Goal: Task Accomplishment & Management: Manage account settings

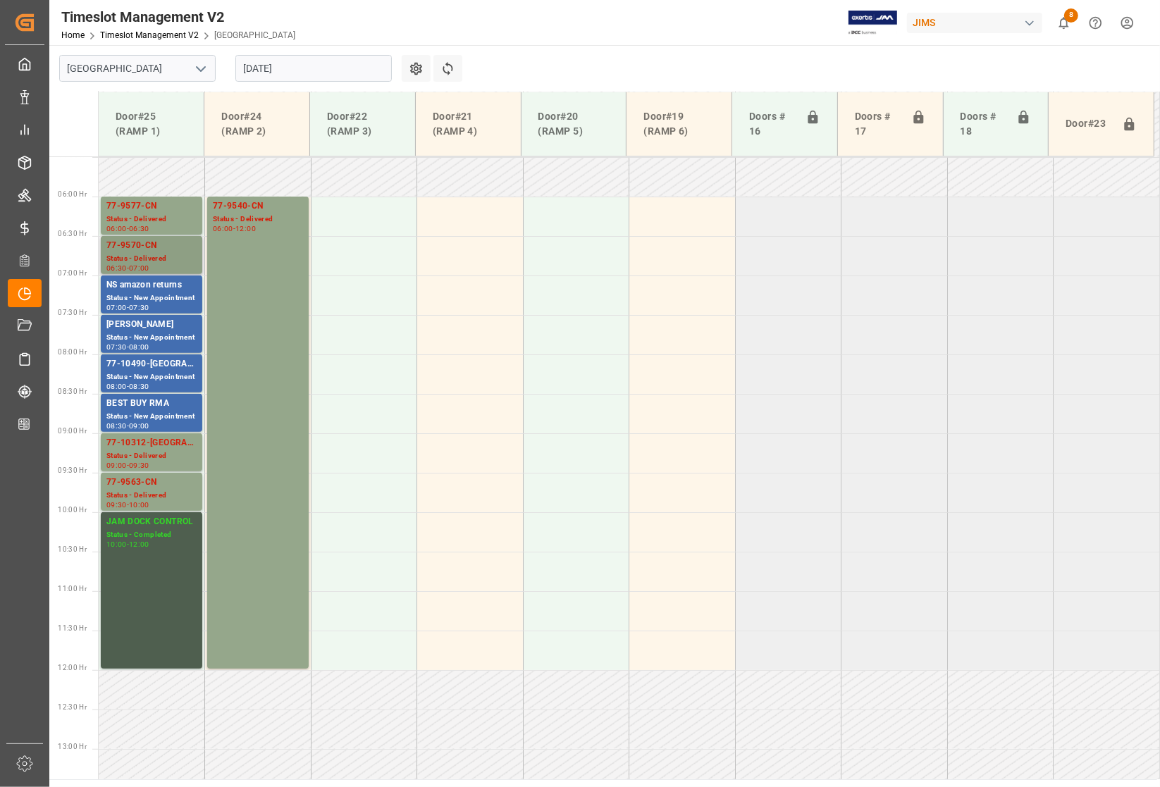
scroll to position [345, 0]
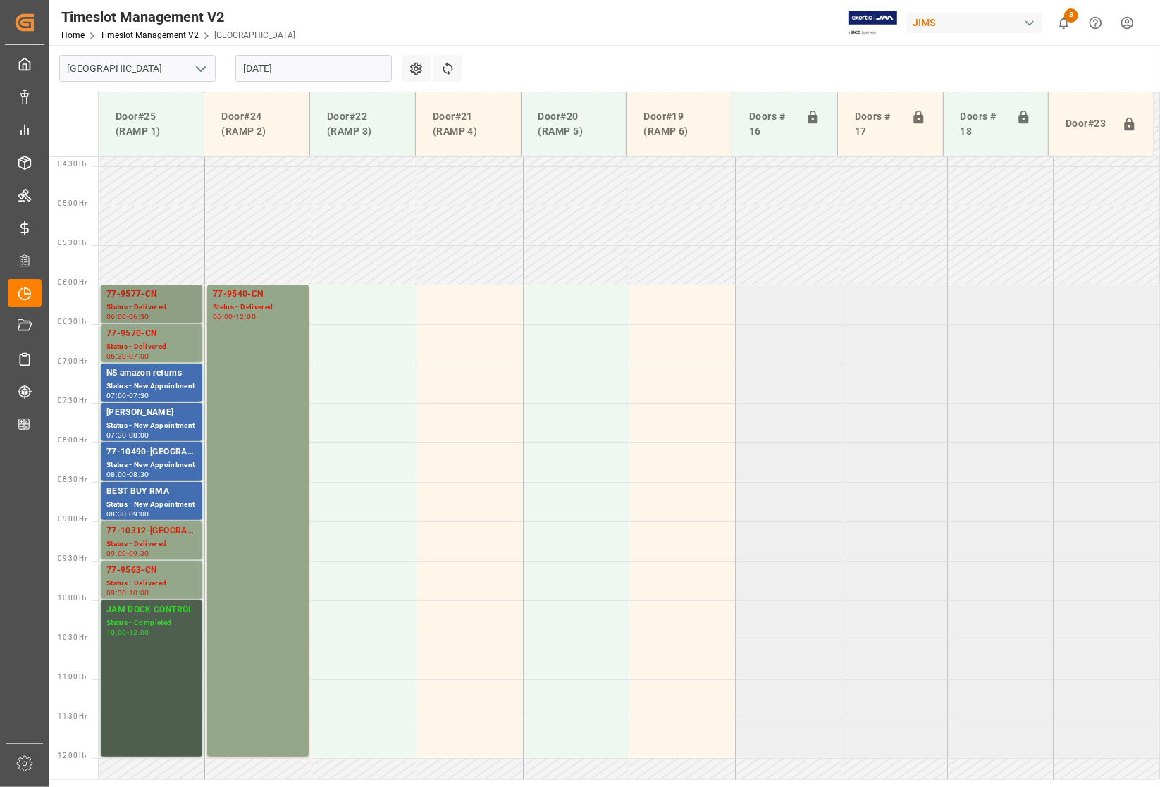
click at [130, 290] on div "77-9577-CN" at bounding box center [151, 295] width 90 height 14
click at [235, 295] on div "77-9540-CN" at bounding box center [258, 295] width 90 height 14
click at [135, 326] on div "77-9570-CN Status - Delivered 06:30 - 07:00" at bounding box center [151, 343] width 101 height 38
click at [130, 449] on div "77-10490-[GEOGRAPHIC_DATA]" at bounding box center [151, 452] width 90 height 14
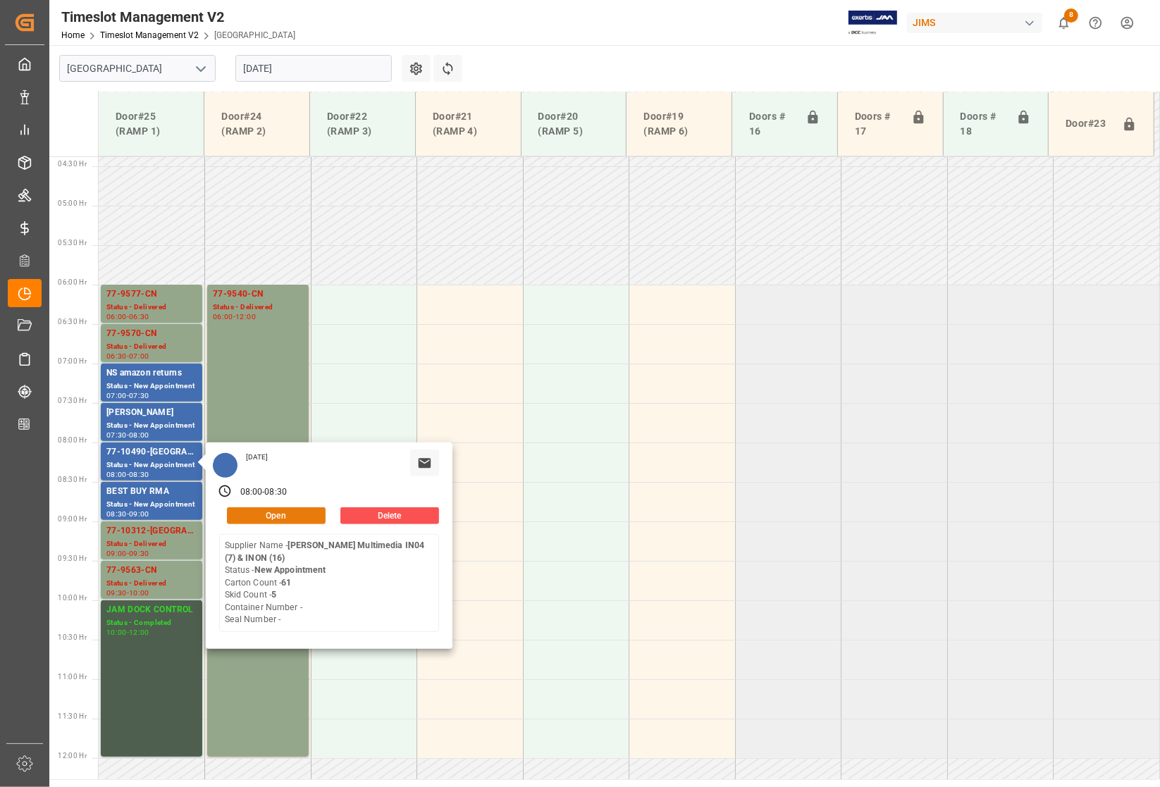
click at [280, 509] on button "Open" at bounding box center [276, 515] width 99 height 17
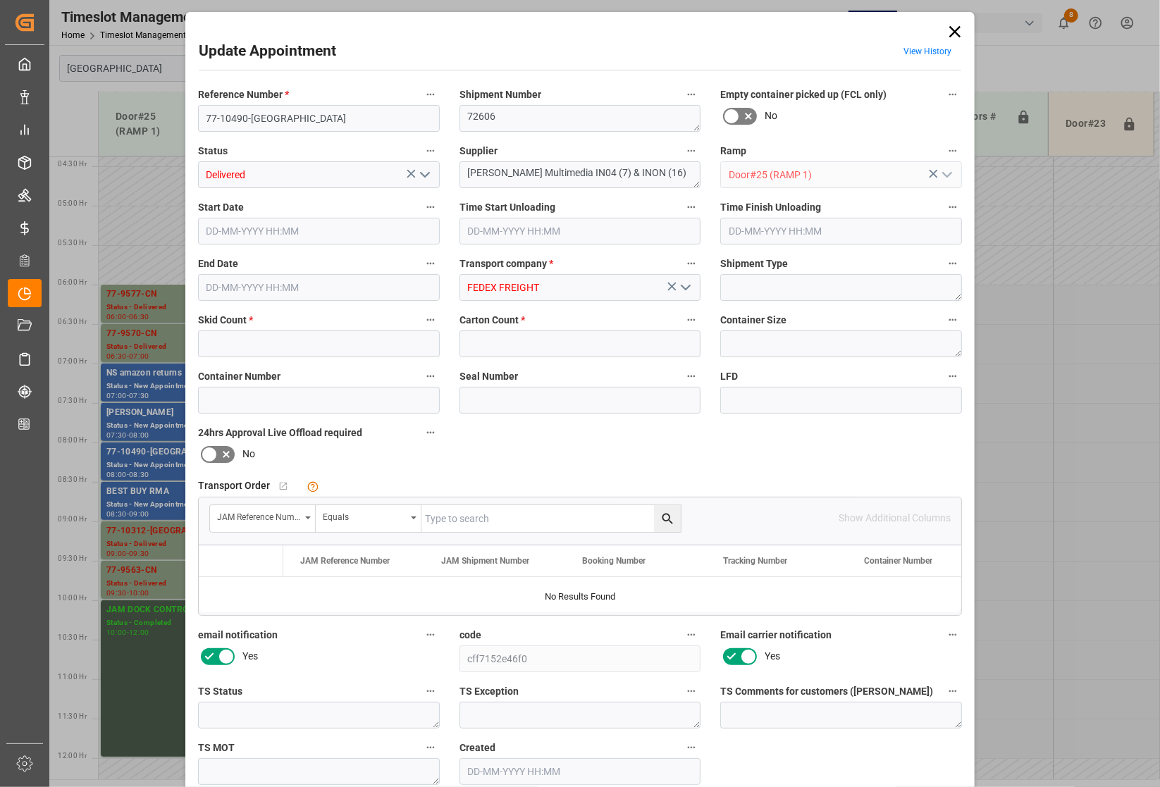
type input "5"
type input "92"
type input "18-08-2025 08:00"
type input "18-08-2025 10:45"
type input "18-08-2025 08:30"
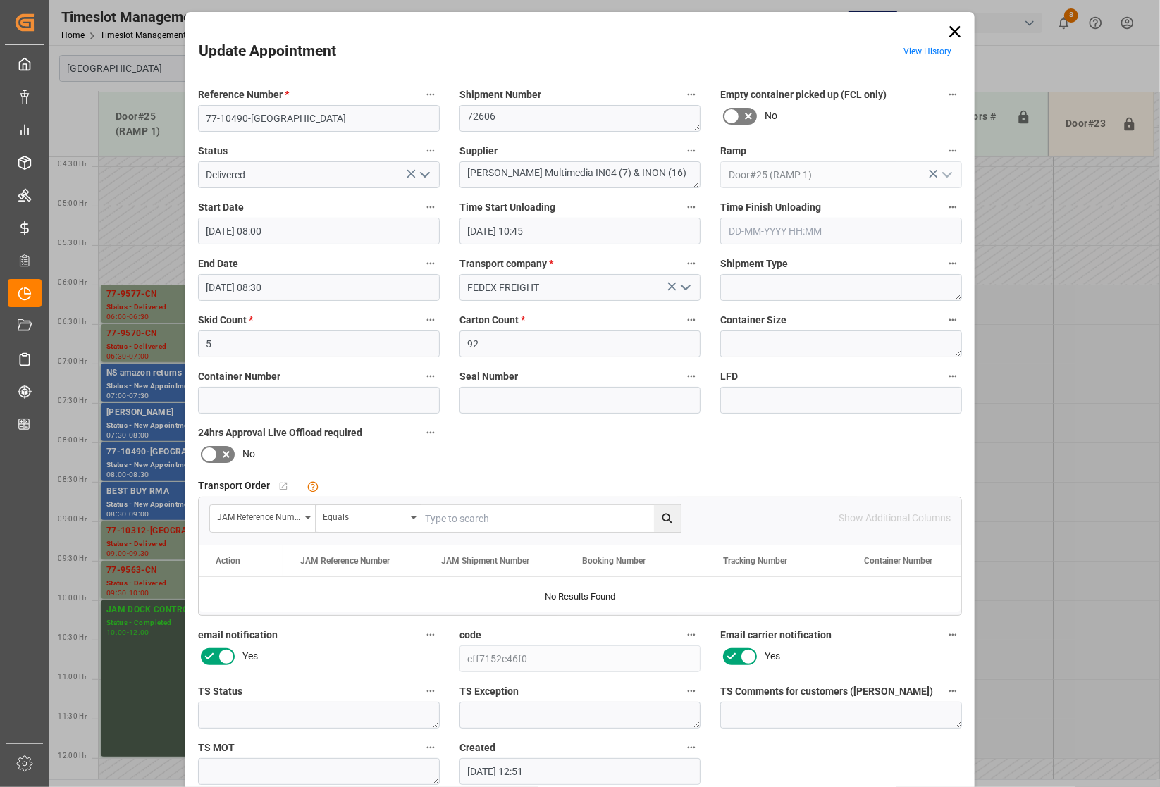
type input "15-08-2025 12:51"
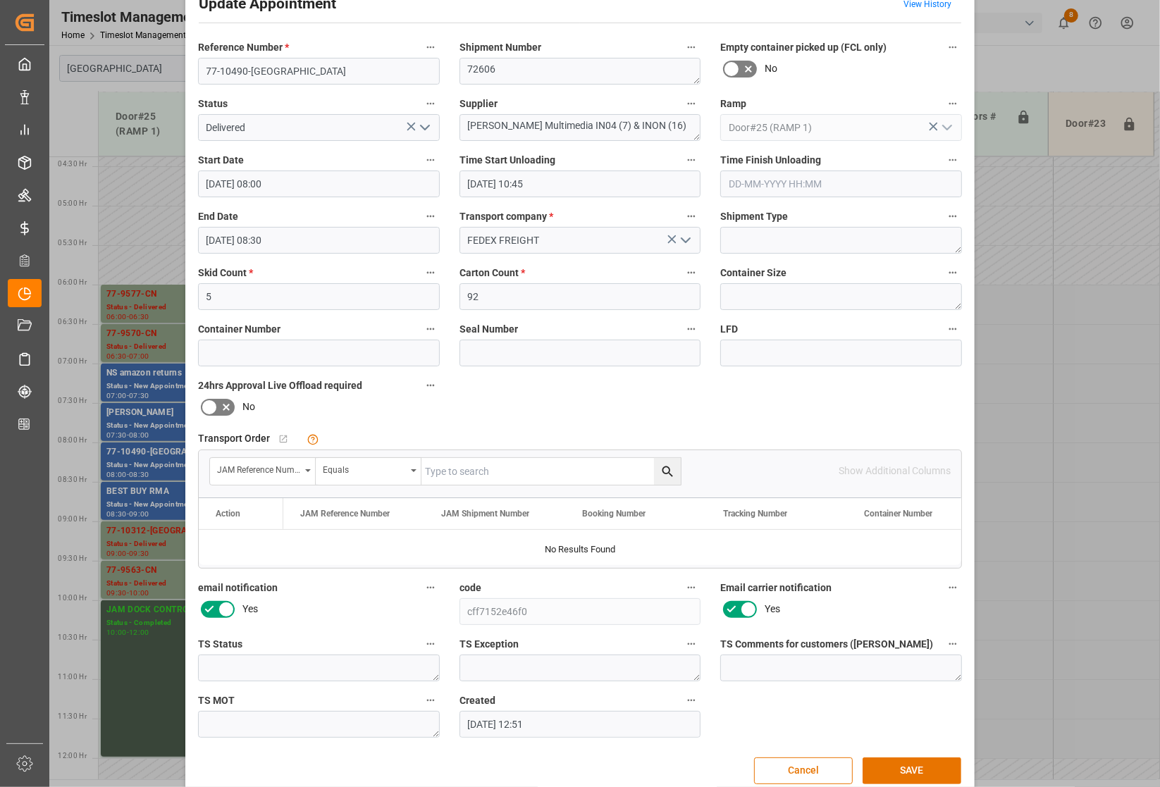
scroll to position [68, 0]
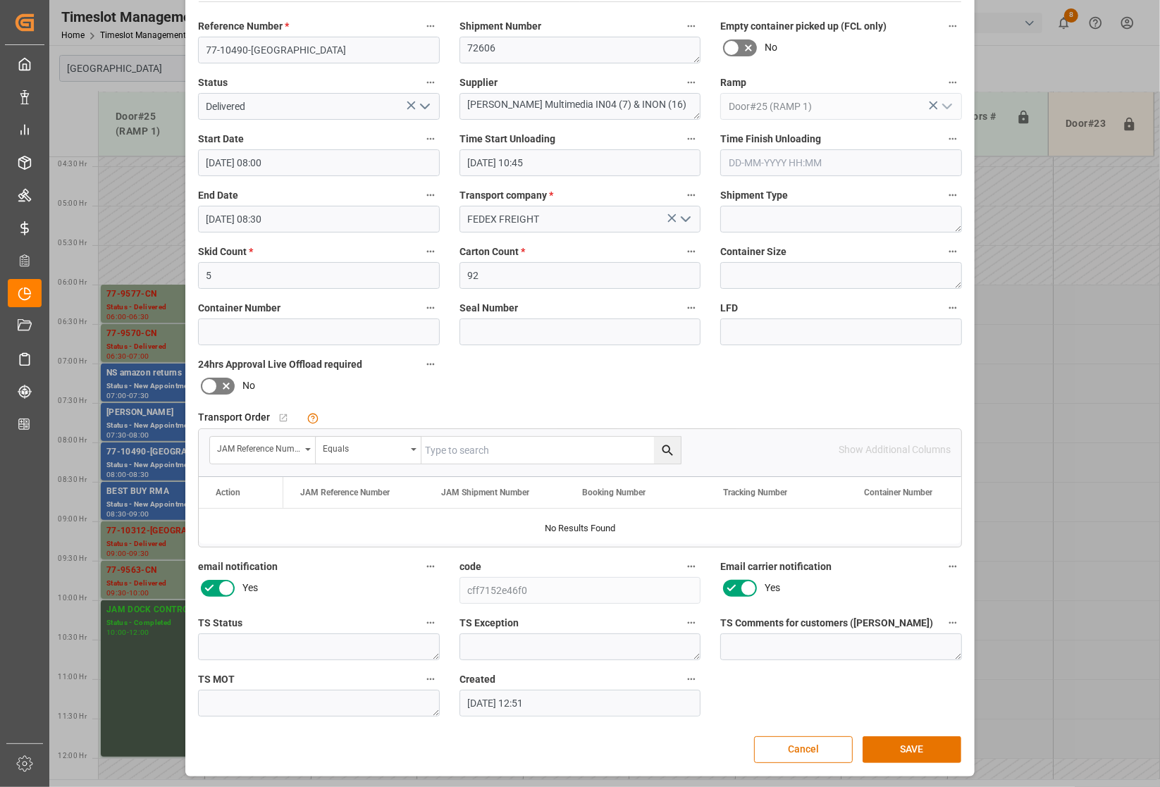
click at [137, 456] on div "Update Appointment View History Reference Number * 77-10490-US Shipment Number …" at bounding box center [580, 393] width 1160 height 787
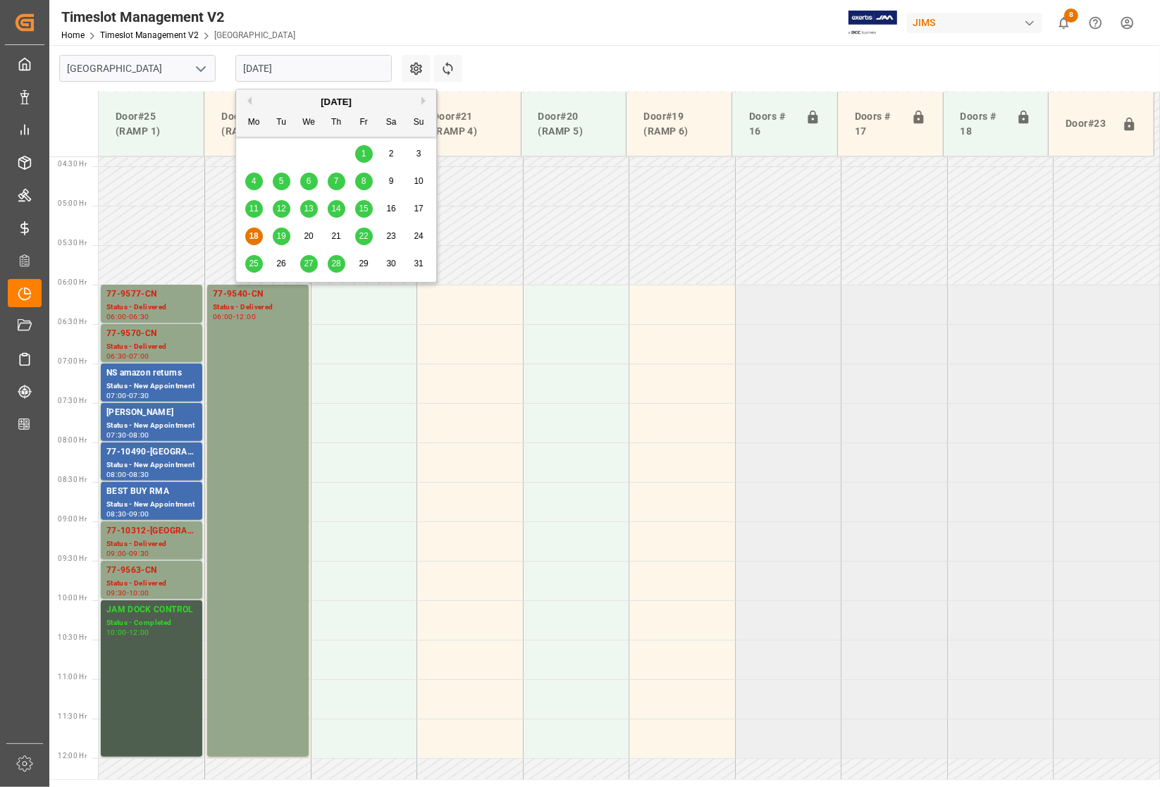
click at [283, 63] on input "18-08-2025" at bounding box center [313, 68] width 156 height 27
click at [279, 238] on span "19" at bounding box center [280, 236] width 9 height 10
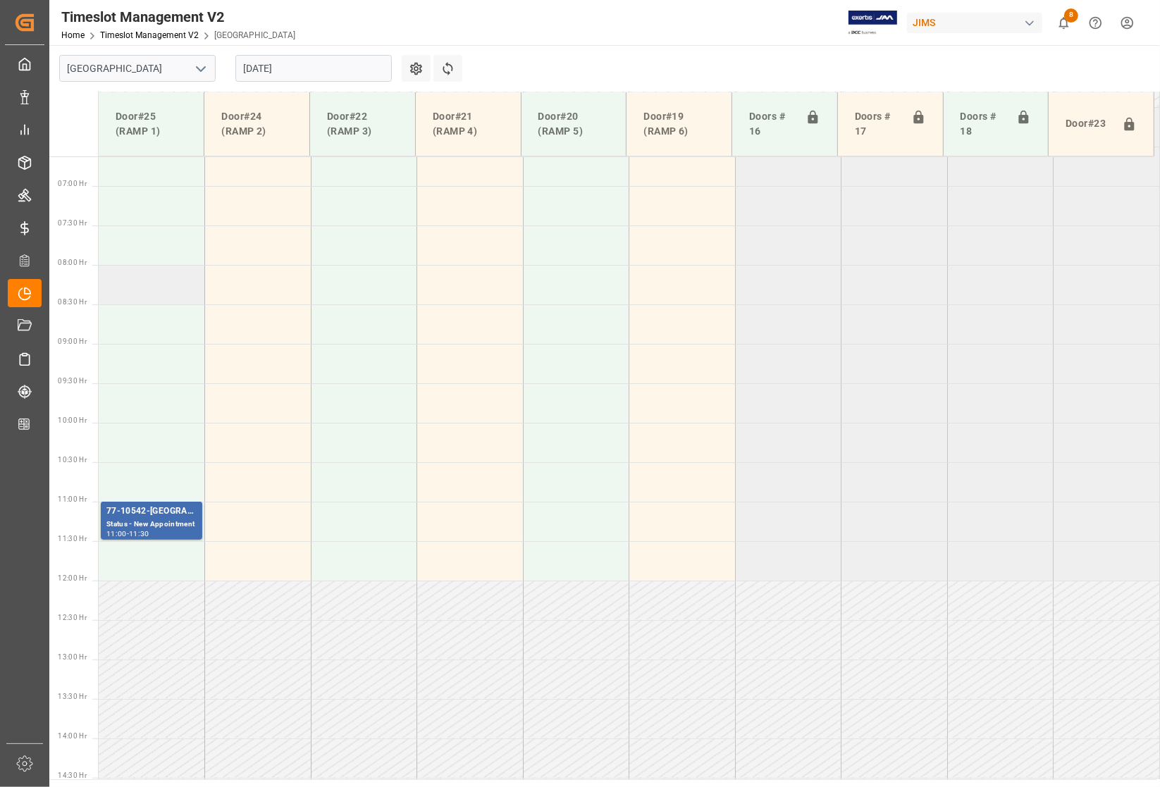
scroll to position [512, 0]
click at [118, 521] on div "77-10542-US" at bounding box center [151, 522] width 90 height 14
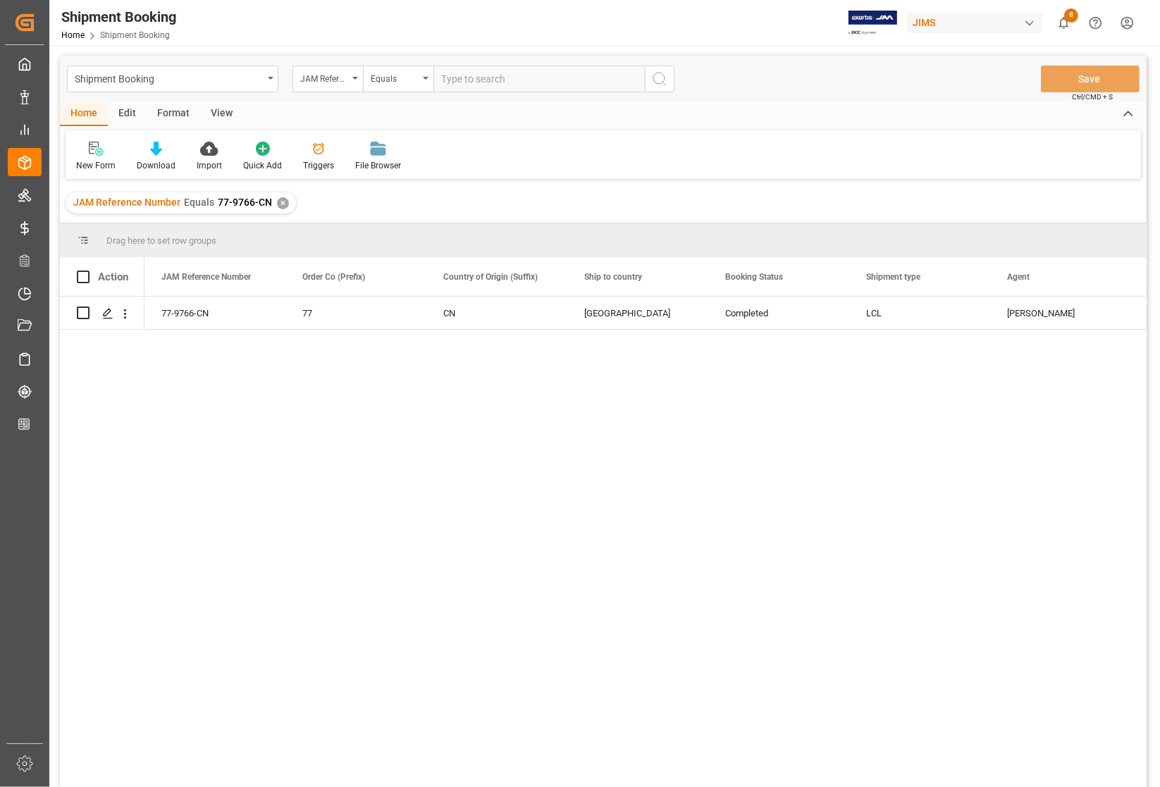
click at [479, 78] on input "text" at bounding box center [538, 79] width 211 height 27
type input "77-10480-US"
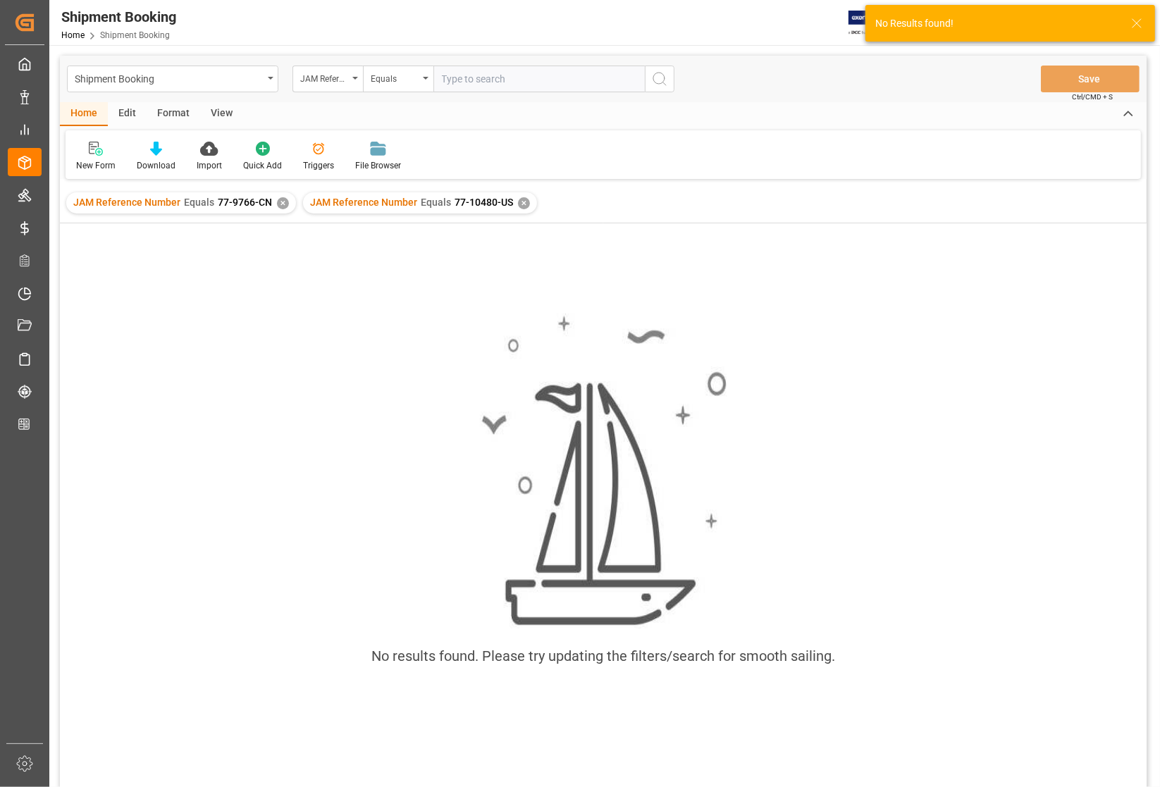
click at [277, 205] on div "✕" at bounding box center [283, 203] width 12 height 12
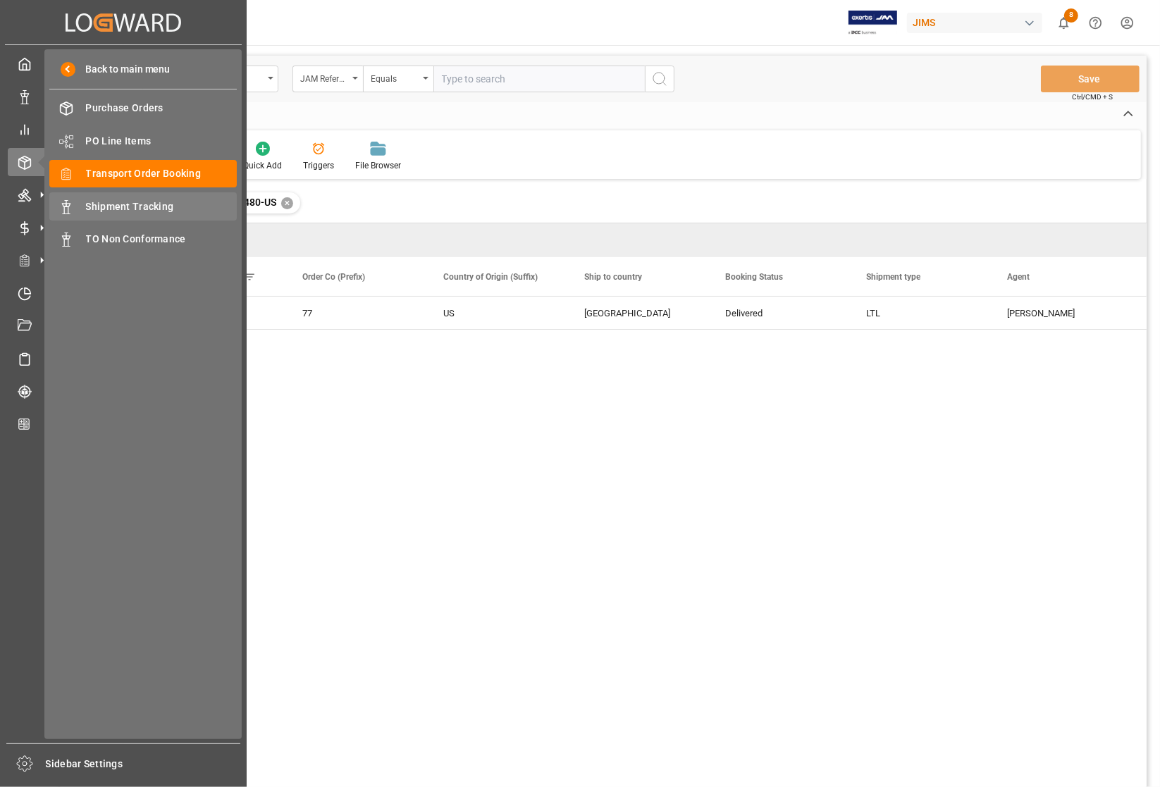
click at [120, 202] on span "Shipment Tracking" at bounding box center [162, 206] width 152 height 15
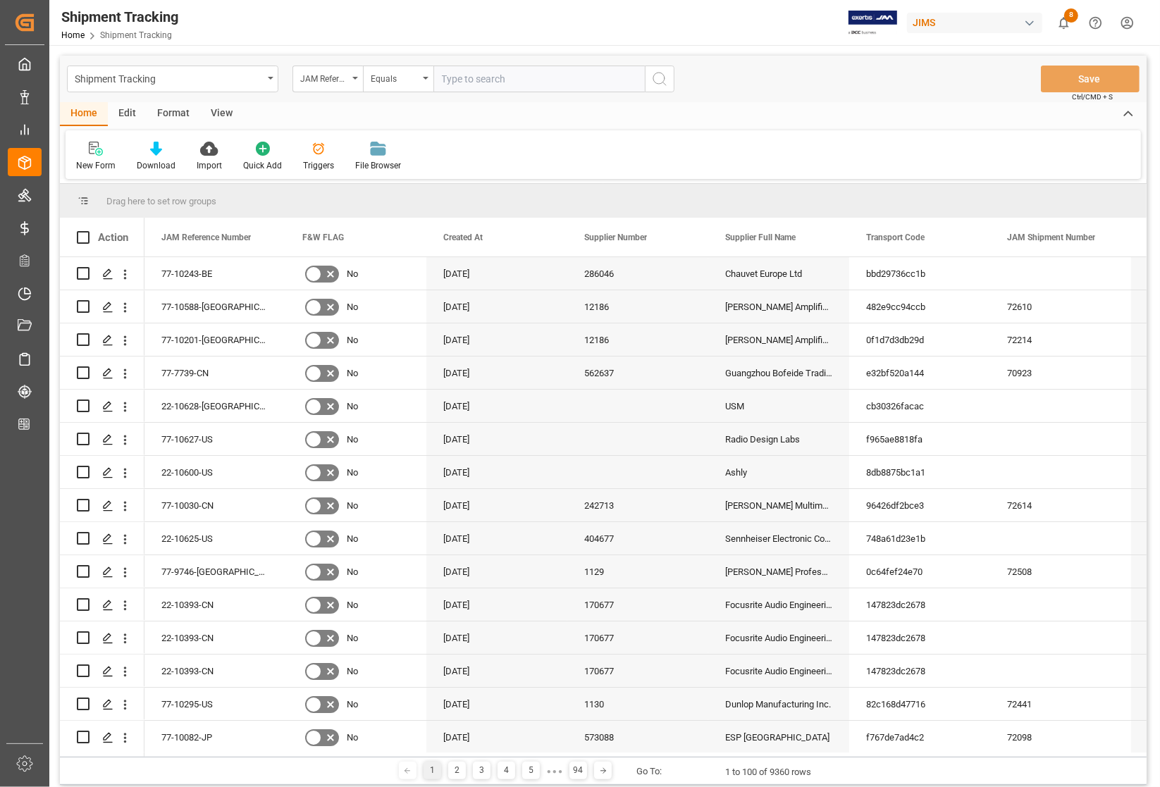
click at [519, 78] on input "text" at bounding box center [538, 79] width 211 height 27
type input "77-10088-CN"
click at [659, 78] on icon "search button" at bounding box center [659, 78] width 17 height 17
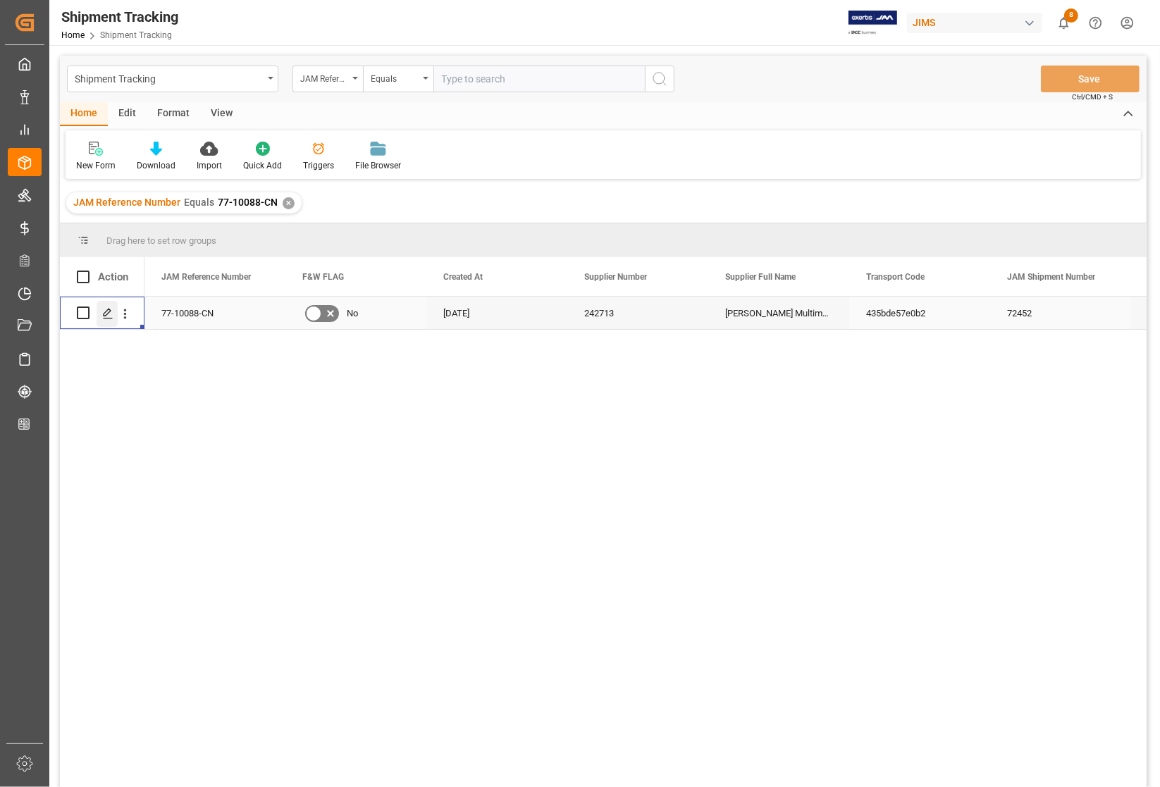
click at [106, 314] on polygon "Press SPACE to select this row." at bounding box center [107, 312] width 7 height 7
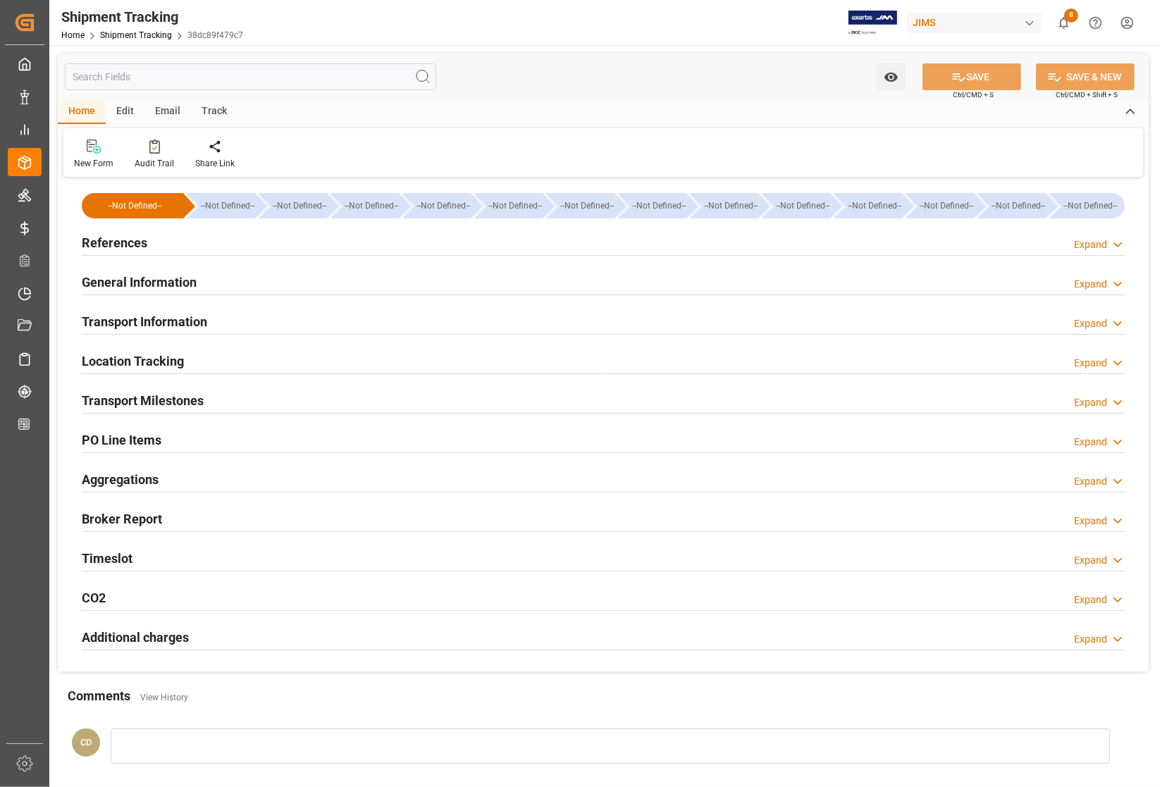
type input "29-07-2025 00:00"
type input "29-08-2025 00:00"
type input "12-08-2025 00:00"
type input "12-08-2025"
click at [135, 399] on h2 "Transport Milestones" at bounding box center [143, 400] width 122 height 19
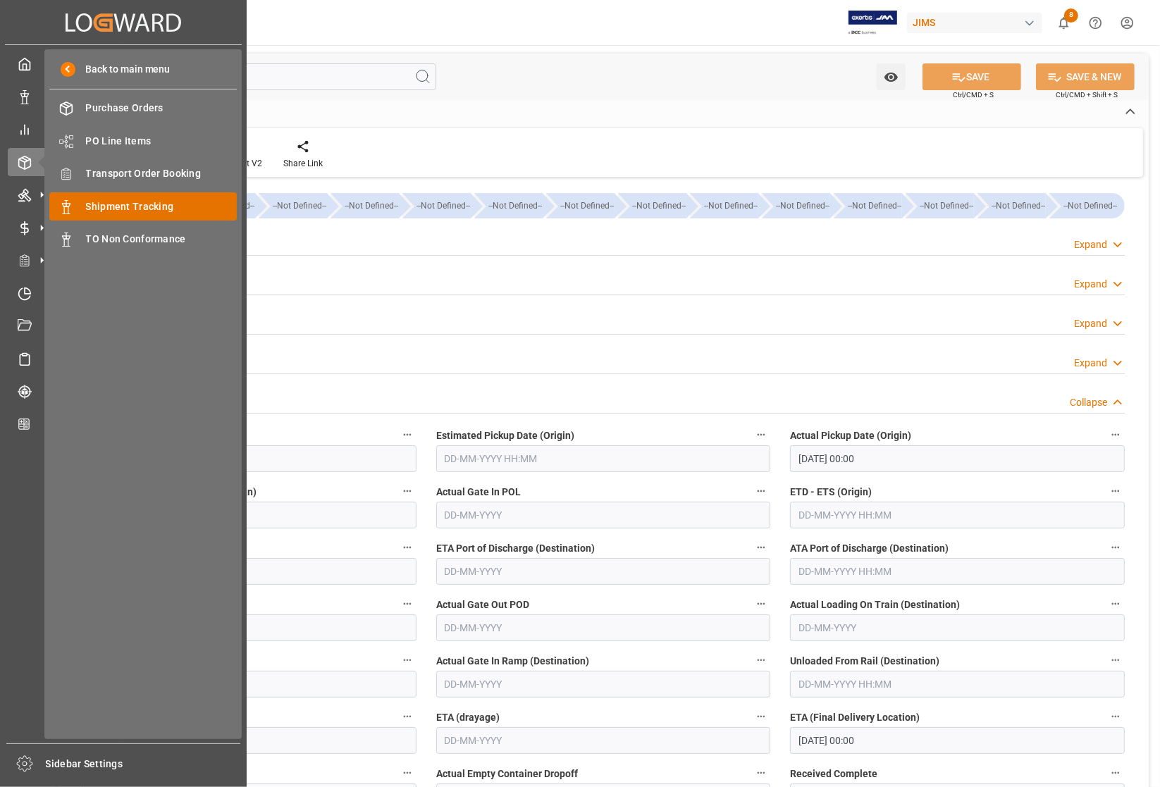
click at [122, 202] on span "Shipment Tracking" at bounding box center [162, 206] width 152 height 15
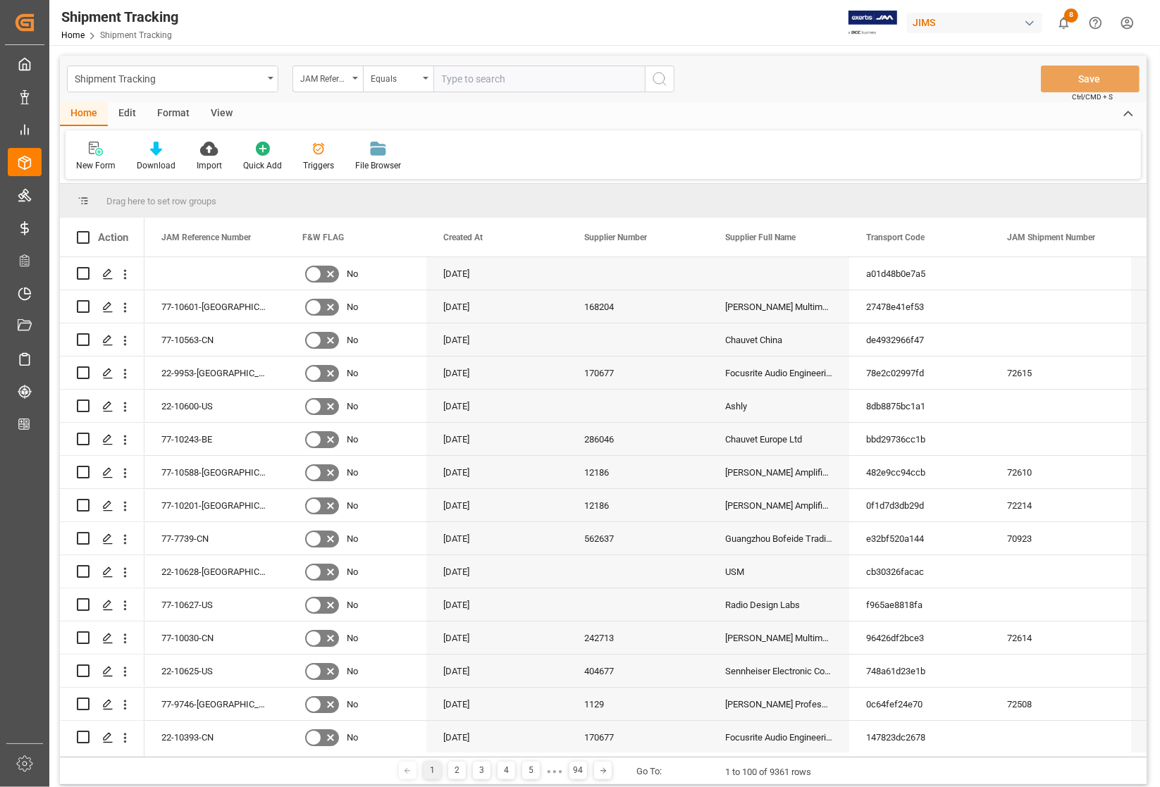
click at [513, 81] on input "text" at bounding box center [538, 79] width 211 height 27
type input "77-10490-US"
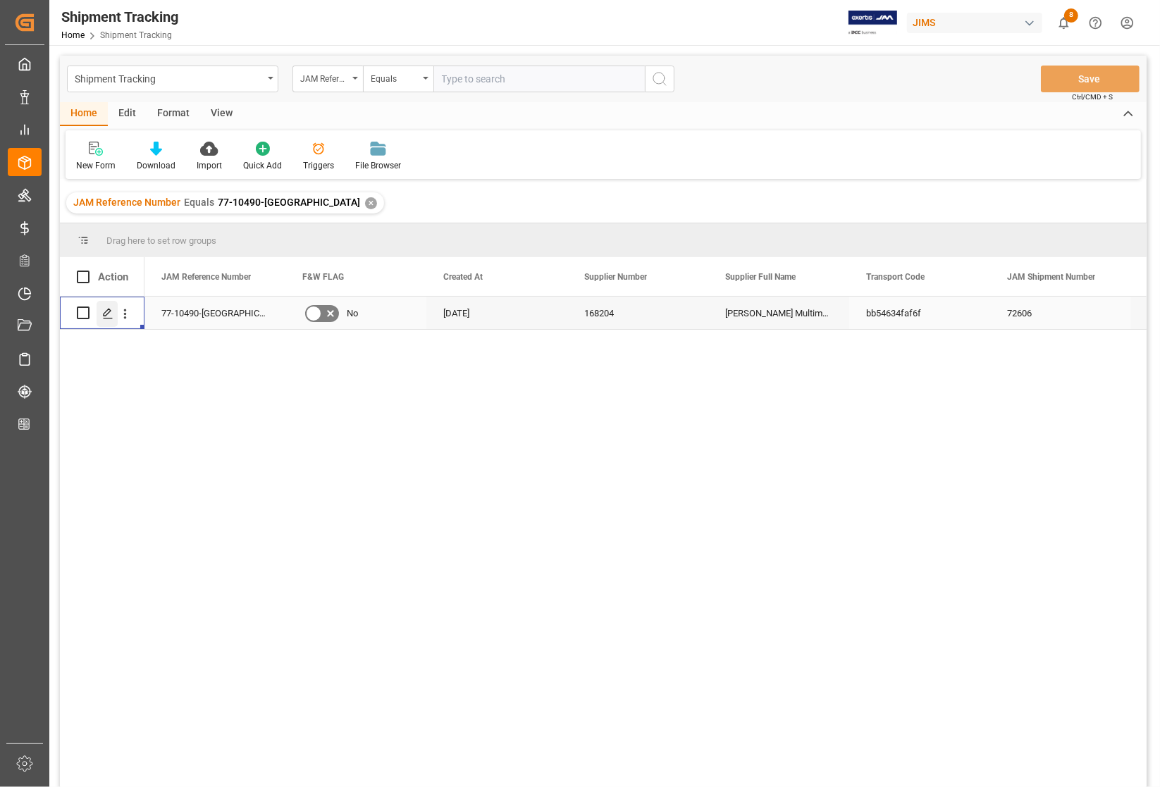
click at [106, 316] on icon "Press SPACE to select this row." at bounding box center [107, 313] width 11 height 11
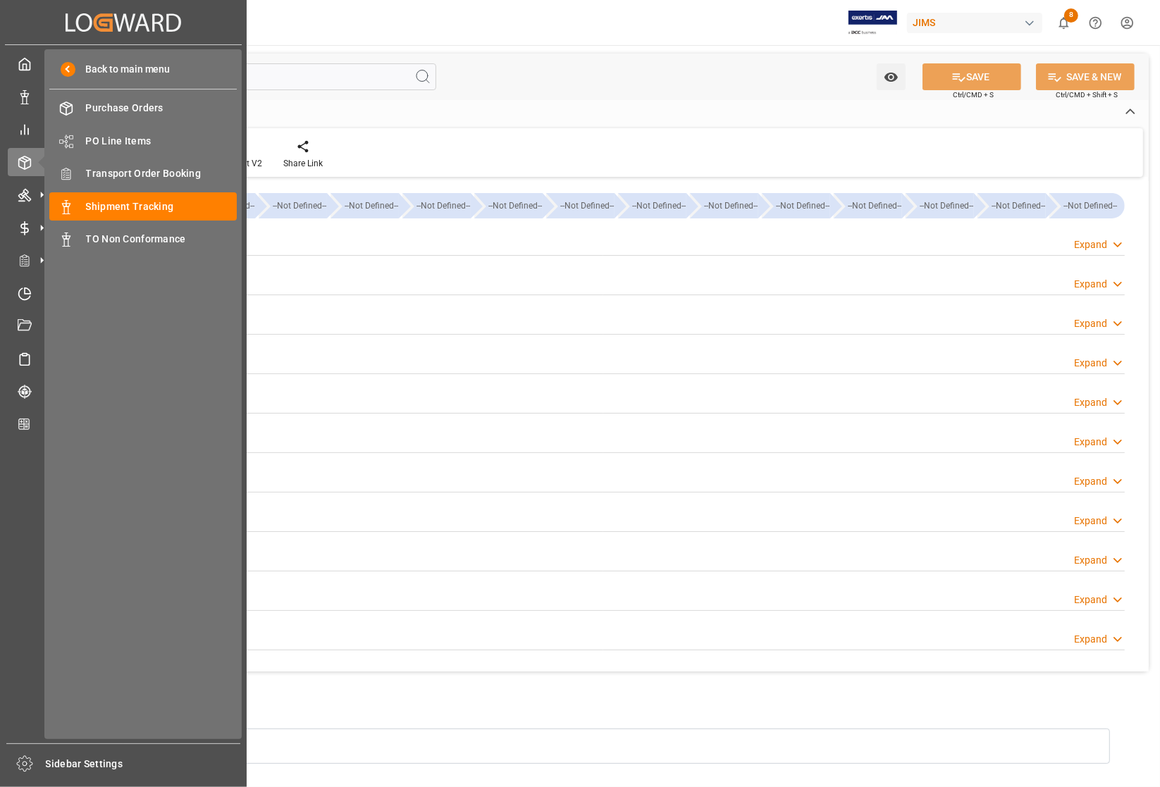
type input "13-08-2025 00:00"
type input "18-08-2025 00:00"
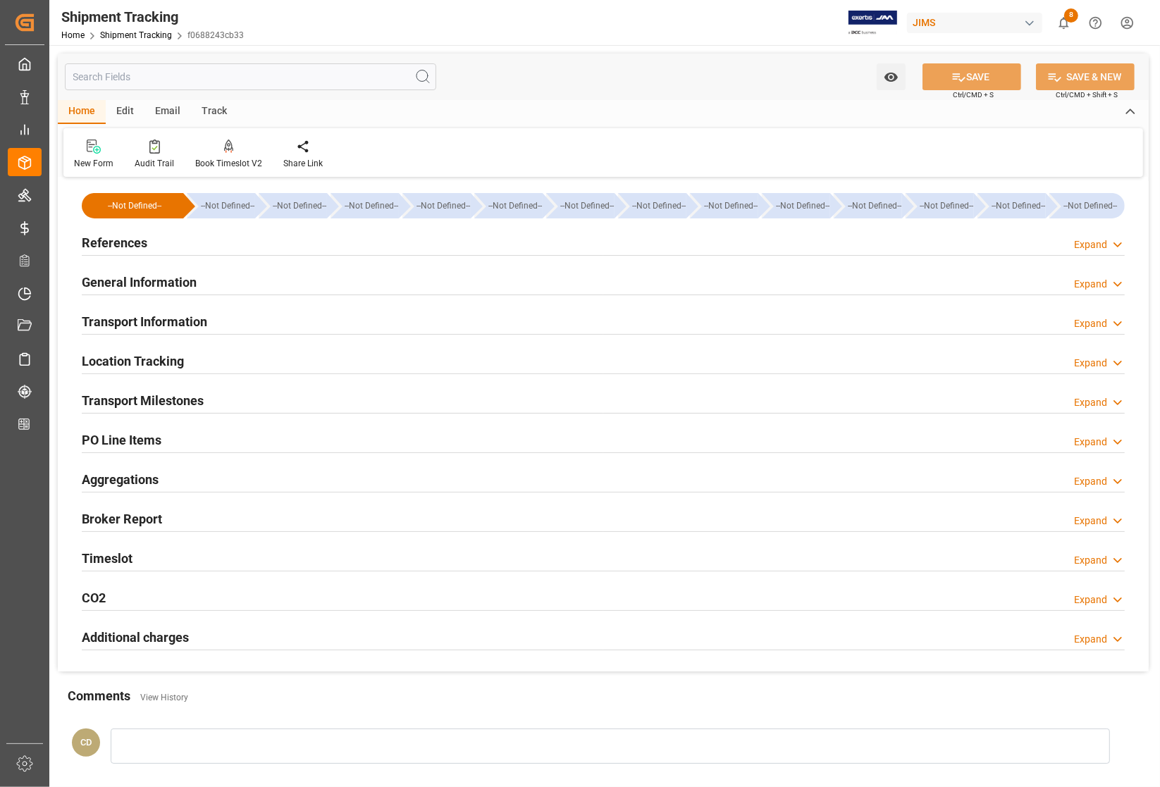
click at [147, 397] on h2 "Transport Milestones" at bounding box center [143, 400] width 122 height 19
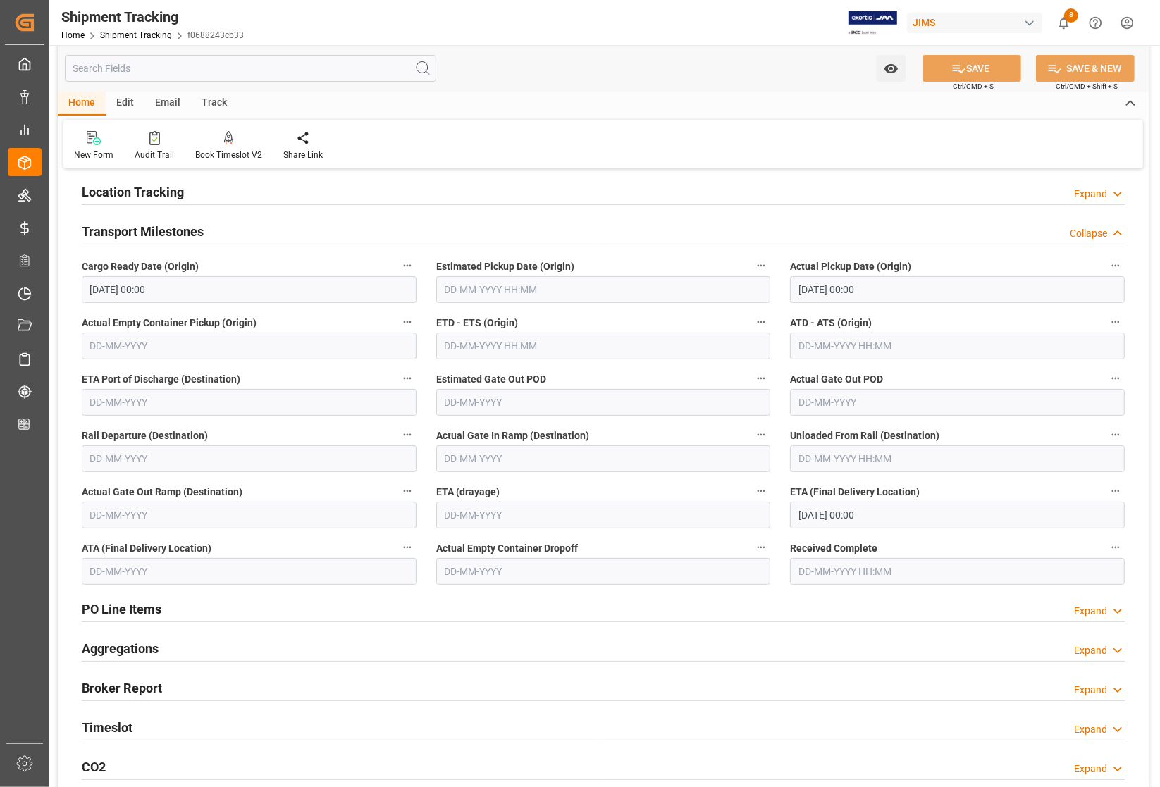
scroll to position [176, 0]
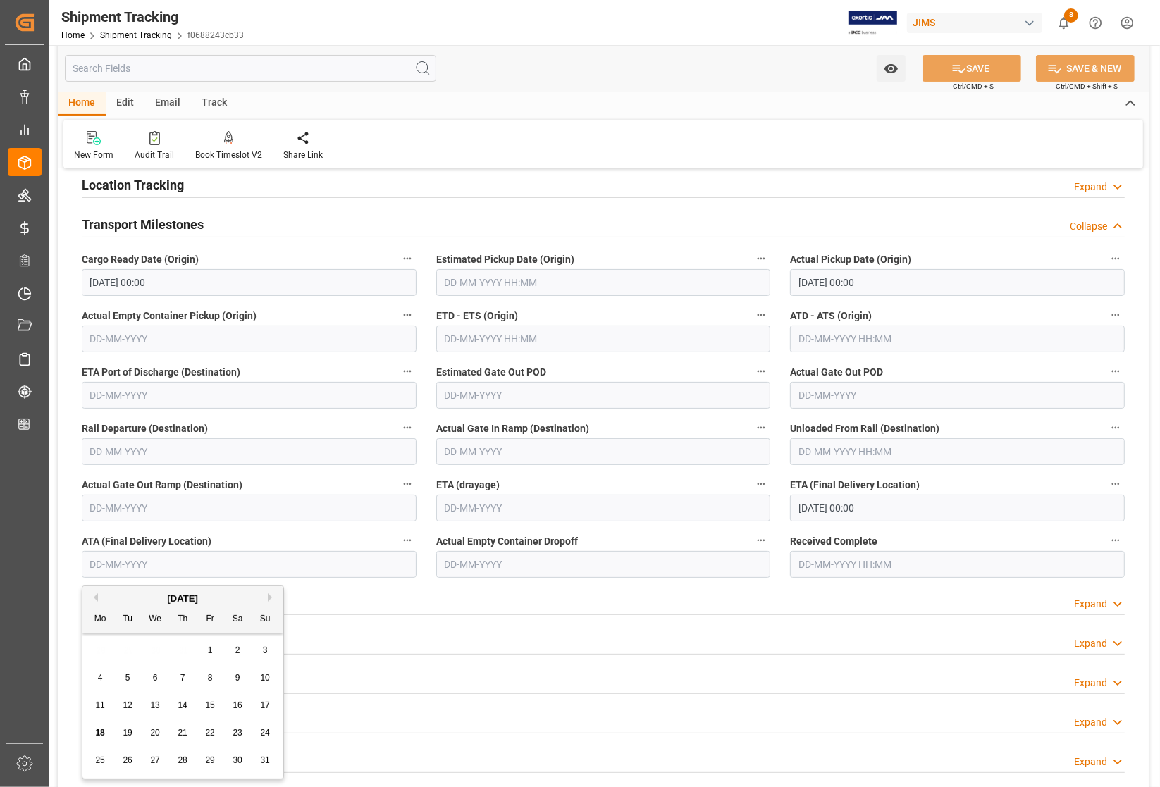
click at [153, 564] on input "text" at bounding box center [249, 564] width 335 height 27
click at [103, 734] on span "18" at bounding box center [99, 733] width 9 height 10
type input "18-08-2025"
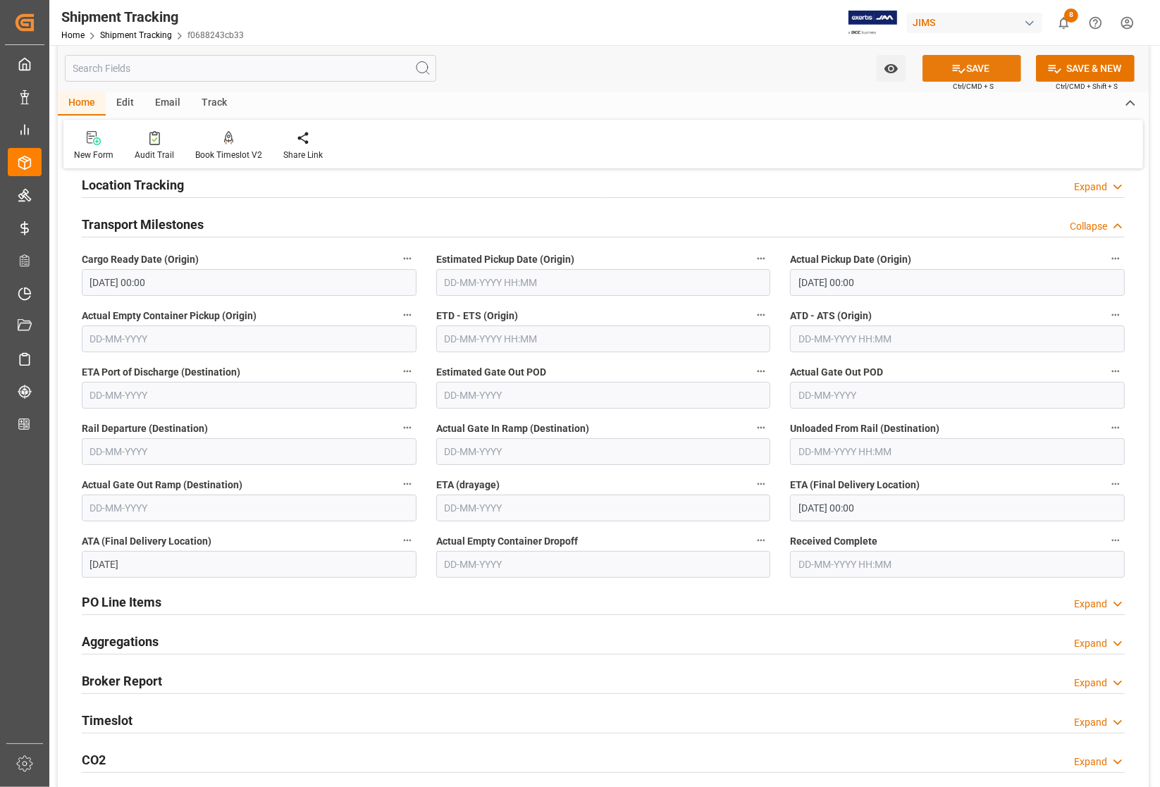
click at [997, 65] on button "SAVE" at bounding box center [971, 68] width 99 height 27
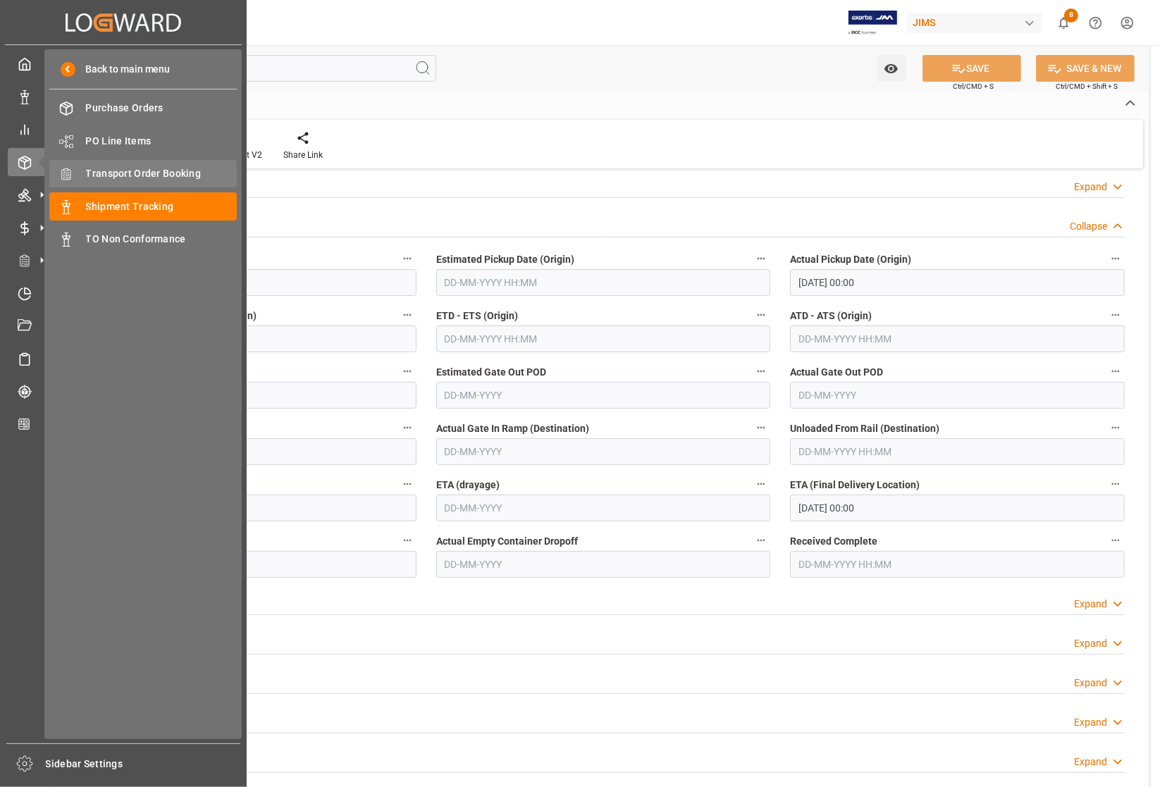
click at [139, 163] on div "Transport Order Booking Transport Order Booking" at bounding box center [142, 173] width 187 height 27
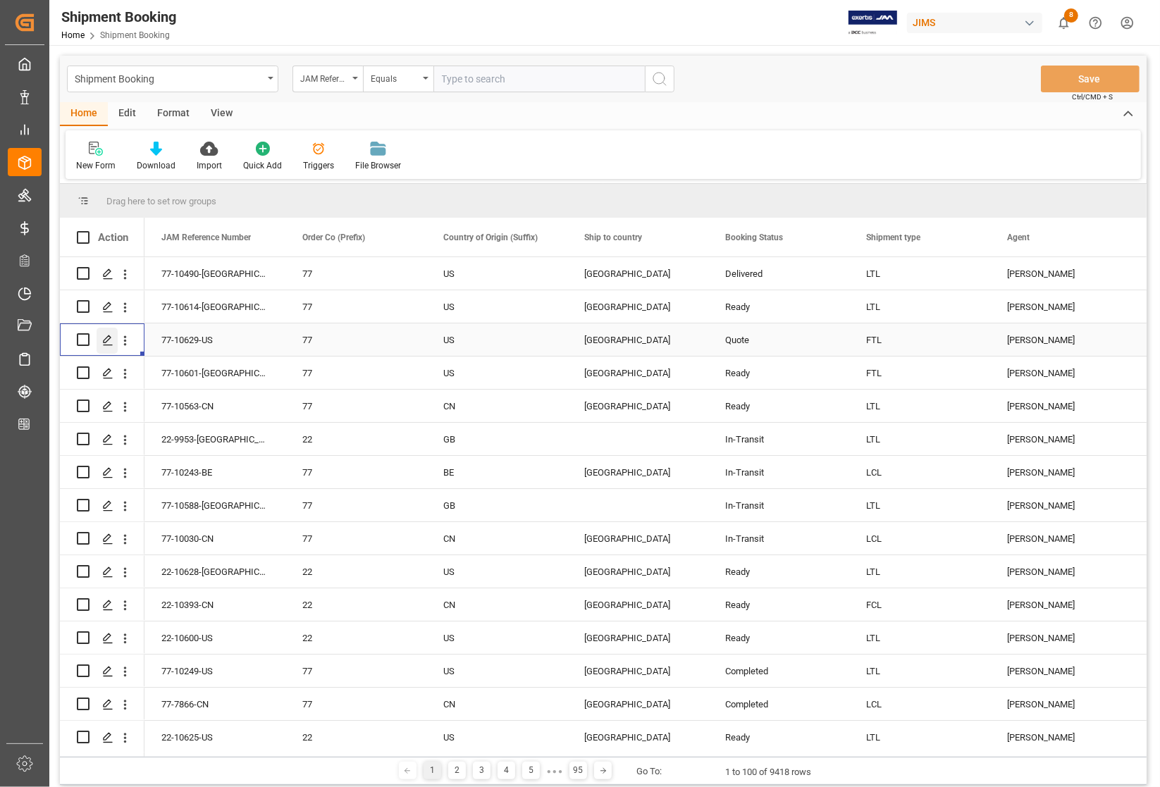
click at [106, 340] on icon "Press SPACE to select this row." at bounding box center [107, 340] width 11 height 11
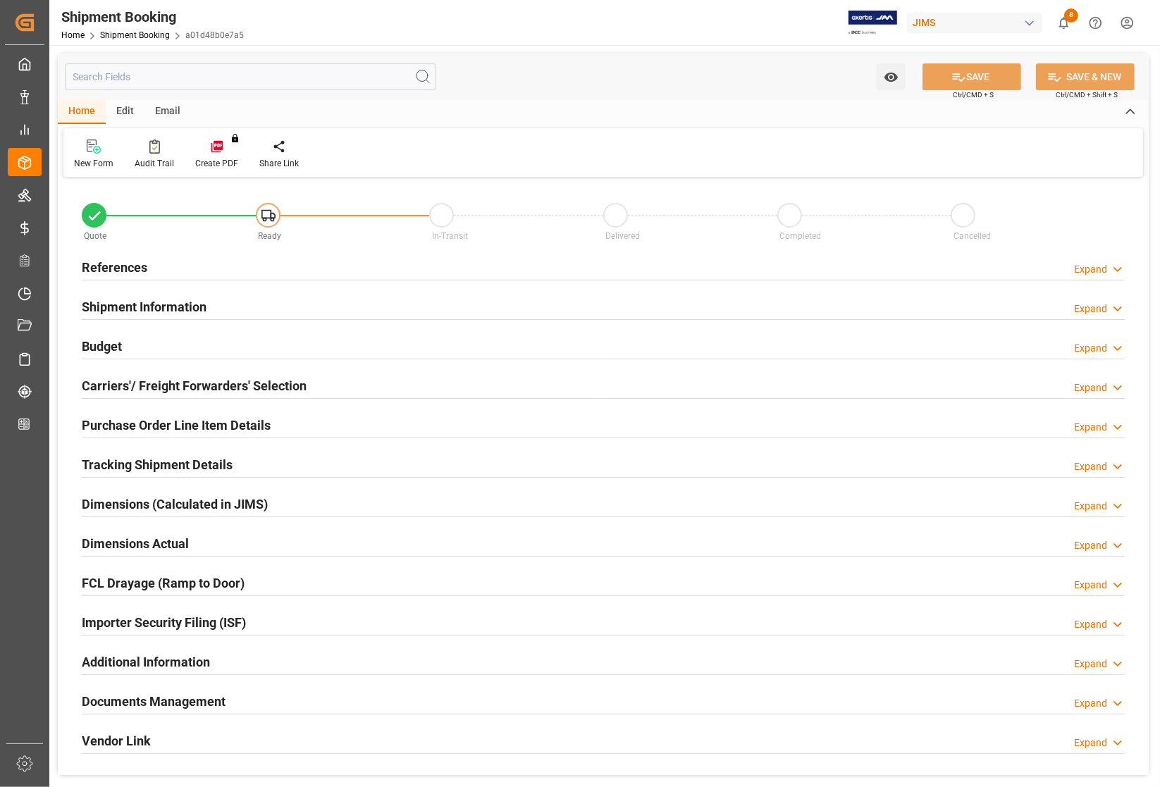
type input "1"
type input "18-08-2025 00:00"
type input "20-08-2025"
click at [113, 261] on h2 "References" at bounding box center [115, 267] width 66 height 19
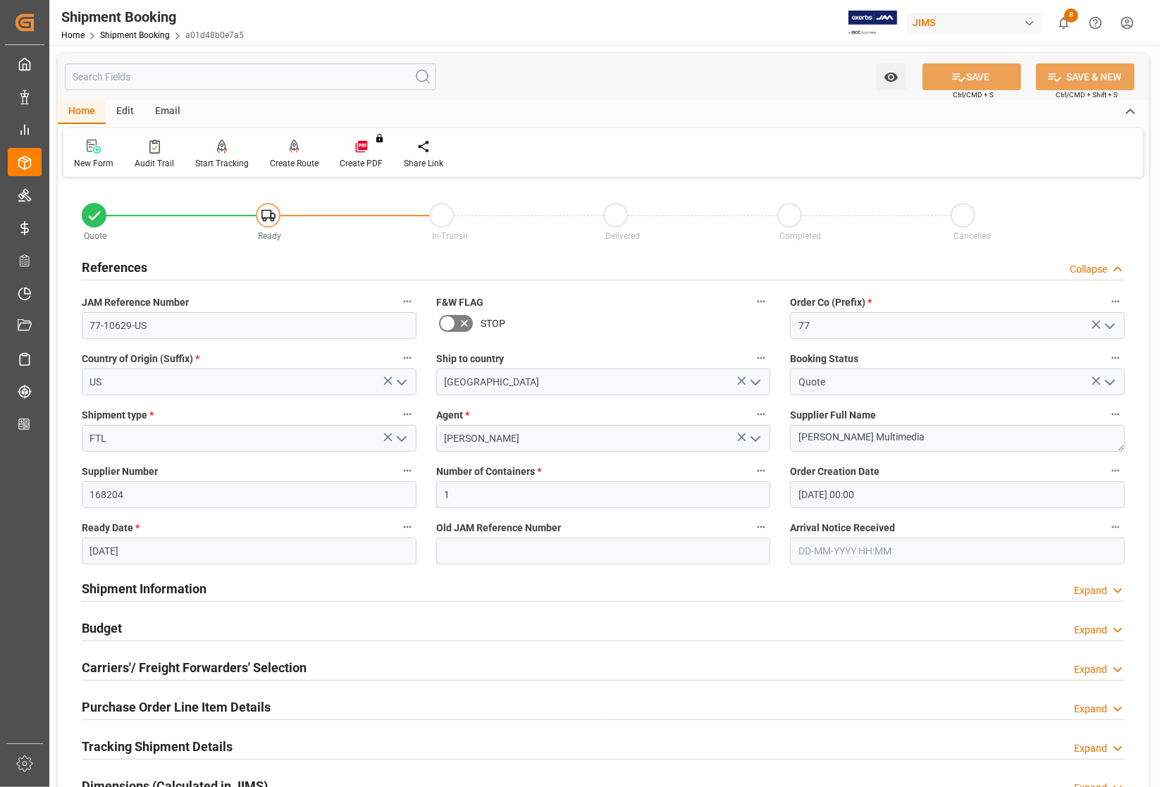
click at [610, 79] on div "Watch Option SAVE Ctrl/CMD + S SAVE & NEW Ctrl/CMD + Shift + S" at bounding box center [603, 77] width 1091 height 47
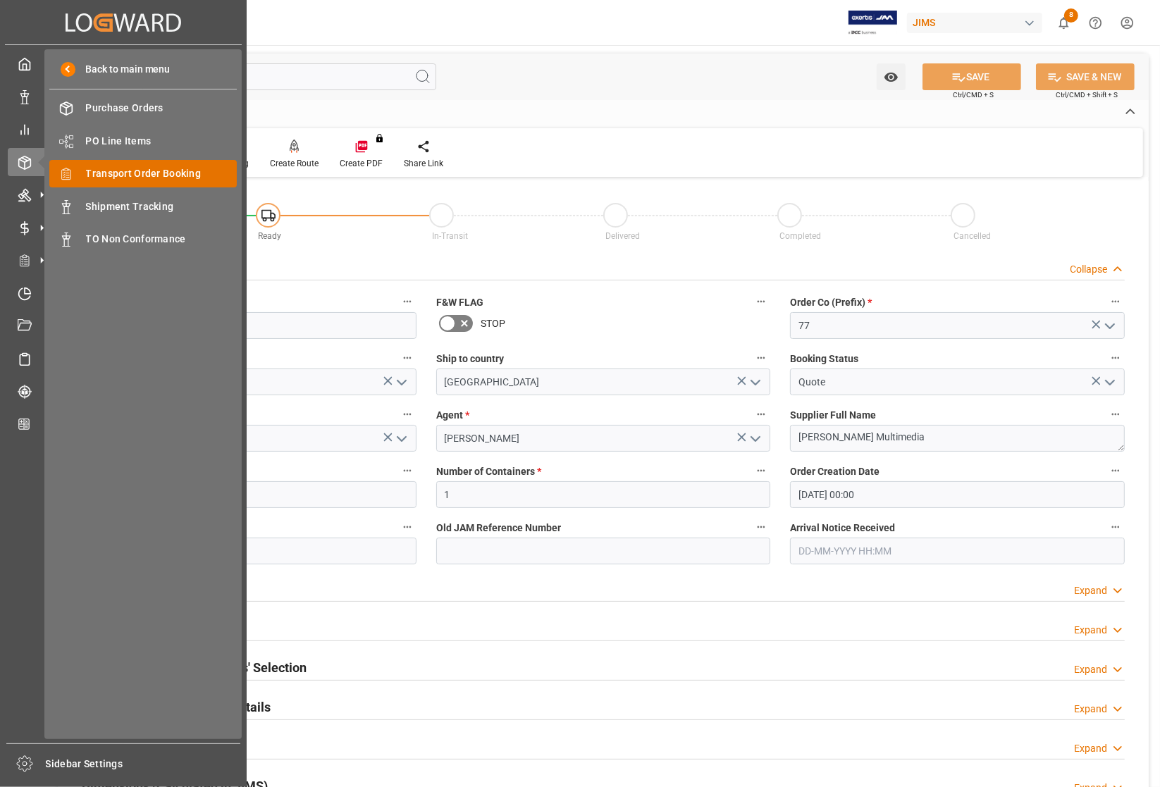
click at [82, 174] on div "Transport Order Booking Transport Order Booking" at bounding box center [142, 173] width 187 height 27
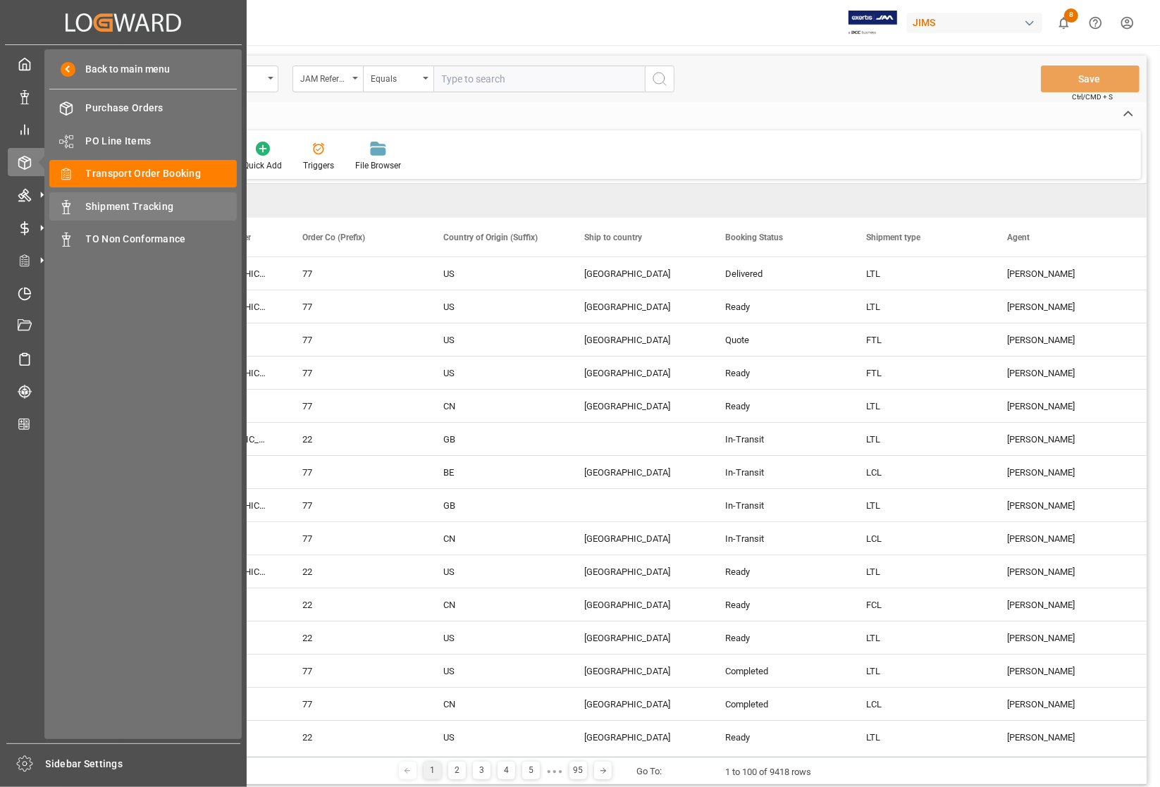
click at [142, 203] on span "Shipment Tracking" at bounding box center [162, 206] width 152 height 15
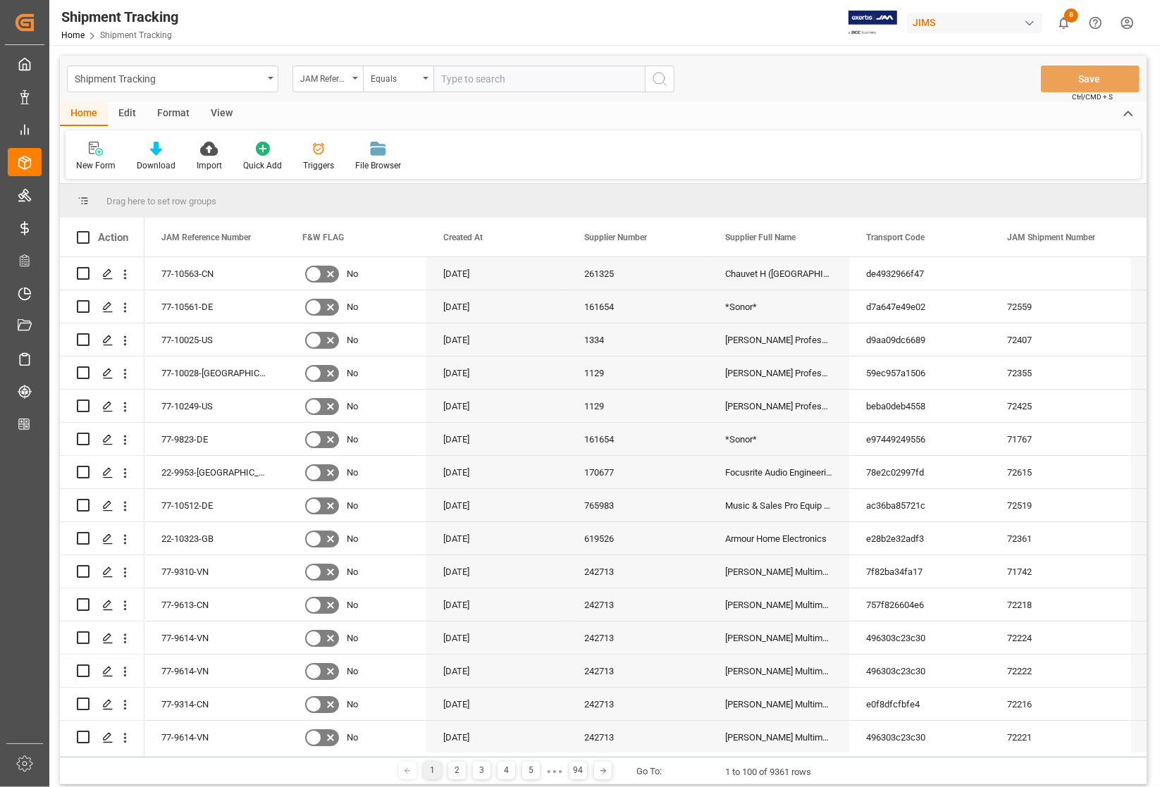
click at [543, 78] on input "text" at bounding box center [538, 79] width 211 height 27
type input "77-10111-CN"
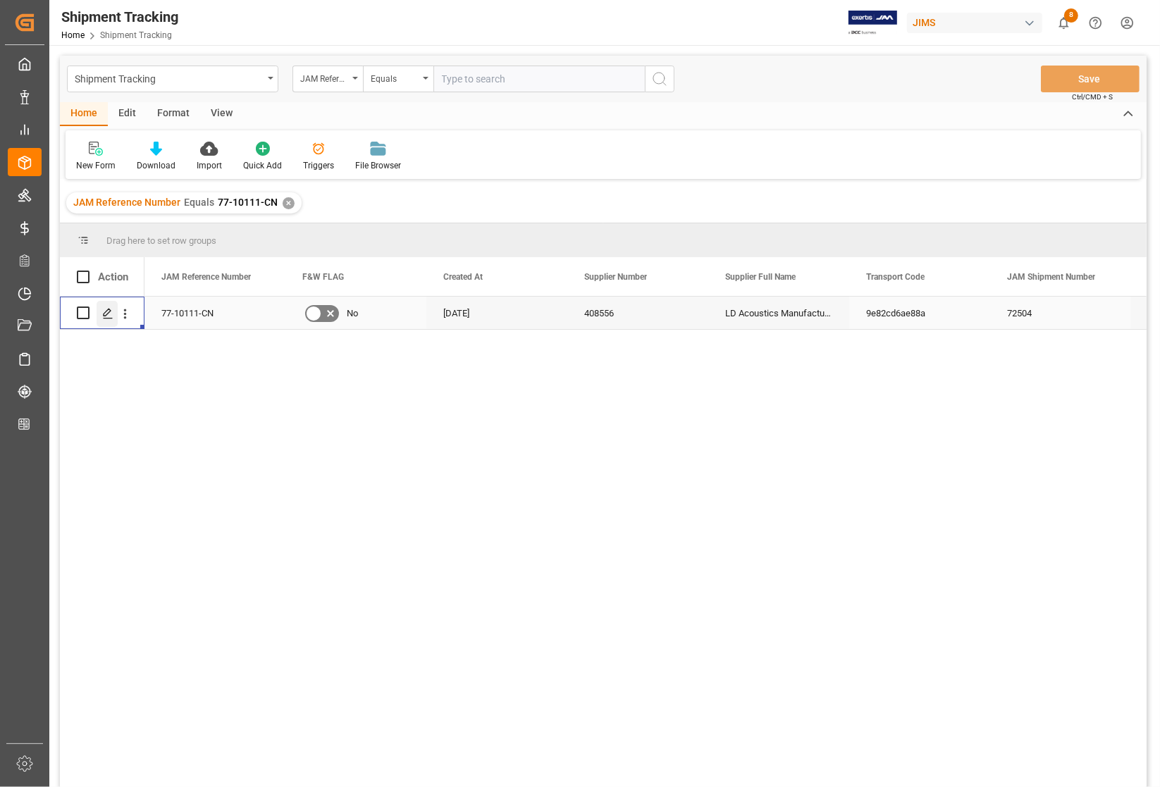
click at [111, 316] on icon "Press SPACE to select this row." at bounding box center [107, 313] width 11 height 11
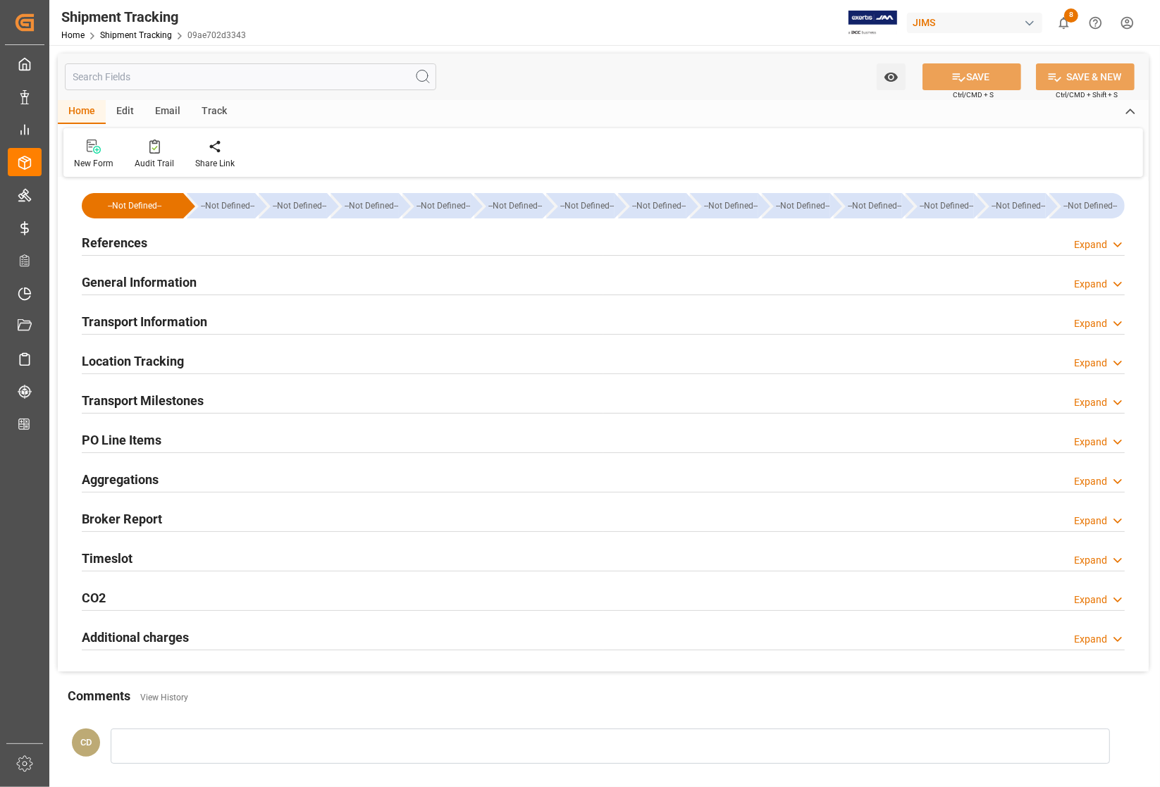
type input "21-07-2025 00:00"
type input "26-07-2025 00:00"
type input "02-08-2025 00:00"
type input "02-08-2025 07:10"
type input "20-08-2025"
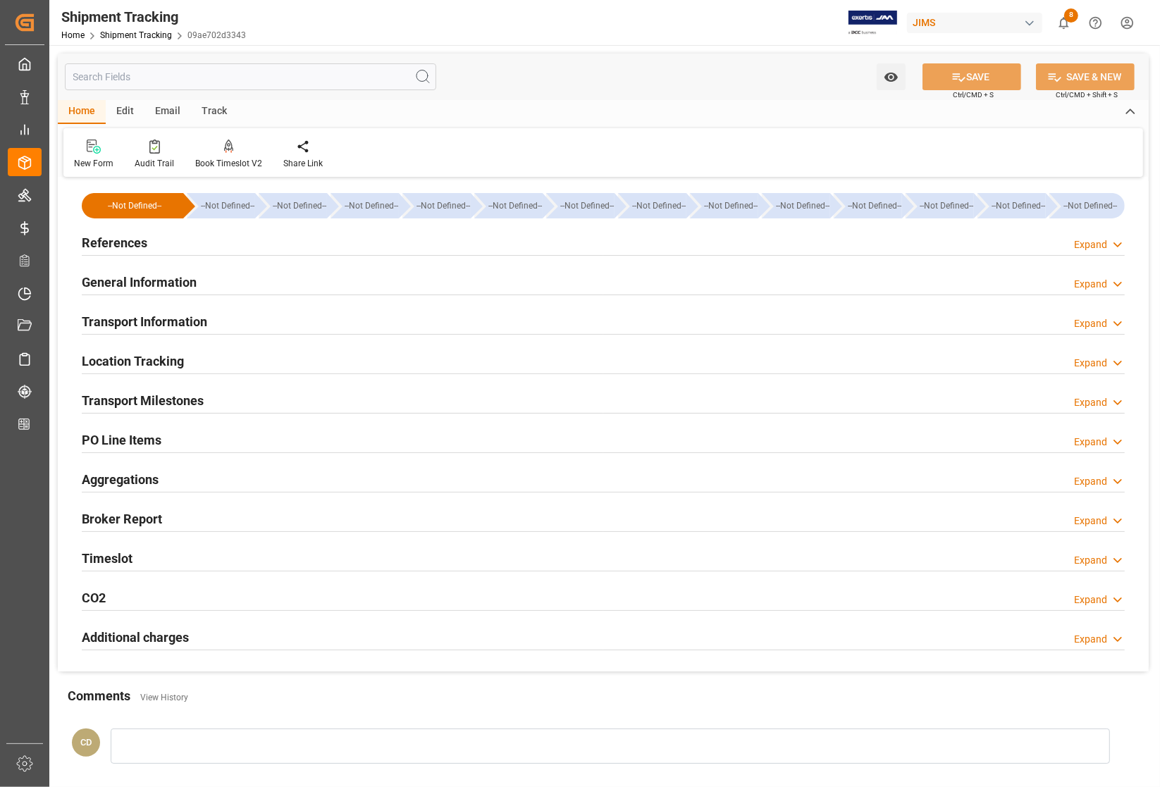
click at [138, 402] on h2 "Transport Milestones" at bounding box center [143, 400] width 122 height 19
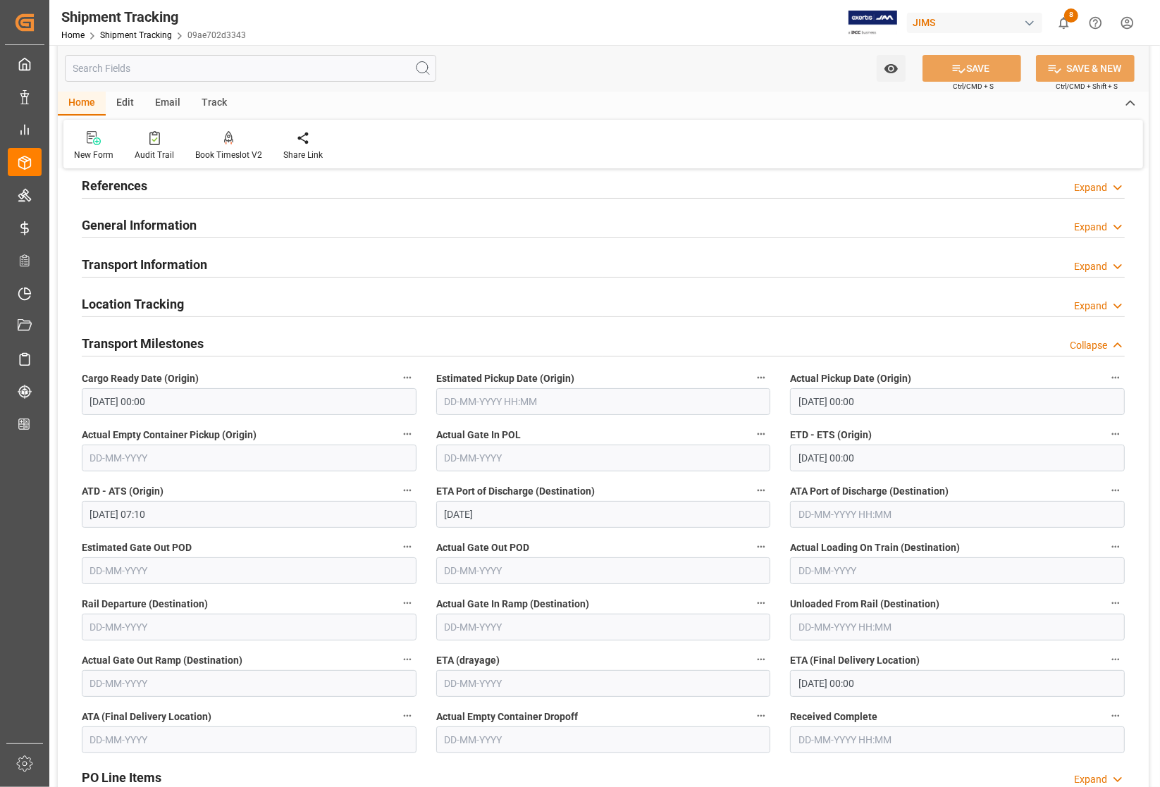
scroll to position [88, 0]
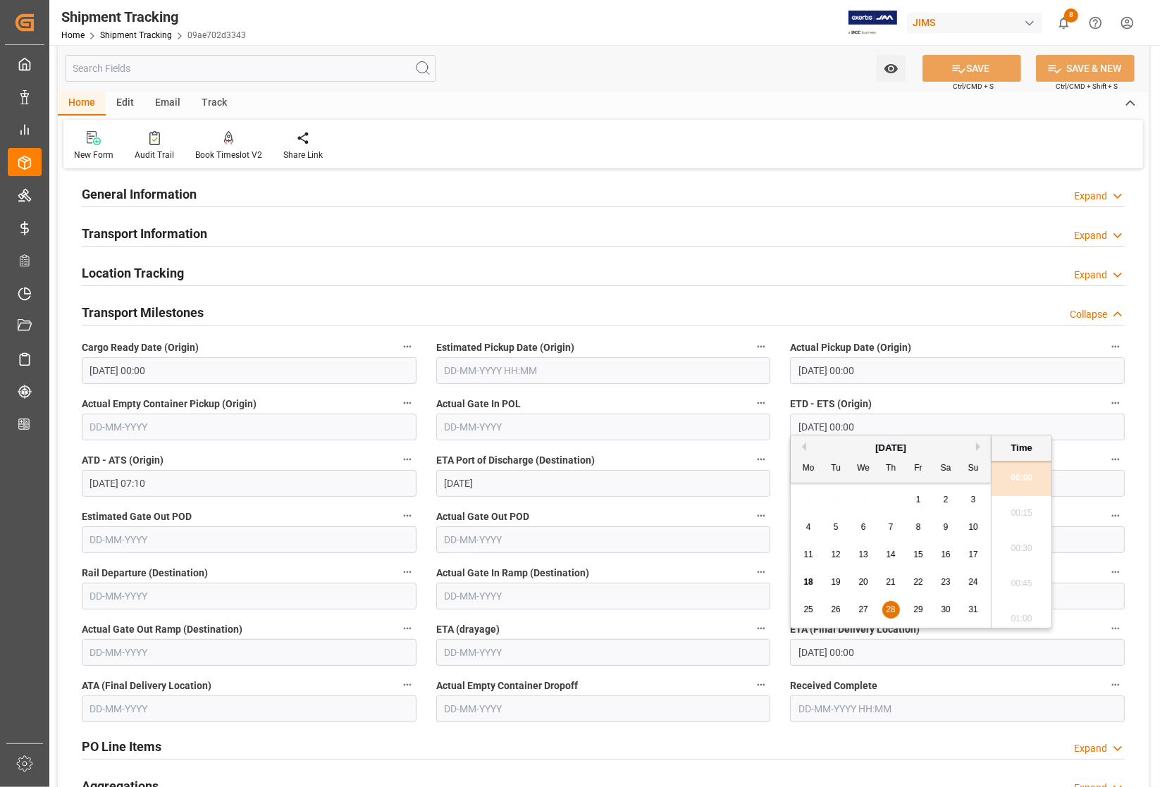
click at [835, 653] on input "28-08-2025 00:00" at bounding box center [957, 652] width 335 height 27
click at [918, 611] on span "29" at bounding box center [917, 610] width 9 height 10
type input "29-08-2025 00:00"
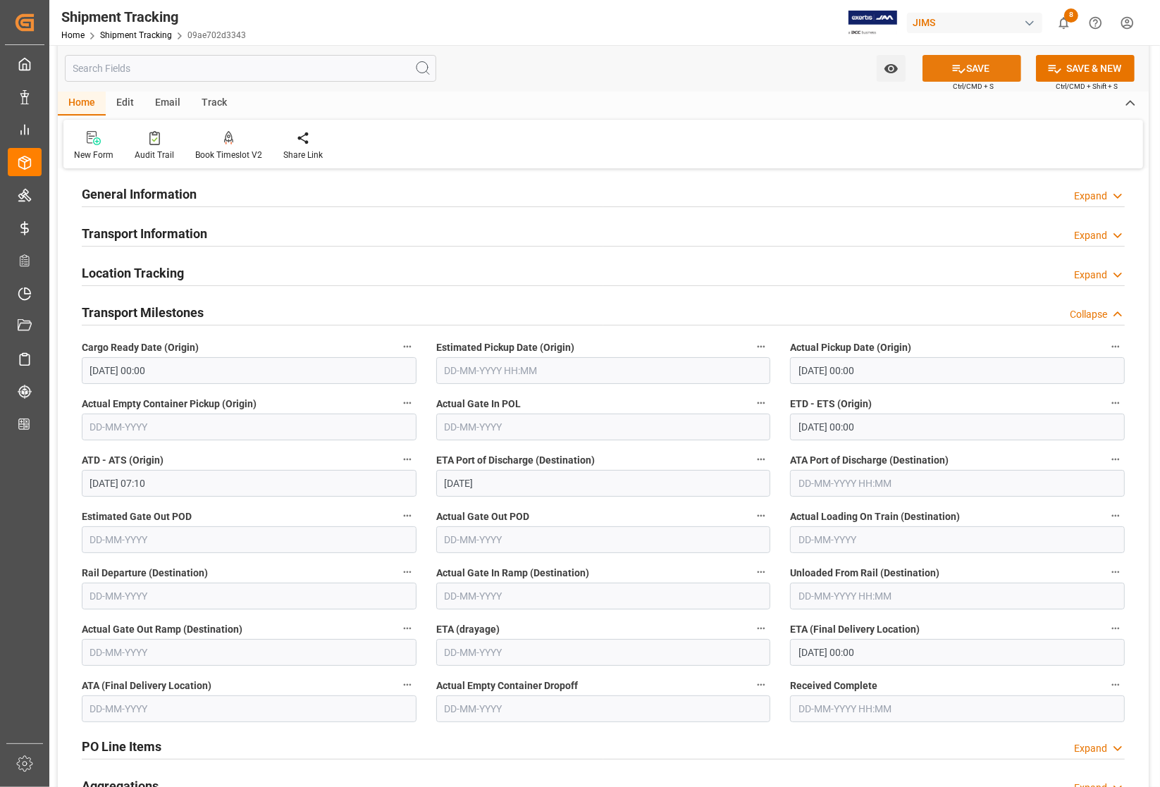
click at [951, 73] on icon at bounding box center [958, 68] width 15 height 15
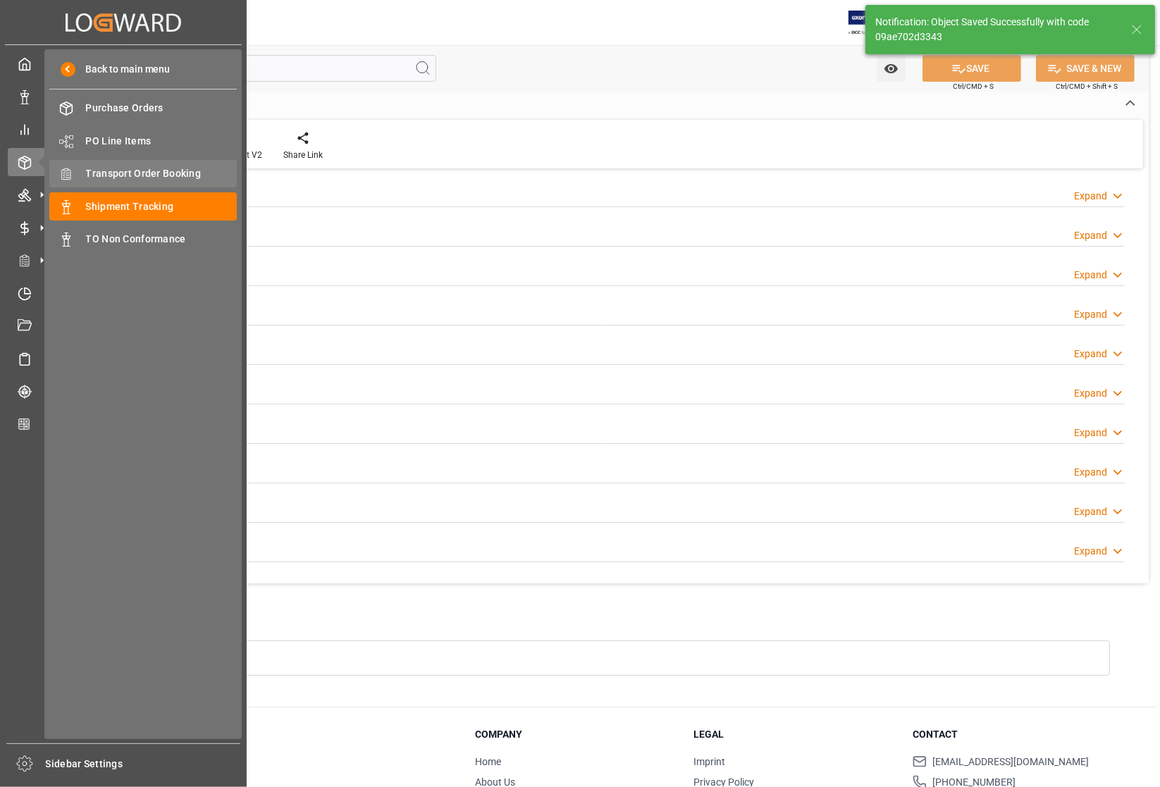
click at [117, 170] on span "Transport Order Booking" at bounding box center [162, 173] width 152 height 15
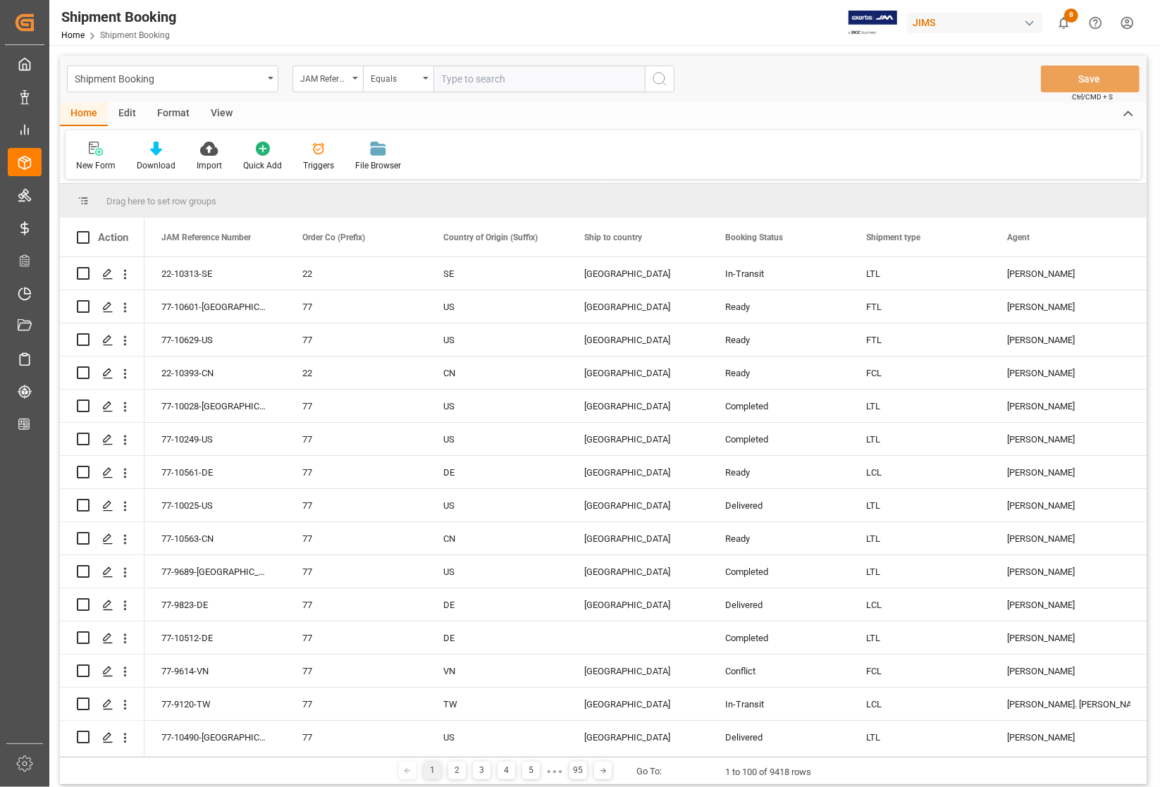
click at [477, 75] on input "text" at bounding box center [538, 79] width 211 height 27
type input "77-8330-US"
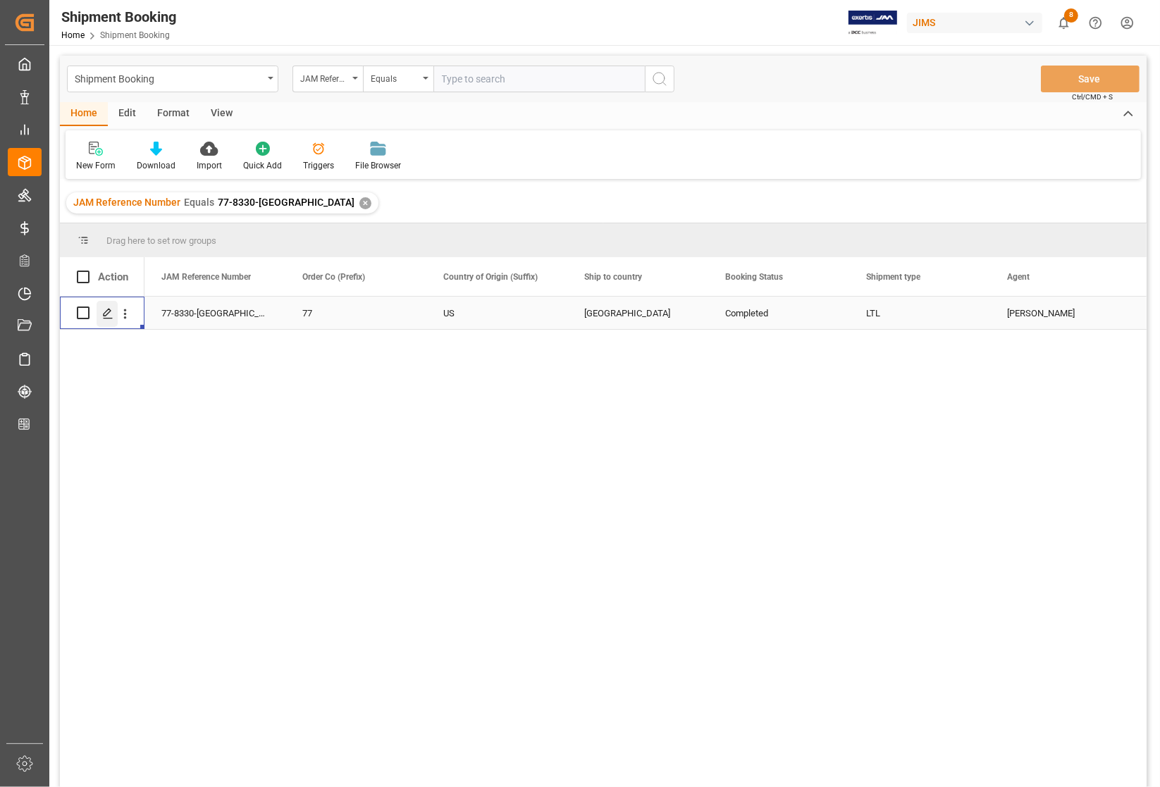
click at [101, 314] on div "Press SPACE to select this row." at bounding box center [107, 314] width 21 height 26
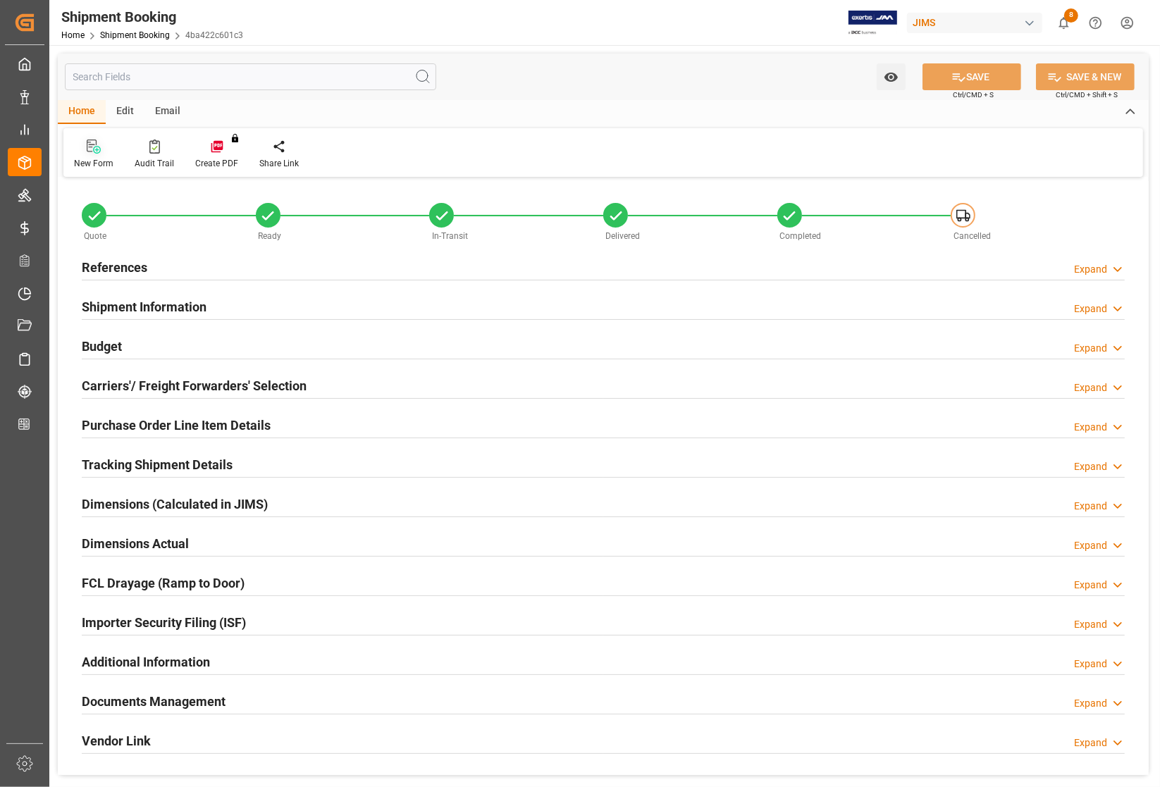
type input "0"
type input "28-03-2025 21:21"
type input "[DATE]"
click at [109, 264] on h2 "References" at bounding box center [115, 267] width 66 height 19
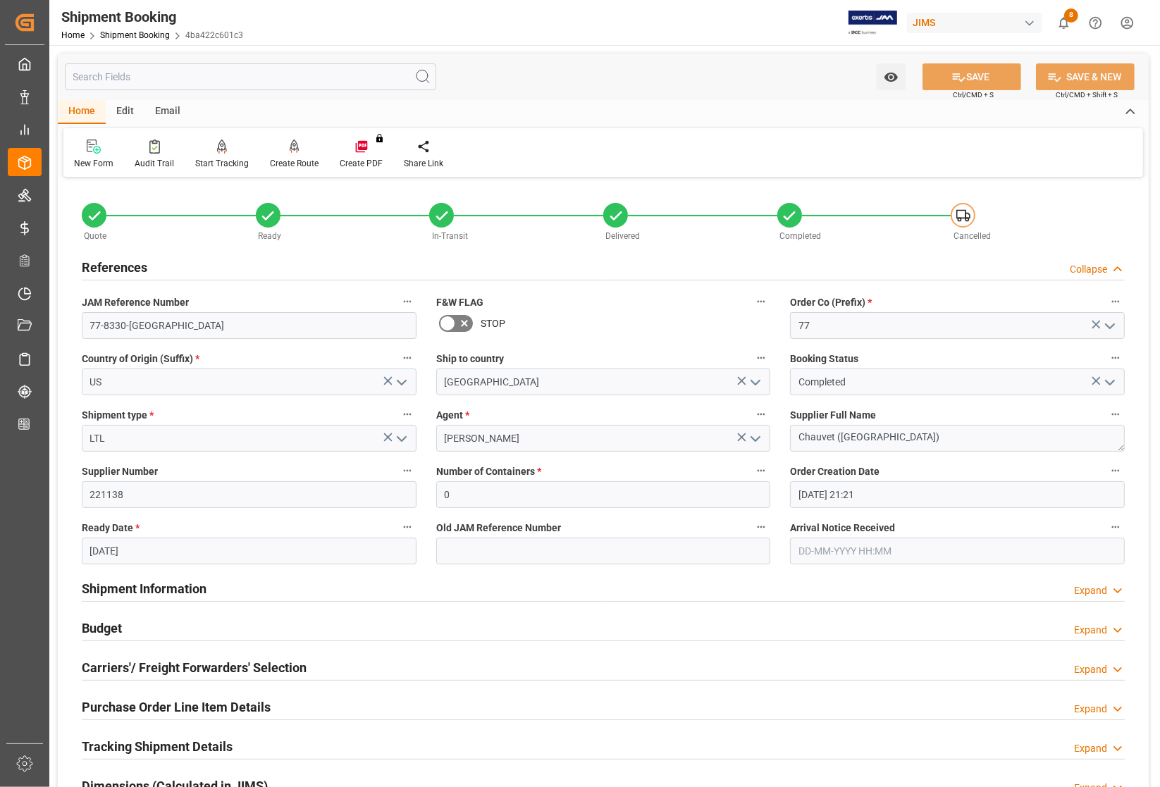
click at [113, 629] on h2 "Budget" at bounding box center [102, 628] width 40 height 19
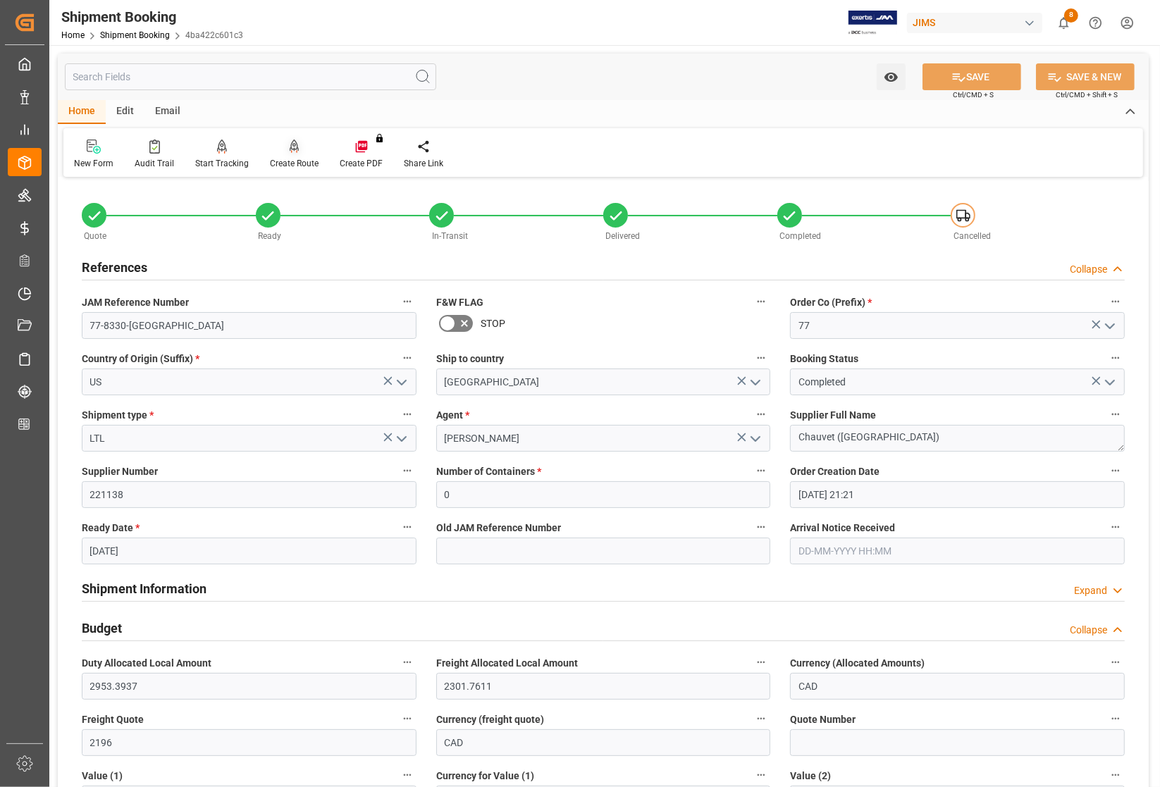
click at [284, 156] on div "Create Route" at bounding box center [294, 154] width 70 height 31
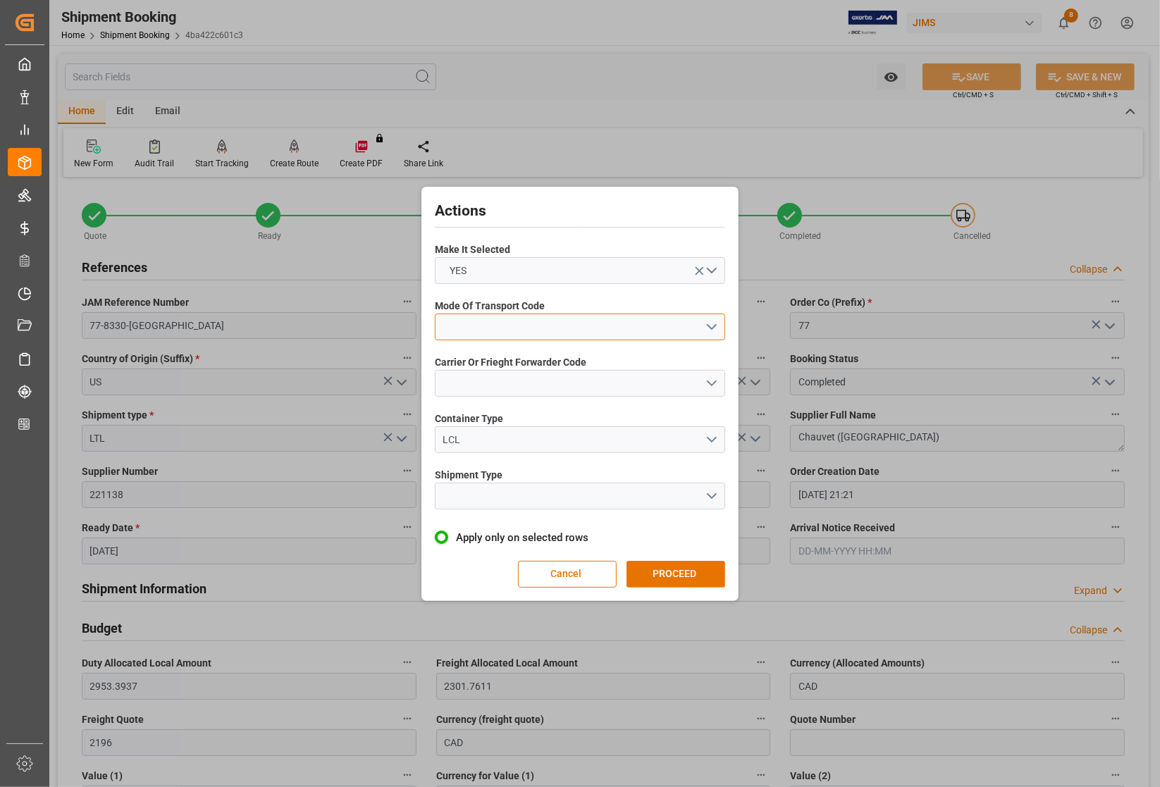
click at [507, 323] on button "open menu" at bounding box center [580, 327] width 290 height 27
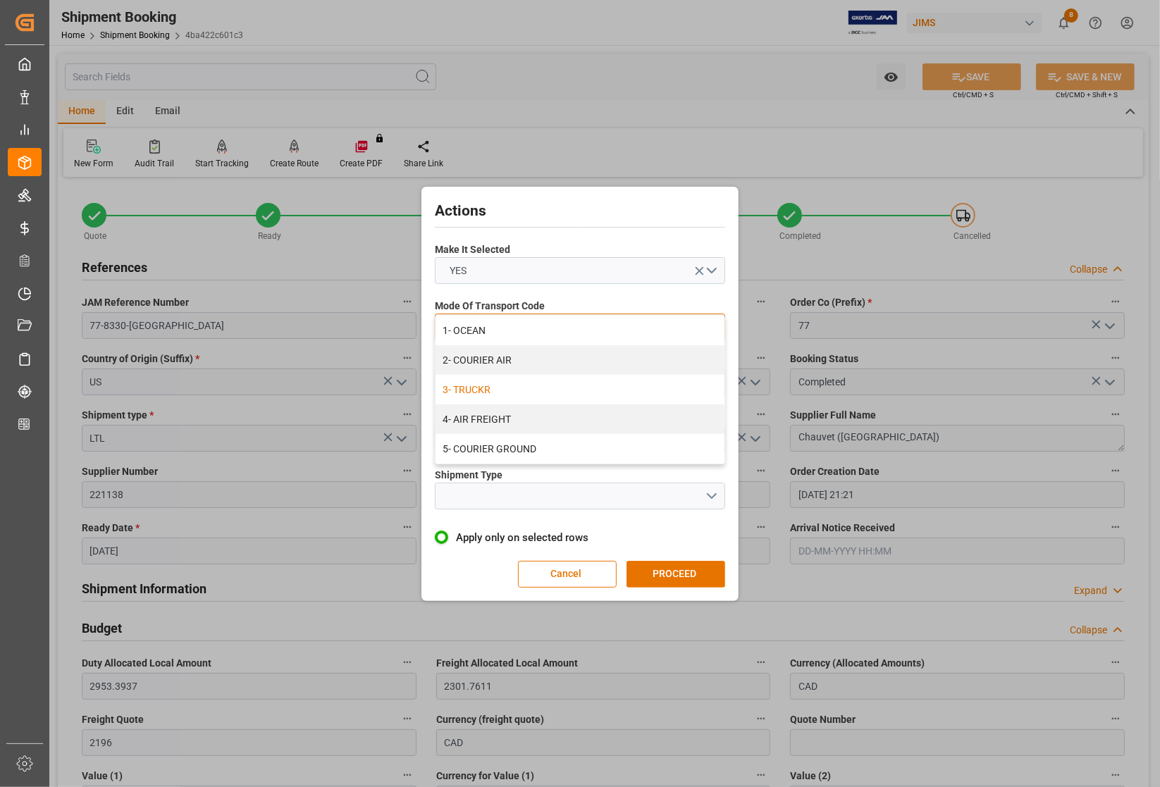
click at [484, 393] on div "3- TRUCKR" at bounding box center [580, 390] width 289 height 30
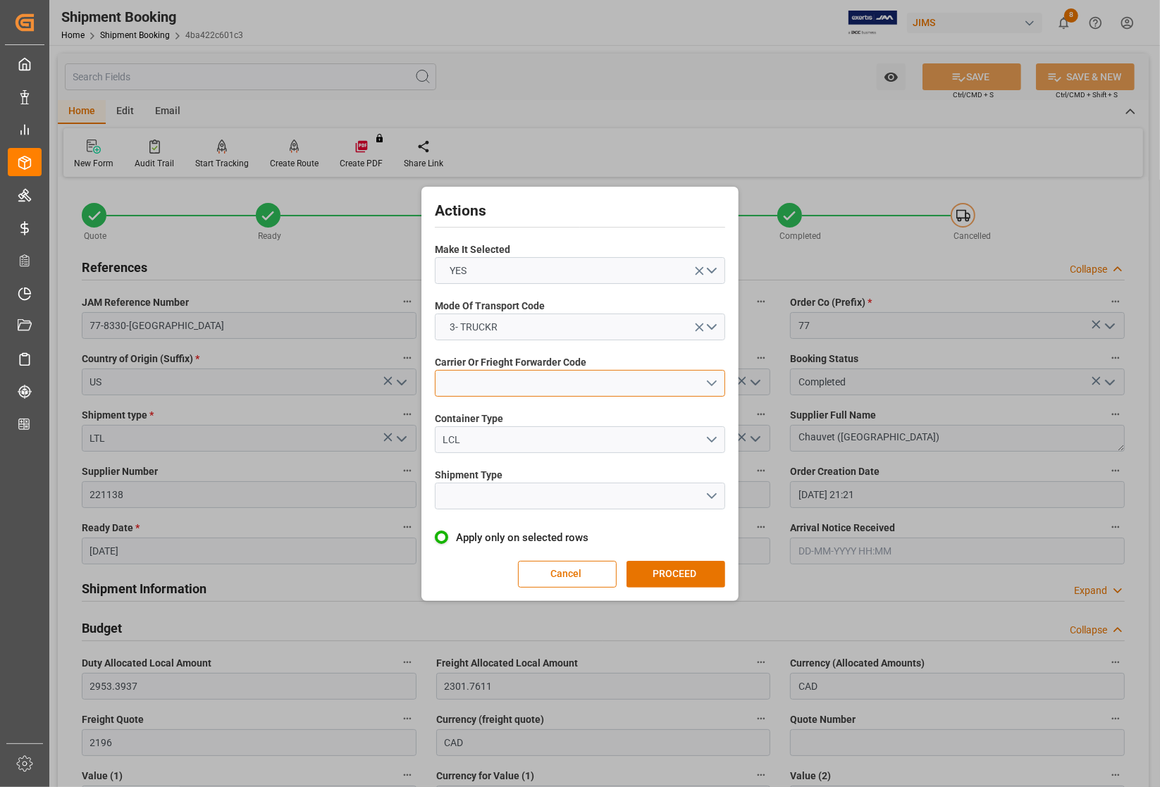
click at [484, 382] on button "open menu" at bounding box center [580, 383] width 290 height 27
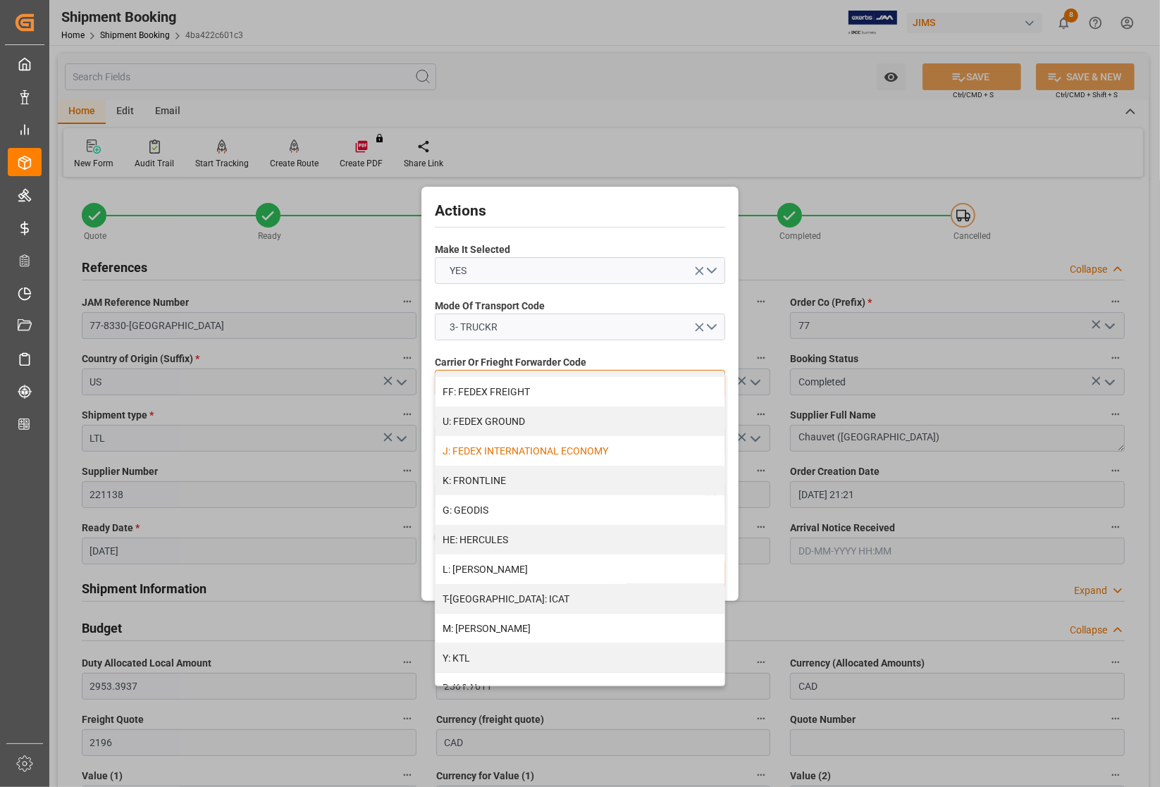
scroll to position [440, 0]
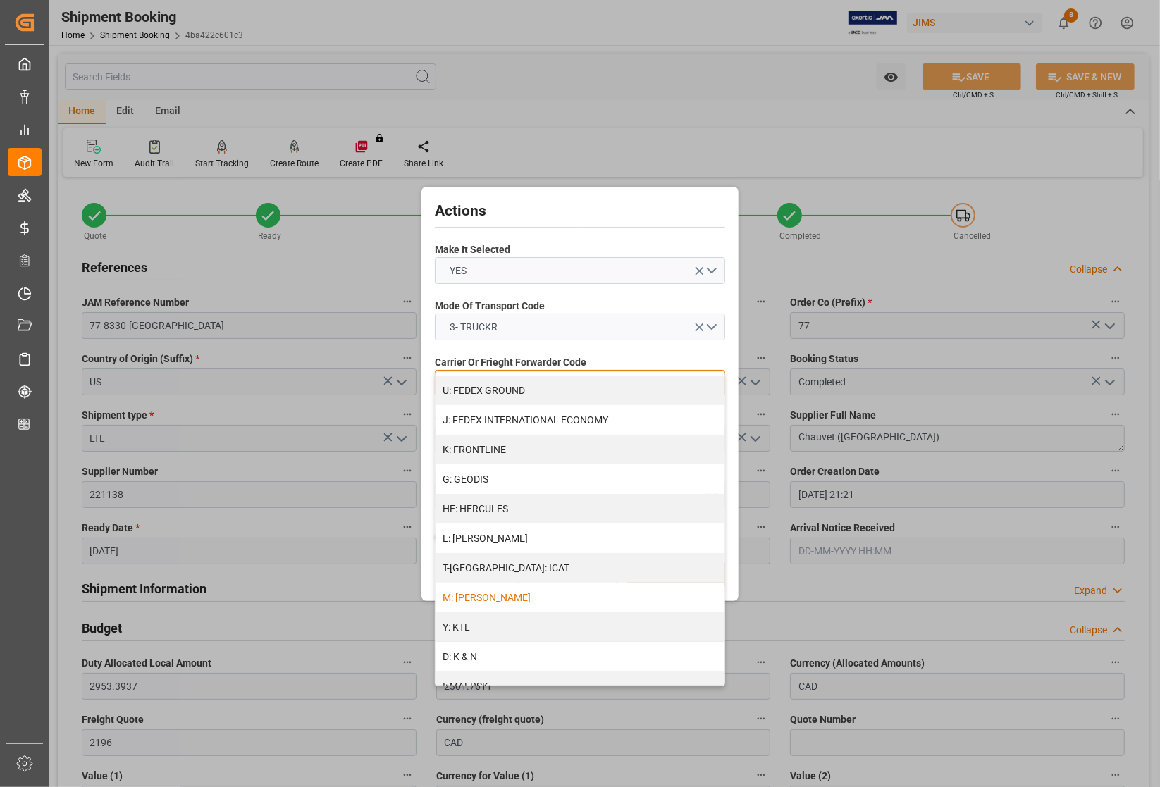
click at [515, 608] on div "M: KEENA" at bounding box center [580, 598] width 289 height 30
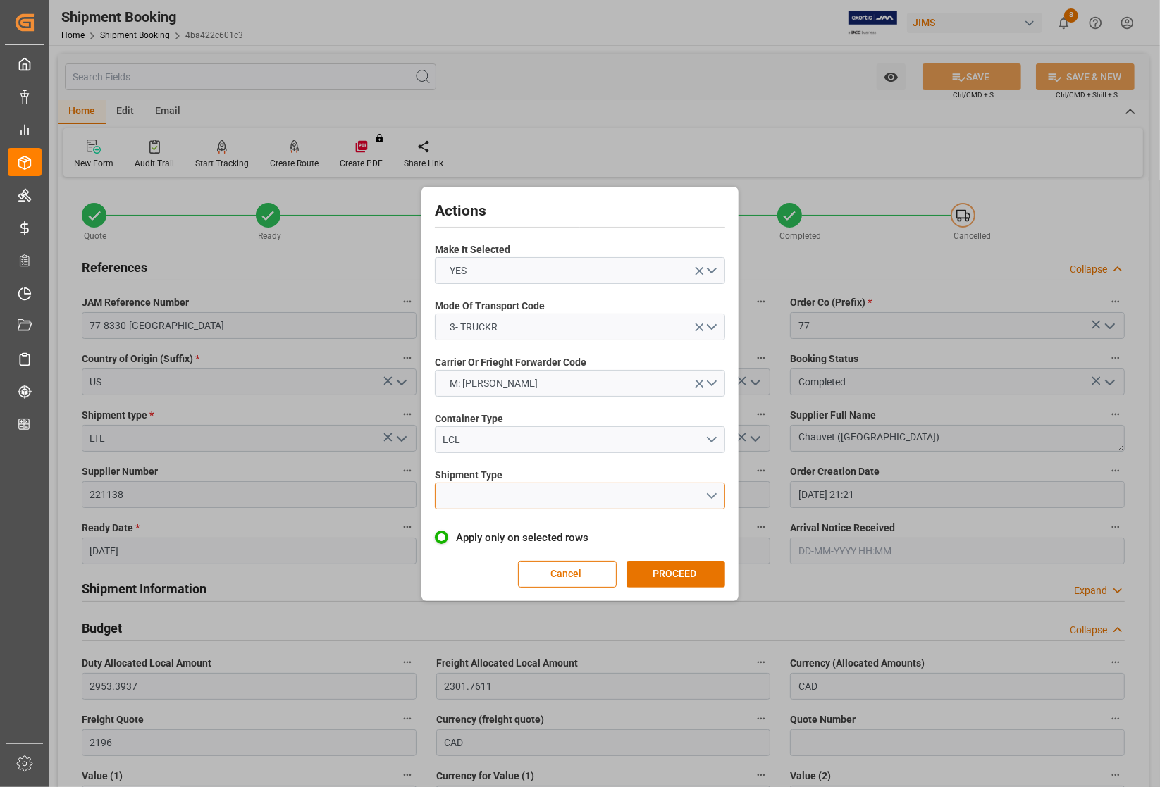
click at [497, 499] on button "open menu" at bounding box center [580, 496] width 290 height 27
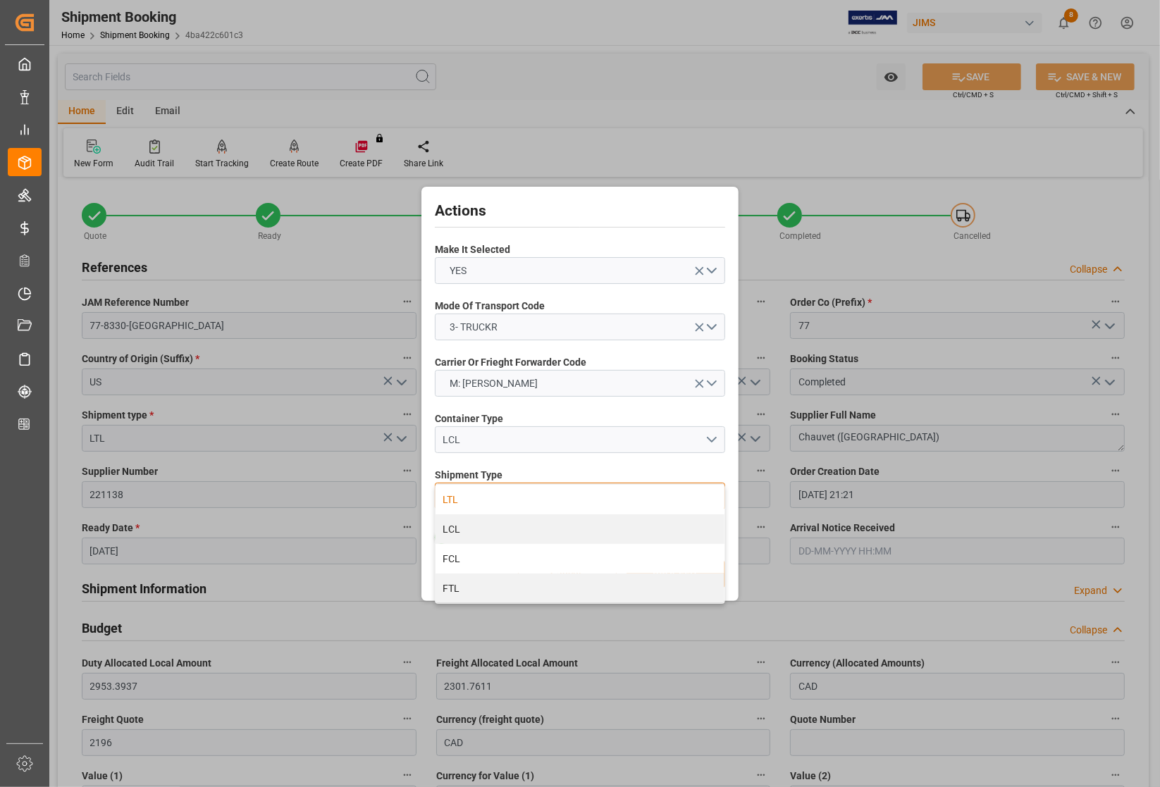
click at [474, 498] on div "LTL" at bounding box center [580, 500] width 289 height 30
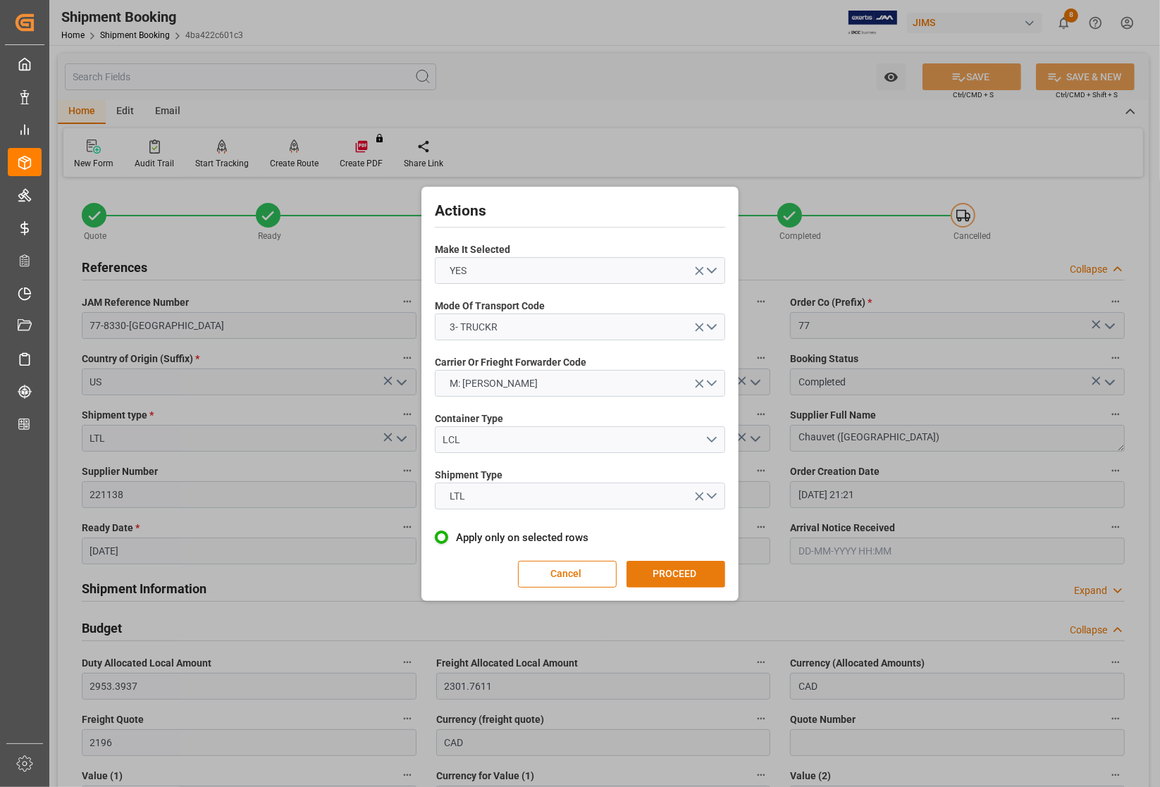
click at [668, 569] on button "PROCEED" at bounding box center [675, 574] width 99 height 27
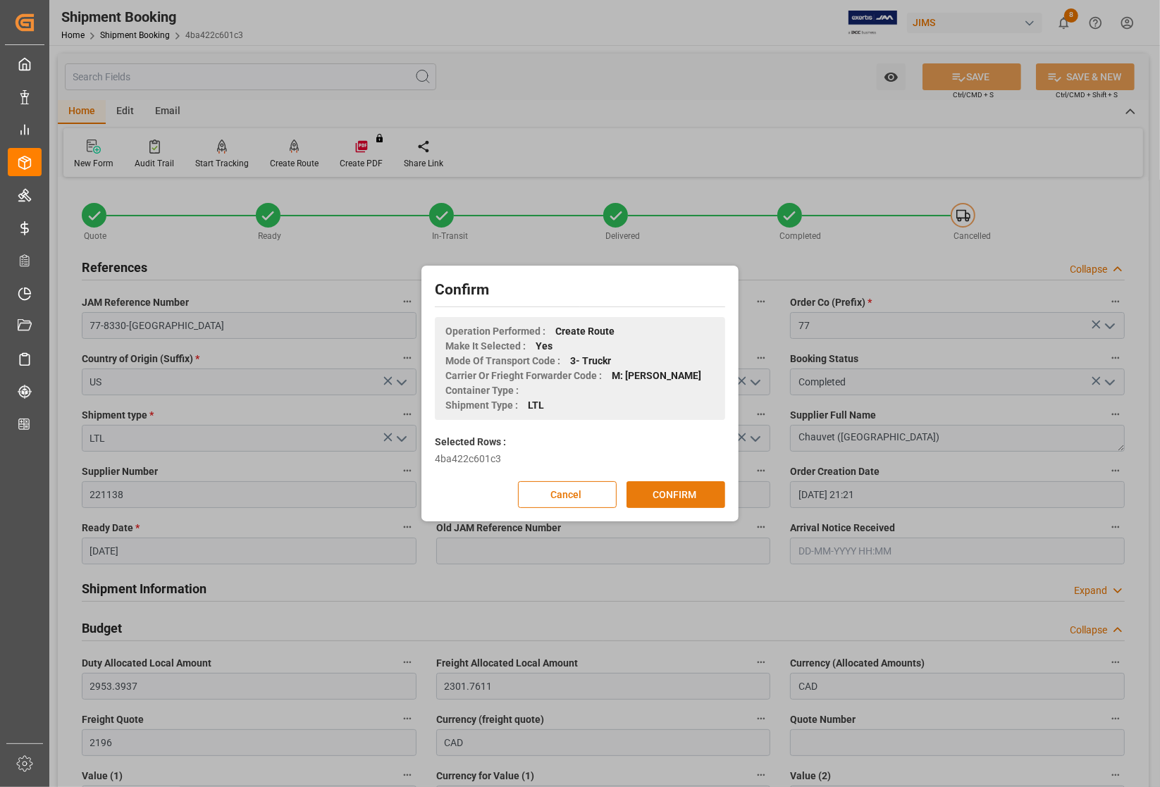
click at [675, 494] on button "CONFIRM" at bounding box center [675, 494] width 99 height 27
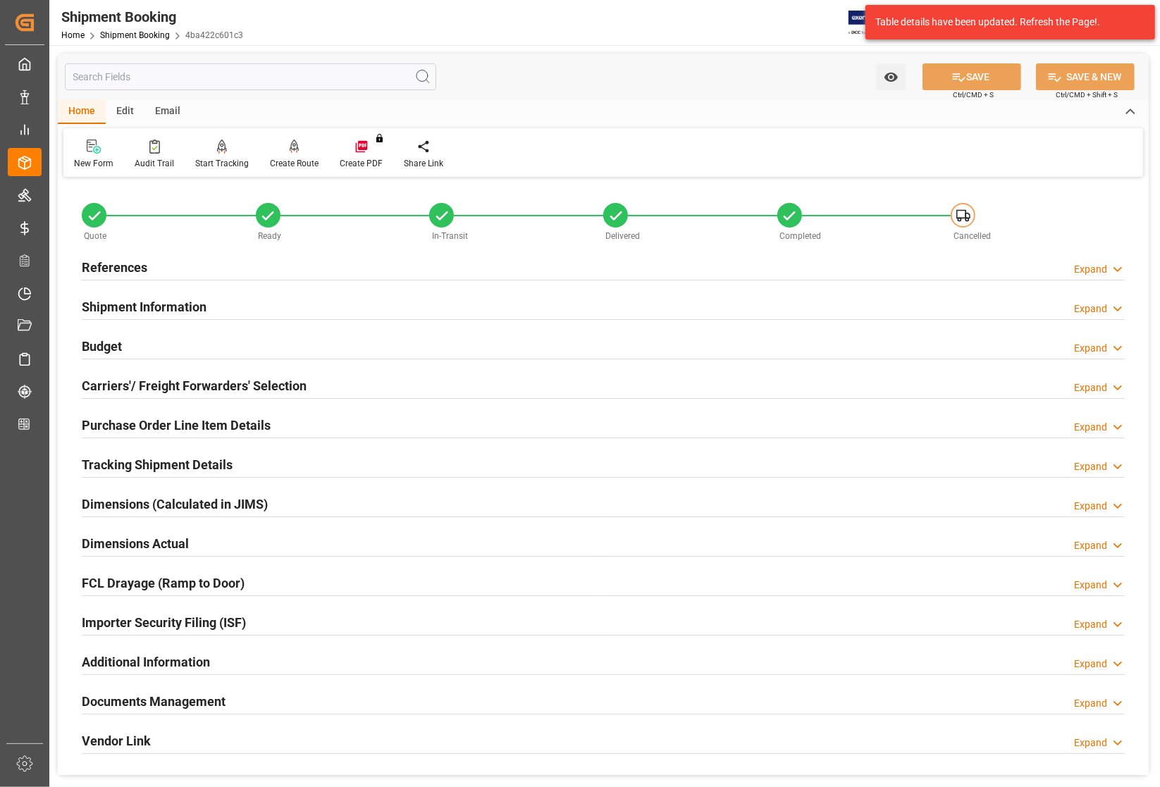
click at [142, 465] on h2 "Tracking Shipment Details" at bounding box center [157, 464] width 151 height 19
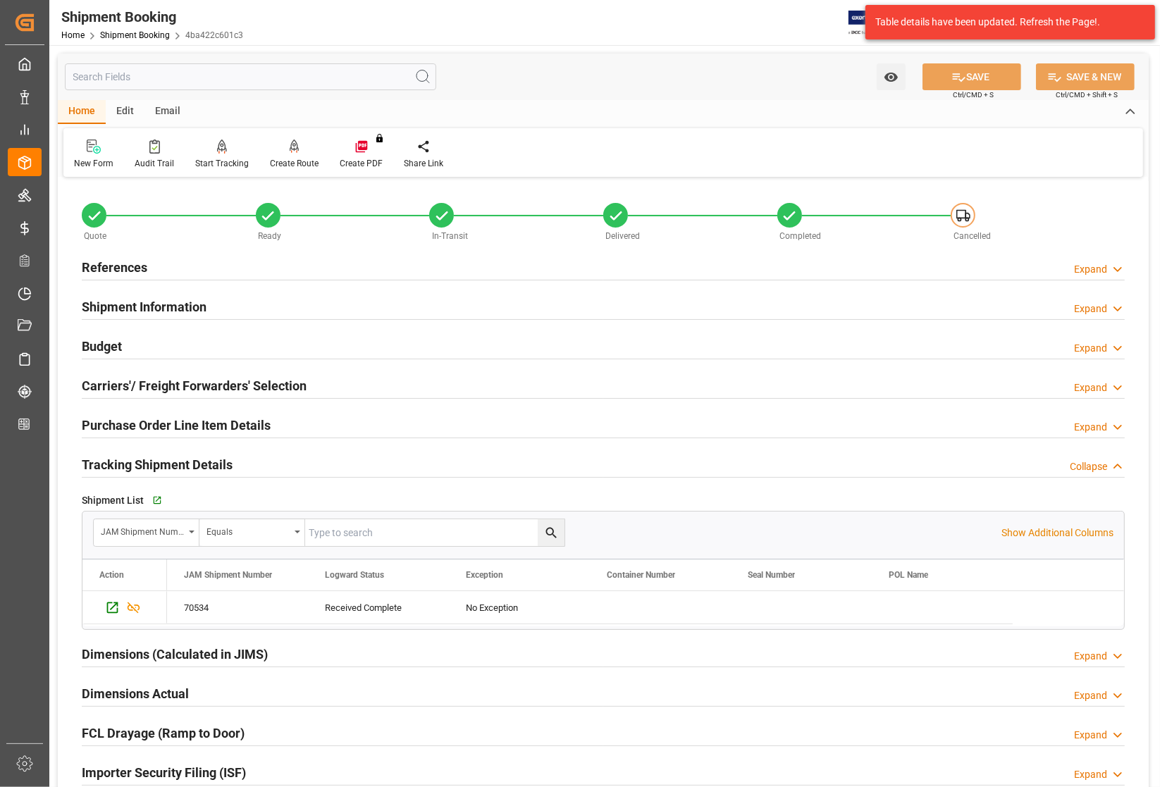
click at [140, 467] on h2 "Tracking Shipment Details" at bounding box center [157, 464] width 151 height 19
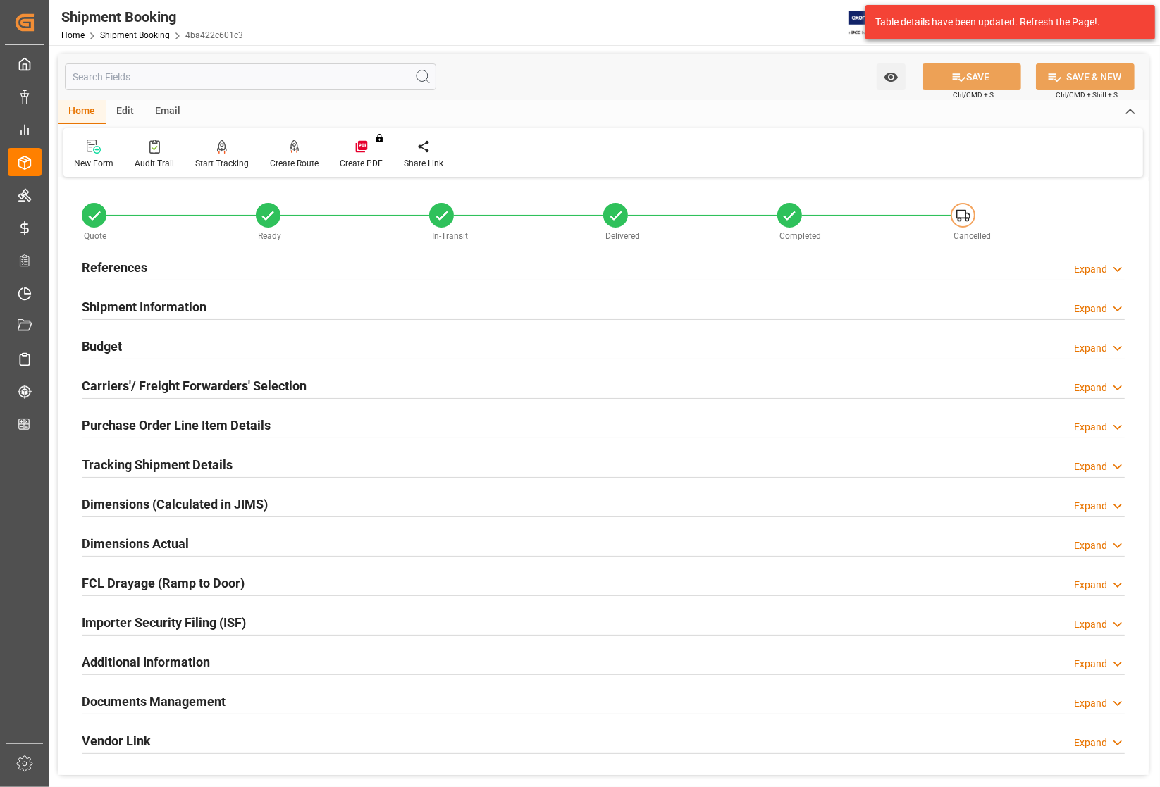
click at [149, 375] on div "Carriers'/ Freight Forwarders' Selection" at bounding box center [194, 384] width 225 height 27
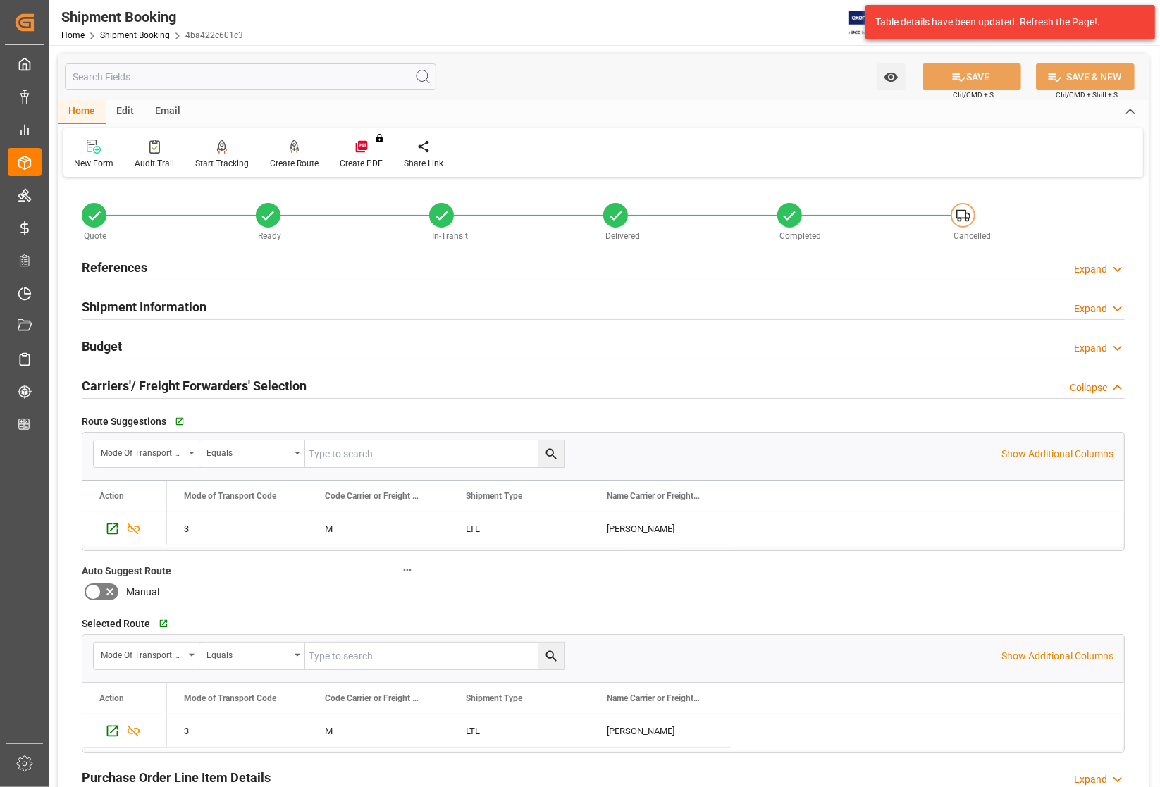
click at [148, 375] on div "Carriers'/ Freight Forwarders' Selection" at bounding box center [194, 384] width 225 height 27
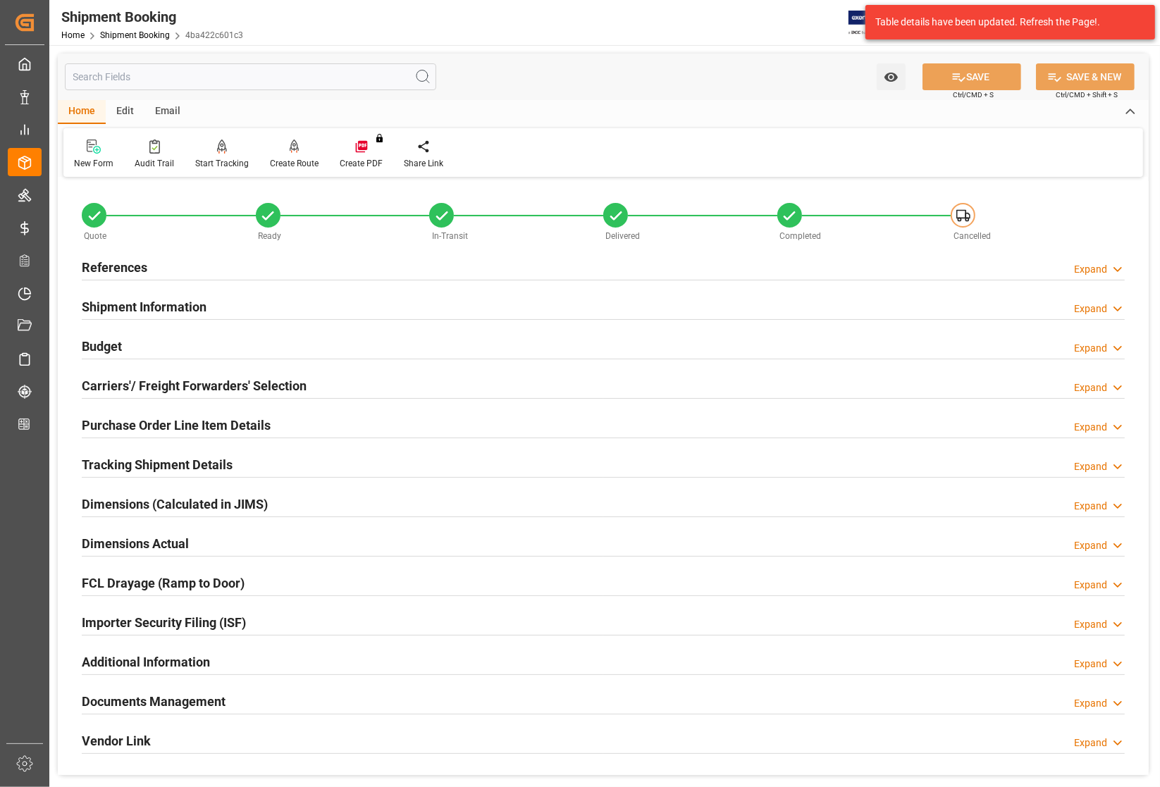
click at [554, 28] on div "Shipment Booking Home Shipment Booking 4ba422c601c3 JIMS 8 Notifications Only s…" at bounding box center [599, 22] width 1120 height 45
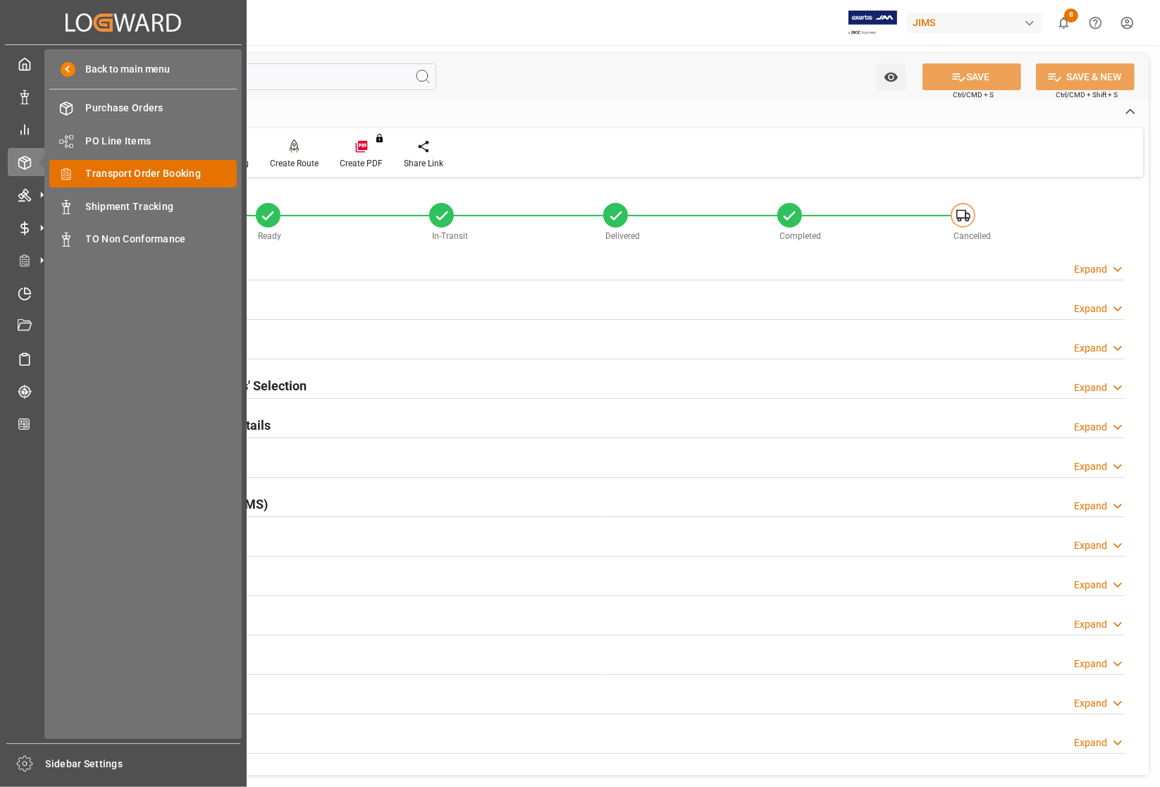
click at [103, 173] on span "Transport Order Booking" at bounding box center [162, 173] width 152 height 15
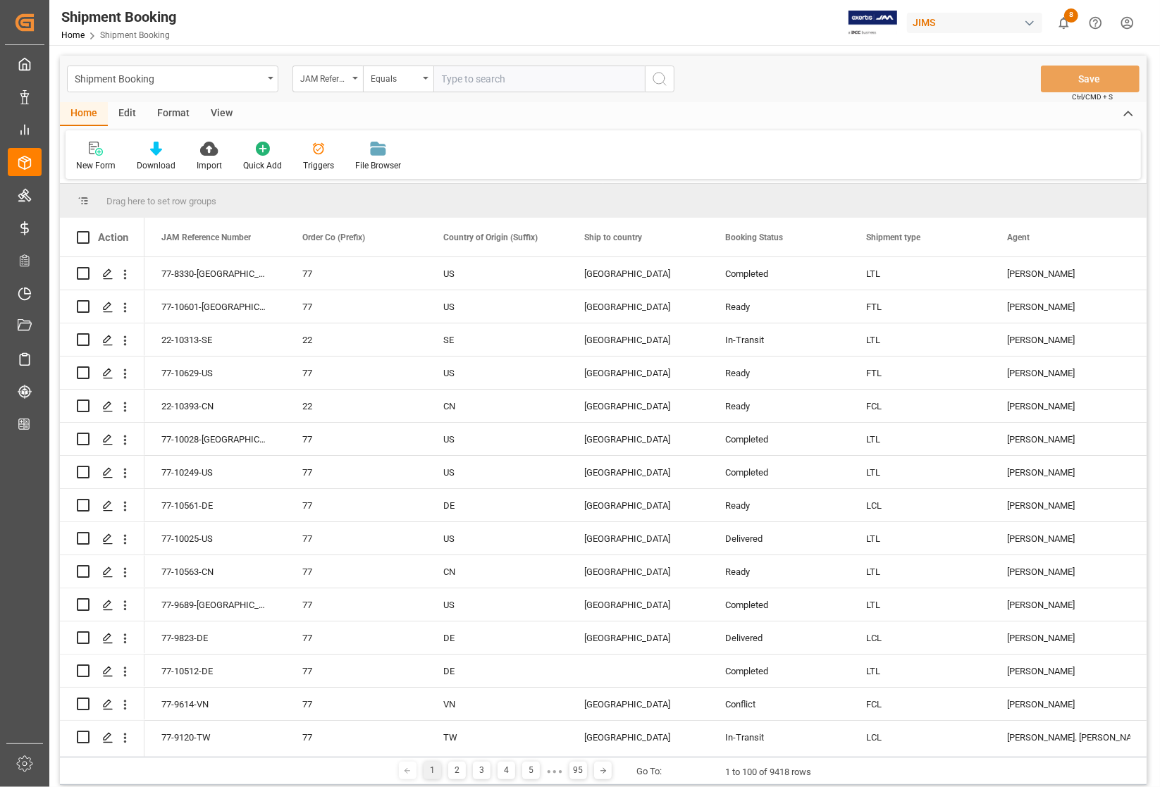
click at [483, 78] on input "text" at bounding box center [538, 79] width 211 height 27
type input "77-8331-[GEOGRAPHIC_DATA]"
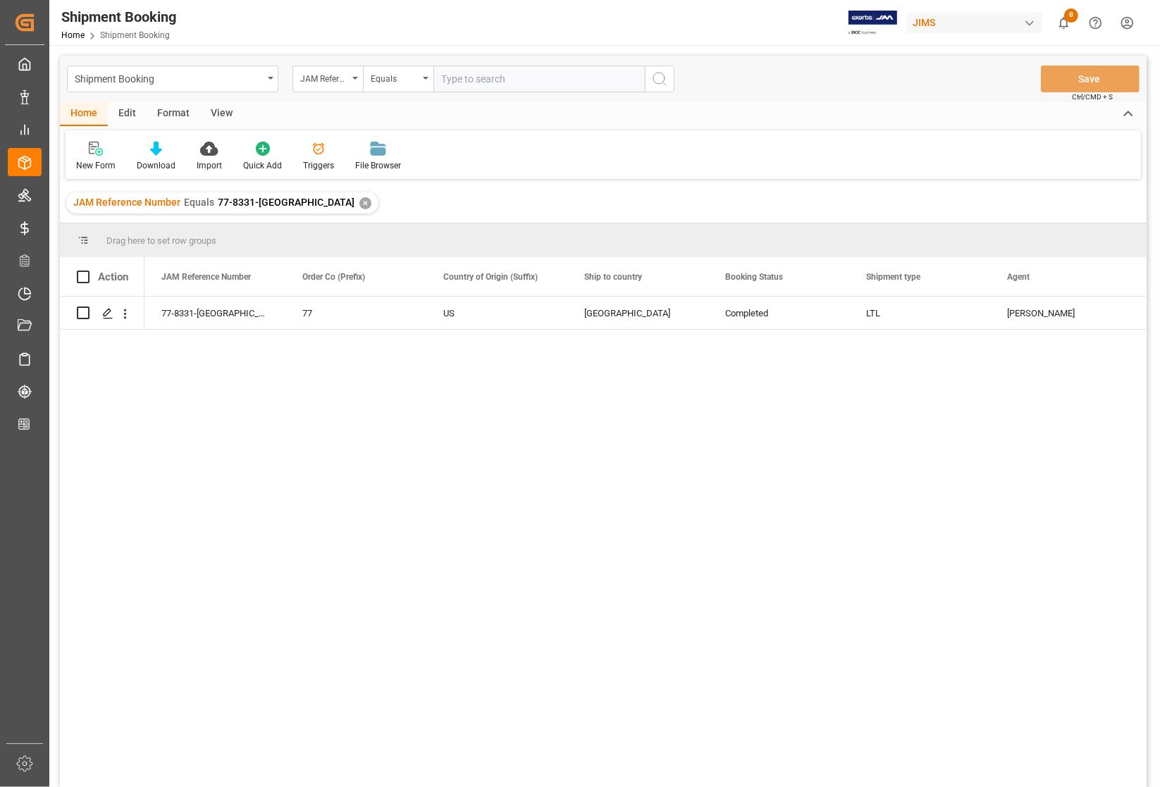
click at [536, 82] on input "text" at bounding box center [538, 79] width 211 height 27
type input "77-8331-[GEOGRAPHIC_DATA]"
click at [359, 198] on div "✕" at bounding box center [365, 203] width 12 height 12
click at [104, 318] on line "Press SPACE to select this row." at bounding box center [108, 318] width 8 height 0
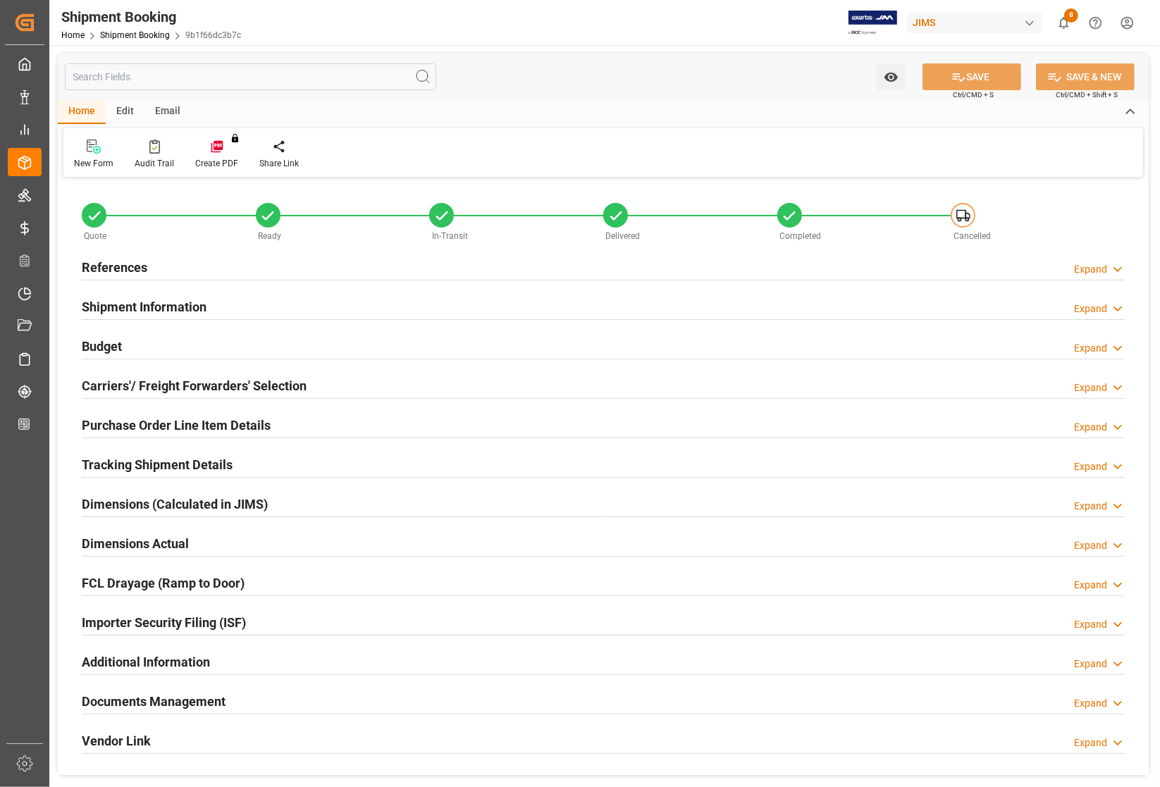
type input "0"
type input "[DATE] 21:59"
type input "[DATE]"
click at [89, 261] on h2 "References" at bounding box center [115, 267] width 66 height 19
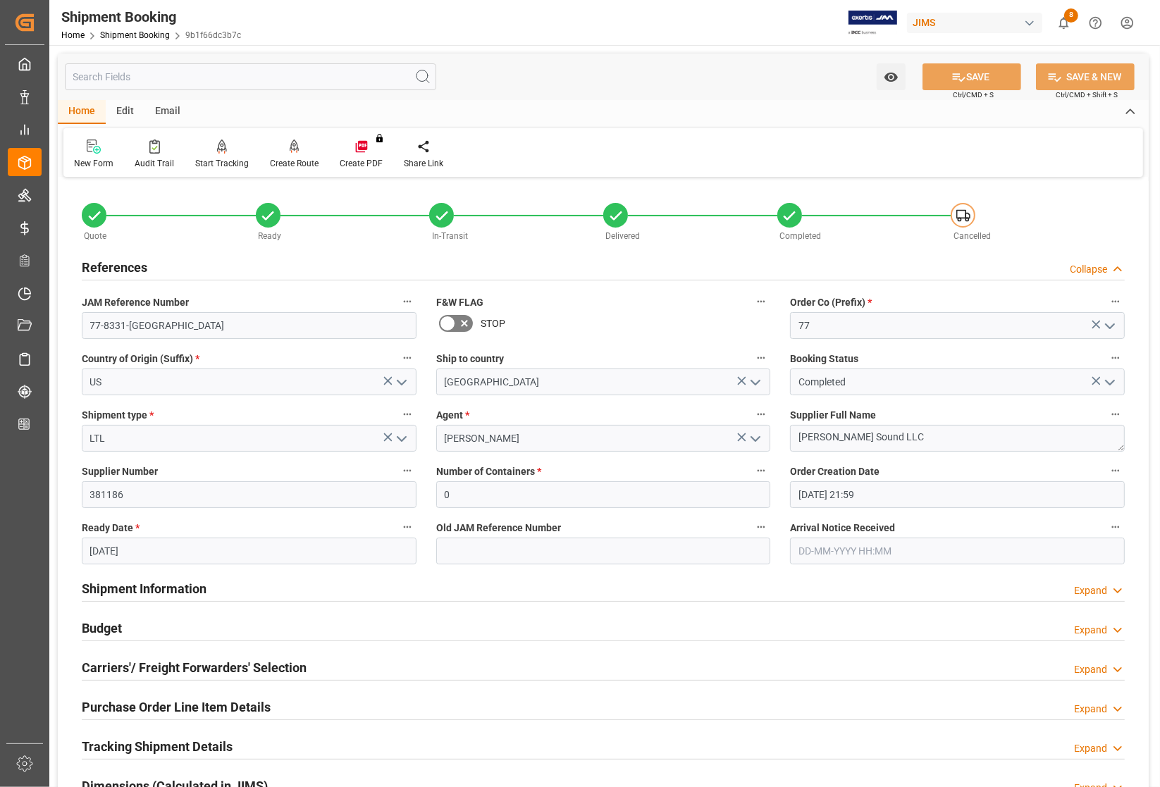
click at [99, 624] on h2 "Budget" at bounding box center [102, 628] width 40 height 19
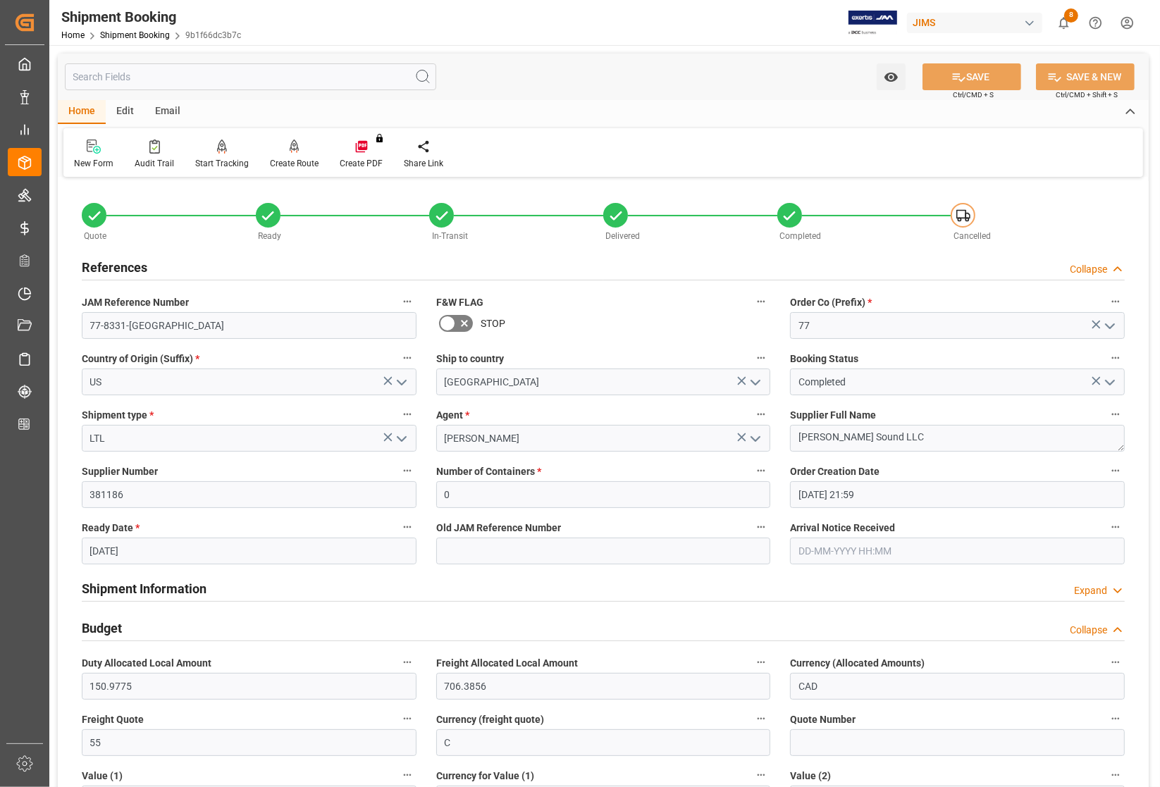
click at [162, 580] on h2 "Shipment Information" at bounding box center [144, 588] width 125 height 19
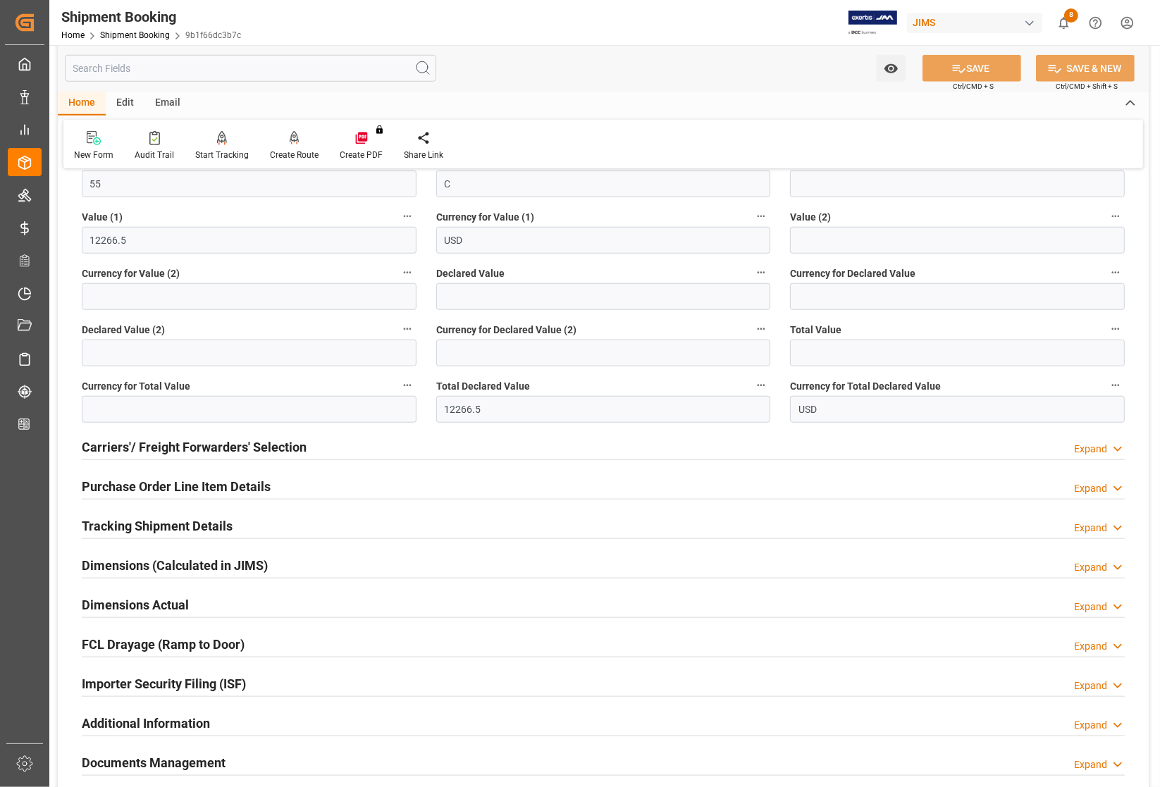
scroll to position [1145, 0]
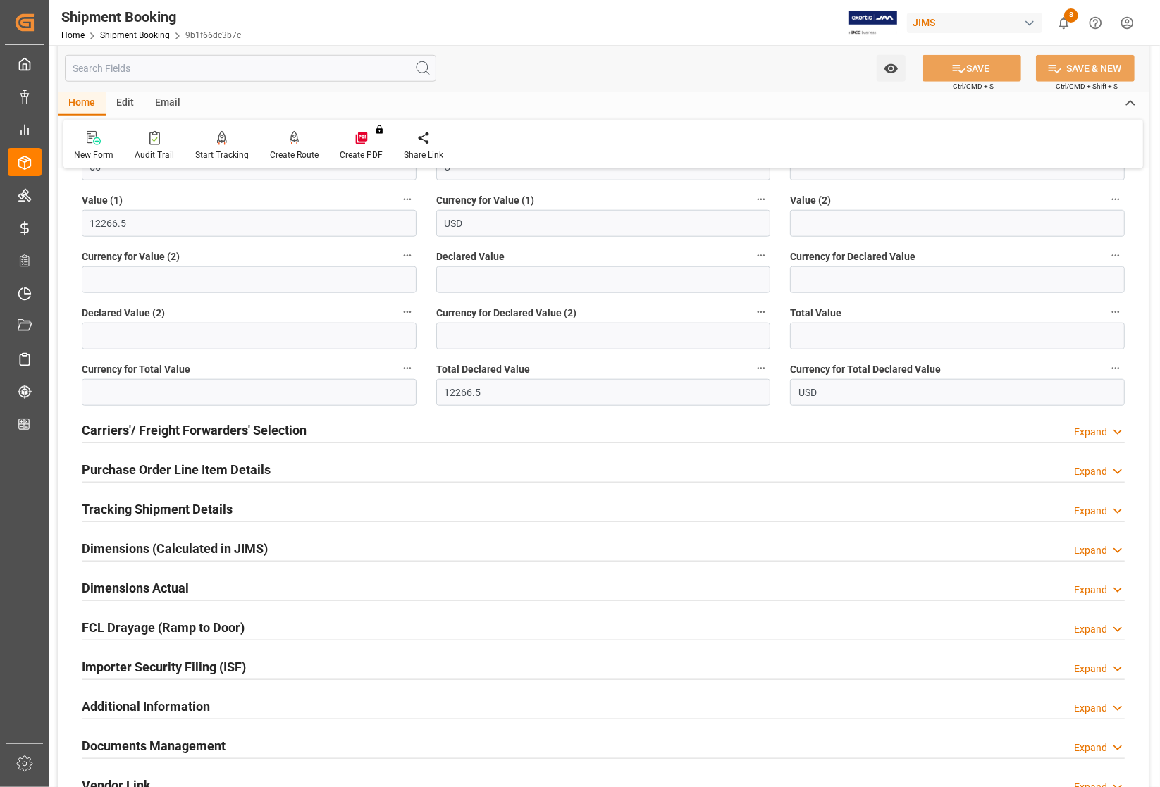
click at [156, 425] on h2 "Carriers'/ Freight Forwarders' Selection" at bounding box center [194, 430] width 225 height 19
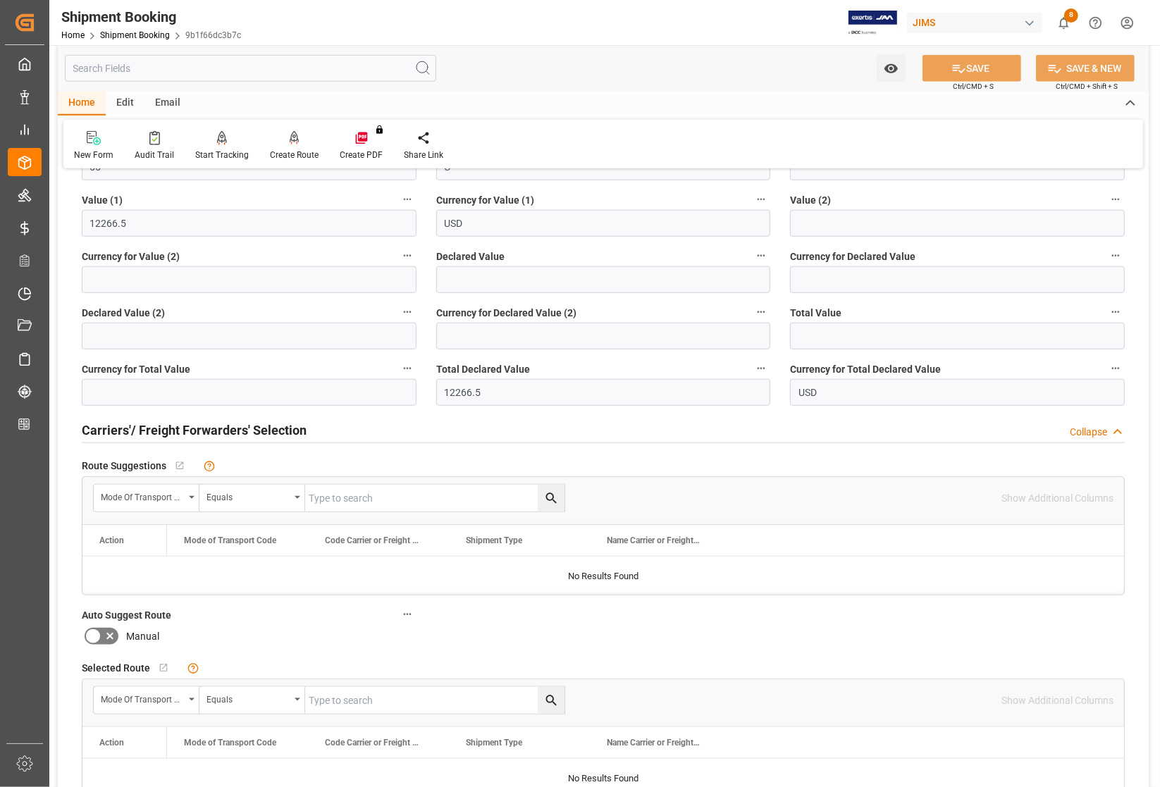
click at [156, 426] on h2 "Carriers'/ Freight Forwarders' Selection" at bounding box center [194, 430] width 225 height 19
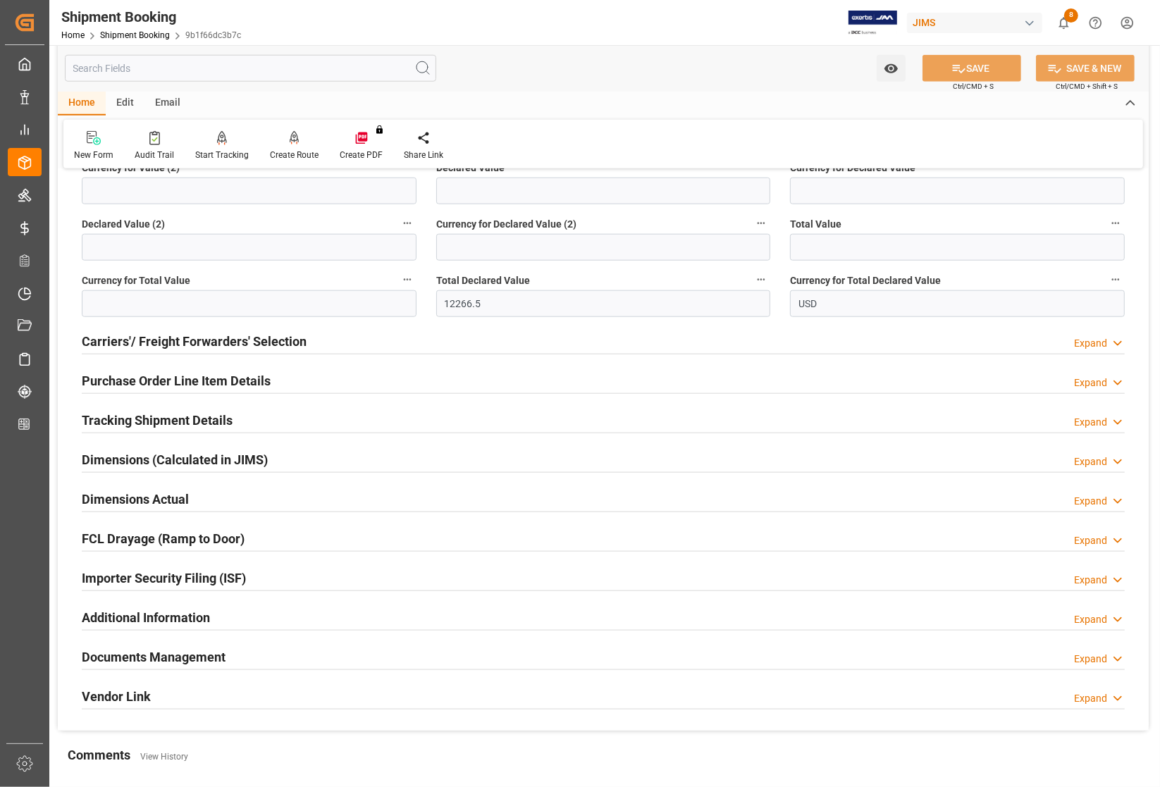
scroll to position [1409, 0]
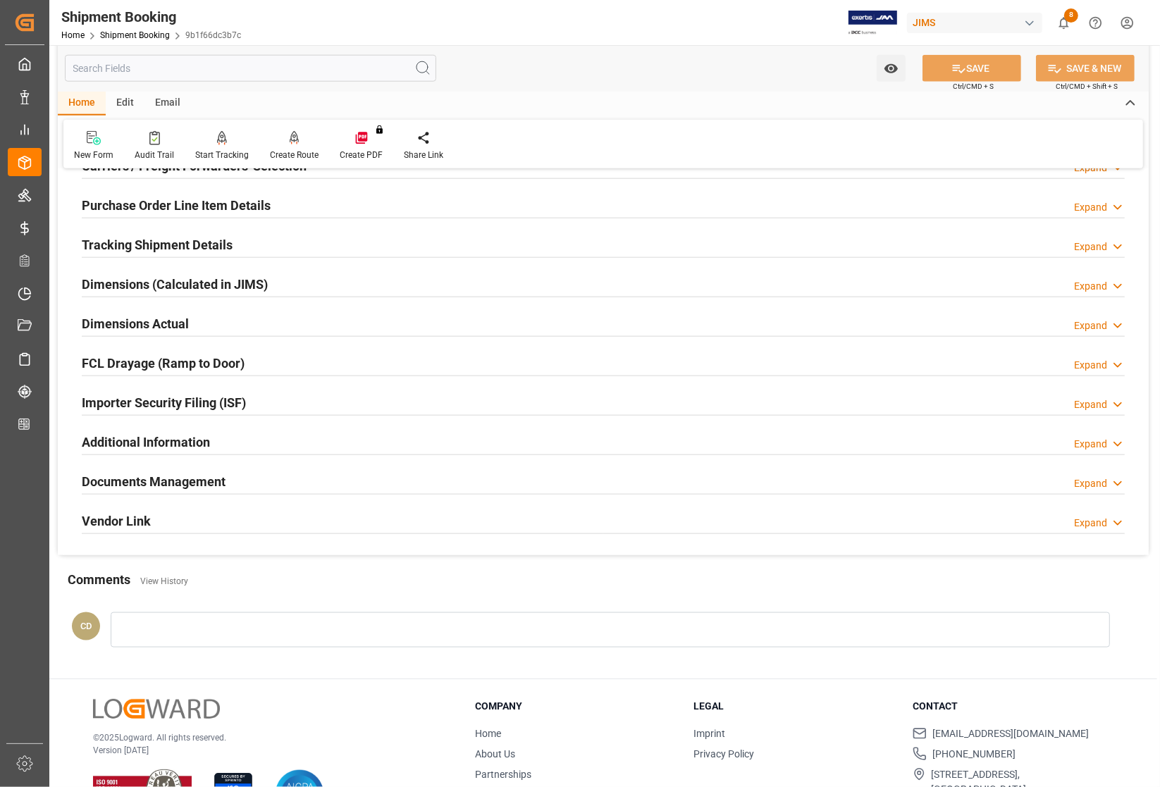
click at [131, 476] on h2 "Documents Management" at bounding box center [154, 481] width 144 height 19
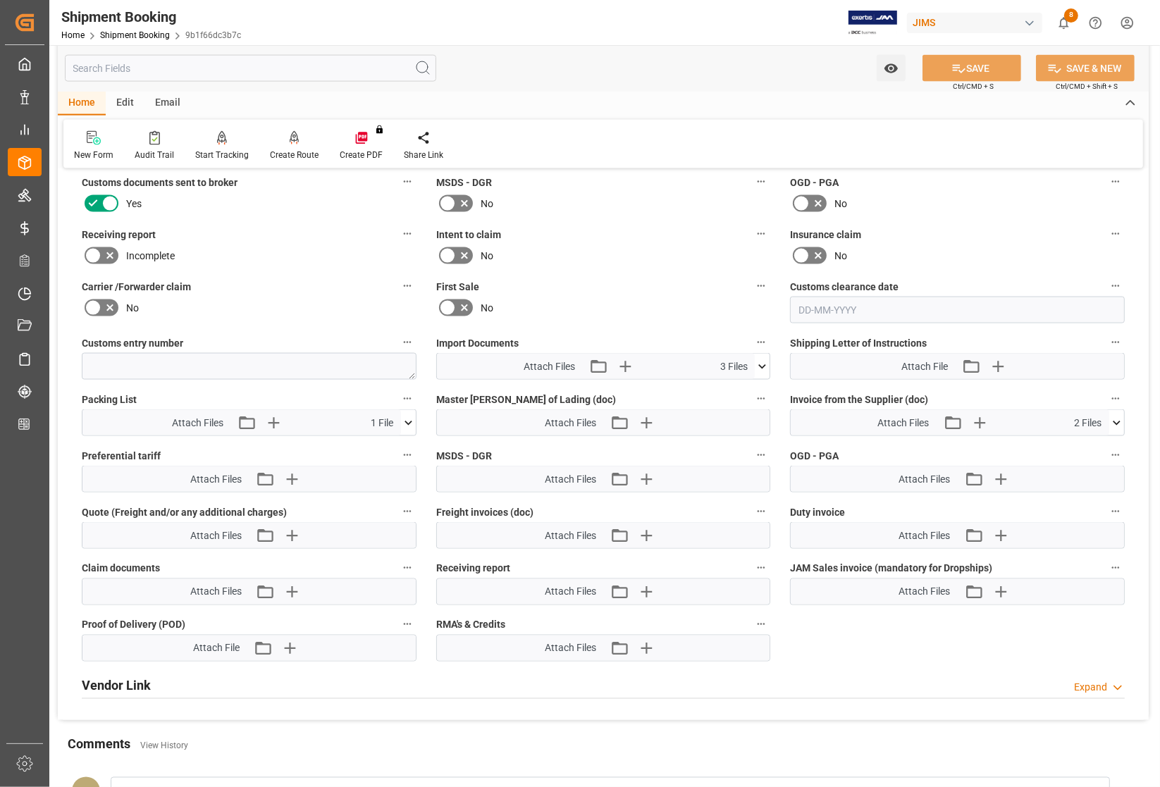
scroll to position [1850, 0]
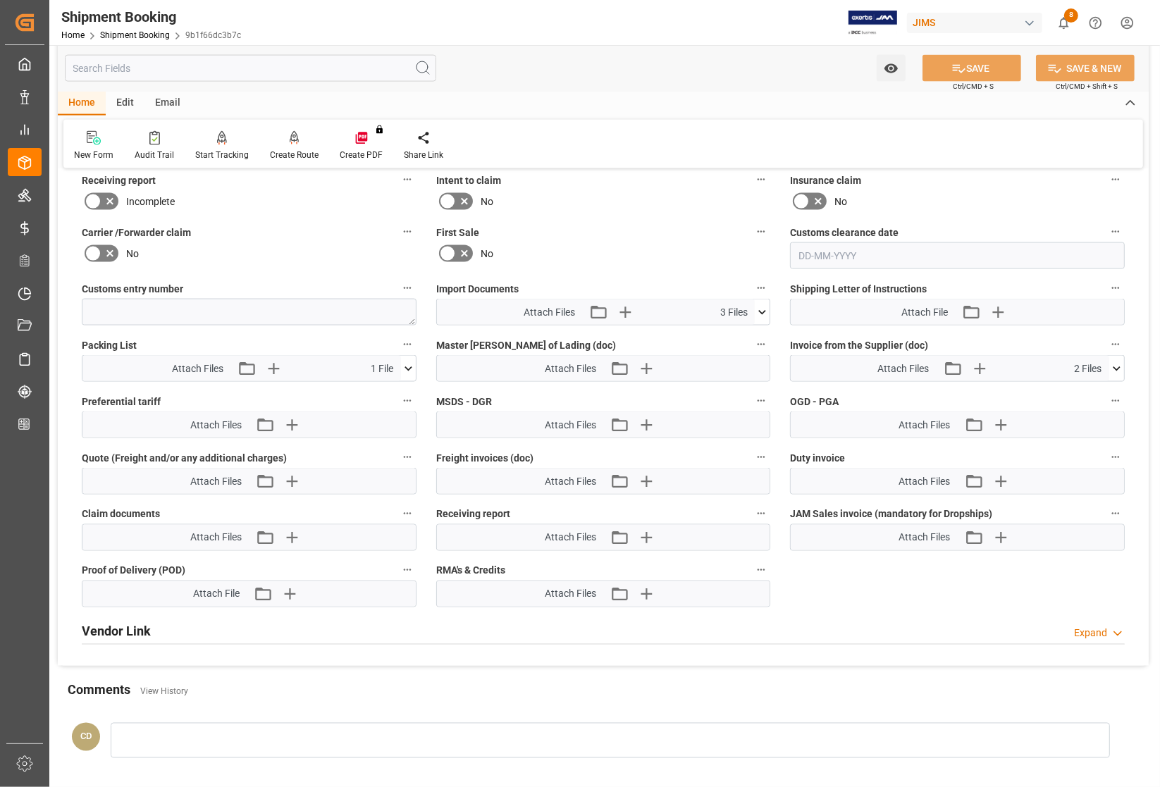
click at [765, 308] on icon at bounding box center [762, 312] width 15 height 15
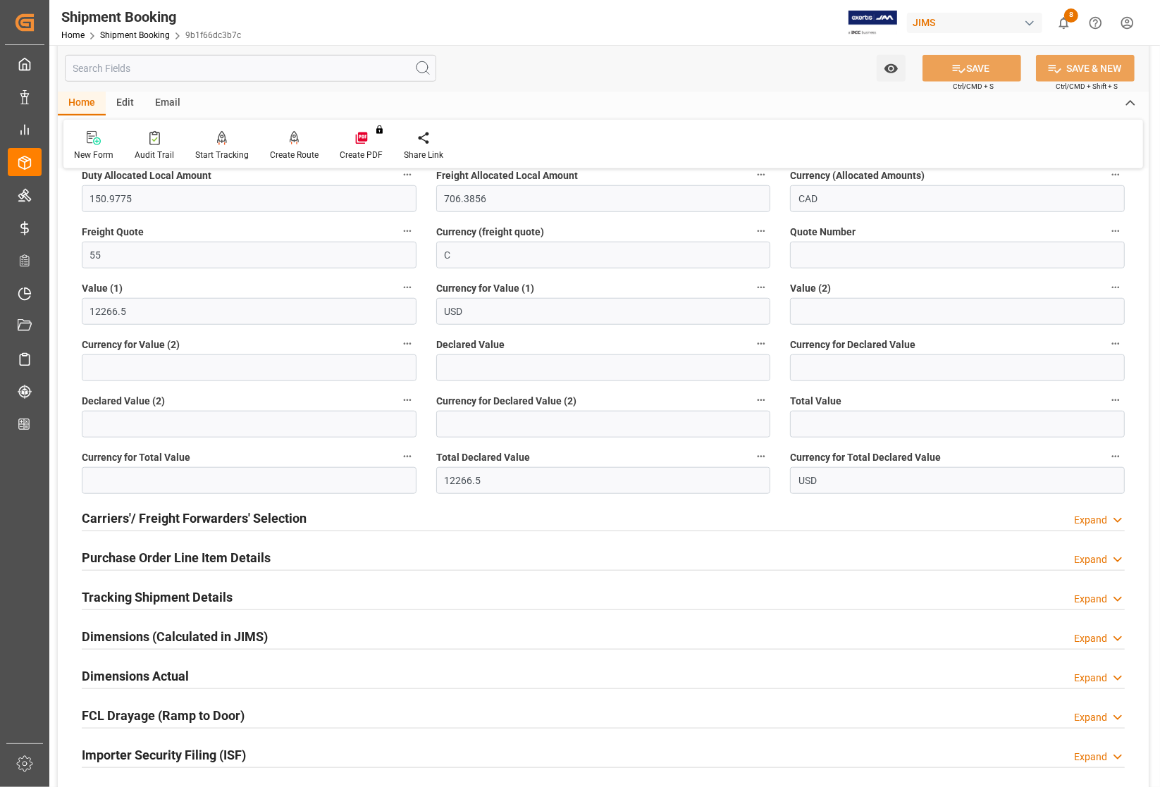
scroll to position [793, 0]
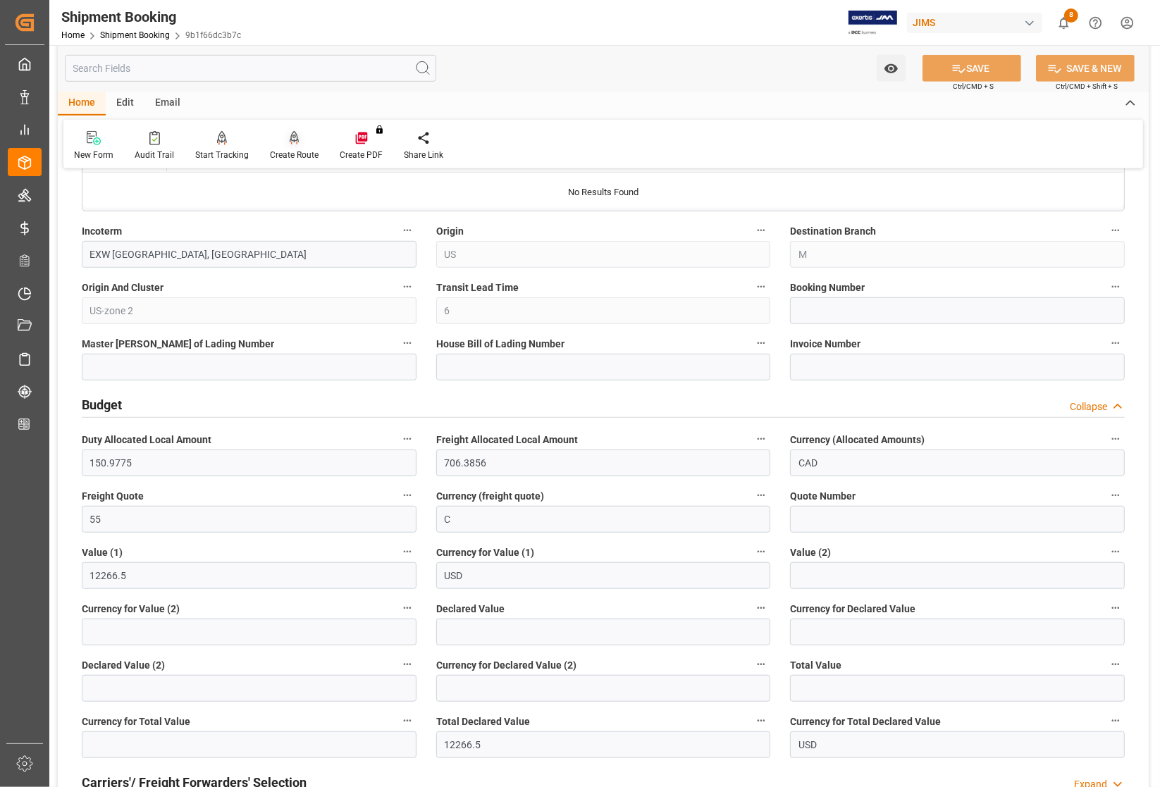
click at [298, 149] on div "Create Route" at bounding box center [294, 155] width 49 height 13
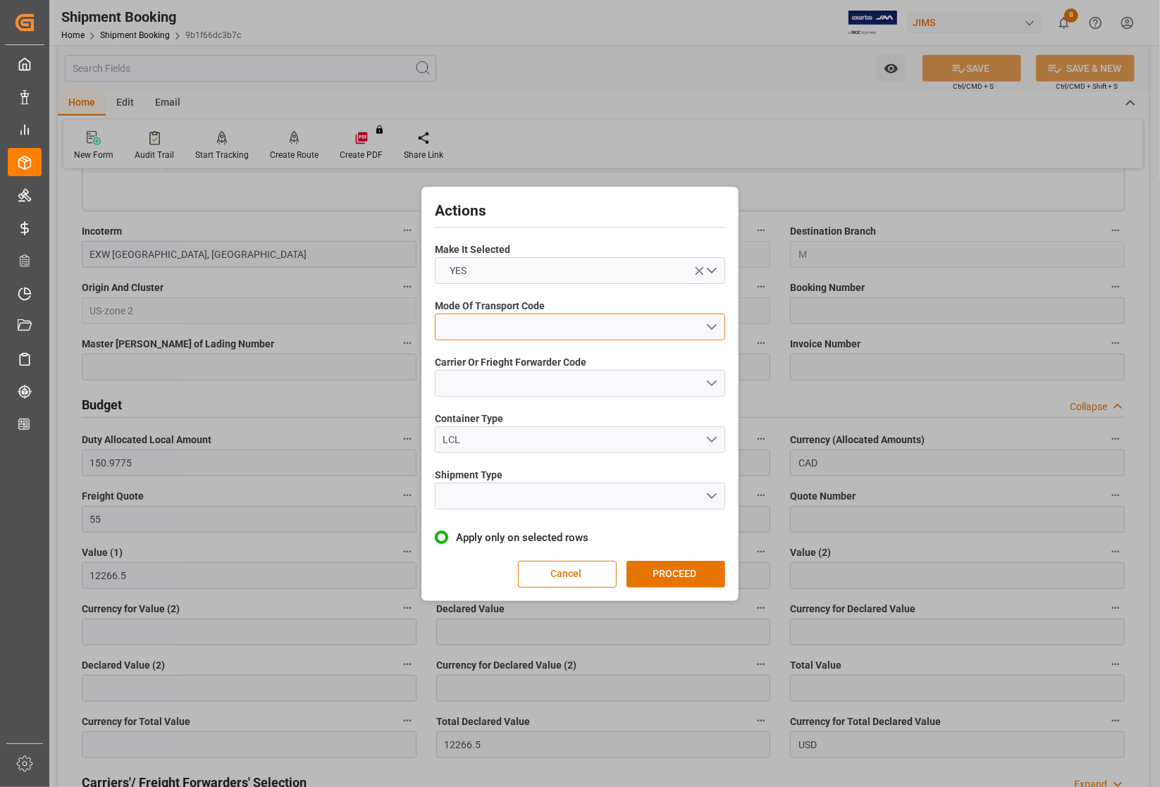
click at [536, 315] on button "open menu" at bounding box center [580, 327] width 290 height 27
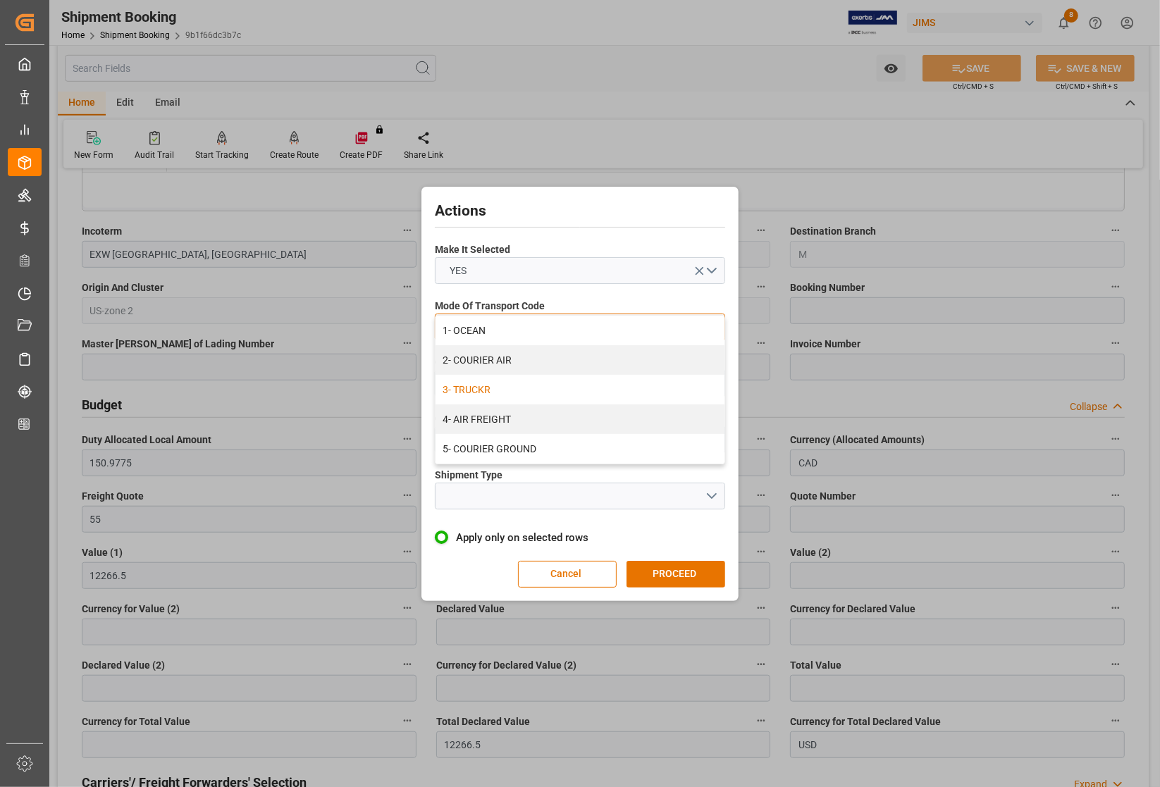
click at [514, 389] on div "3- TRUCKR" at bounding box center [580, 390] width 289 height 30
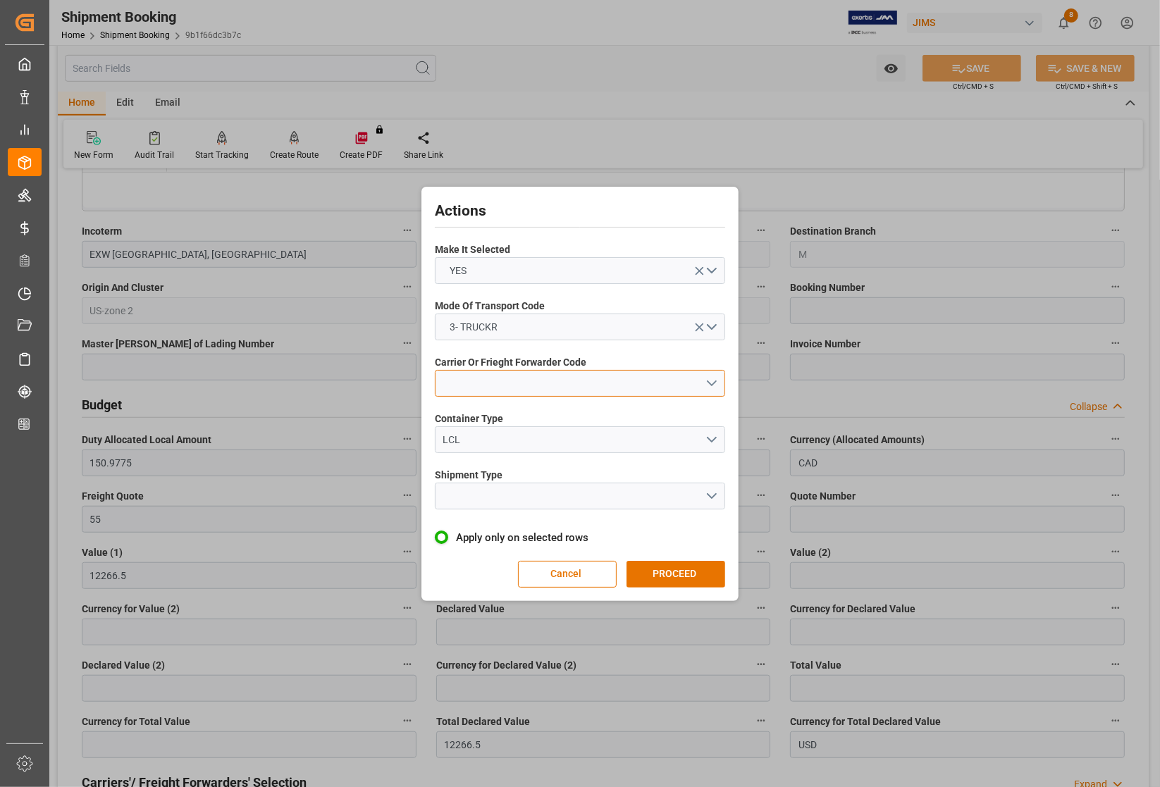
click at [513, 392] on button "open menu" at bounding box center [580, 383] width 290 height 27
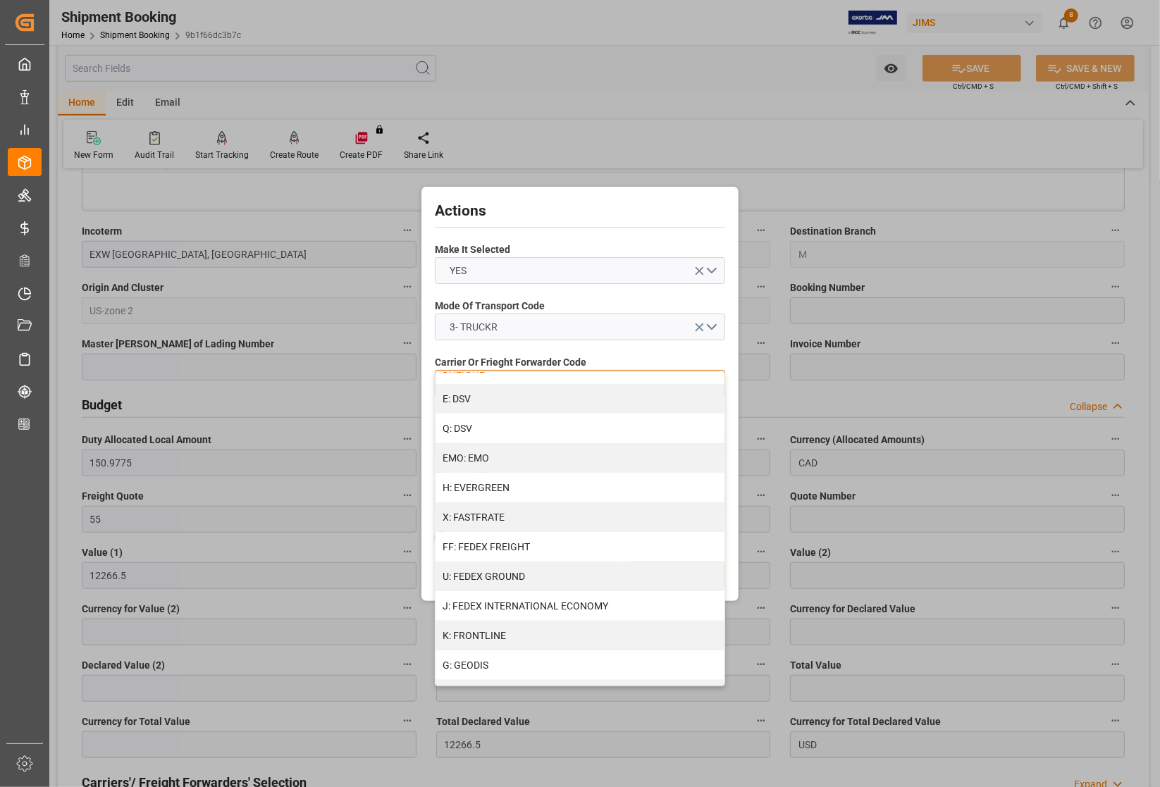
scroll to position [264, 0]
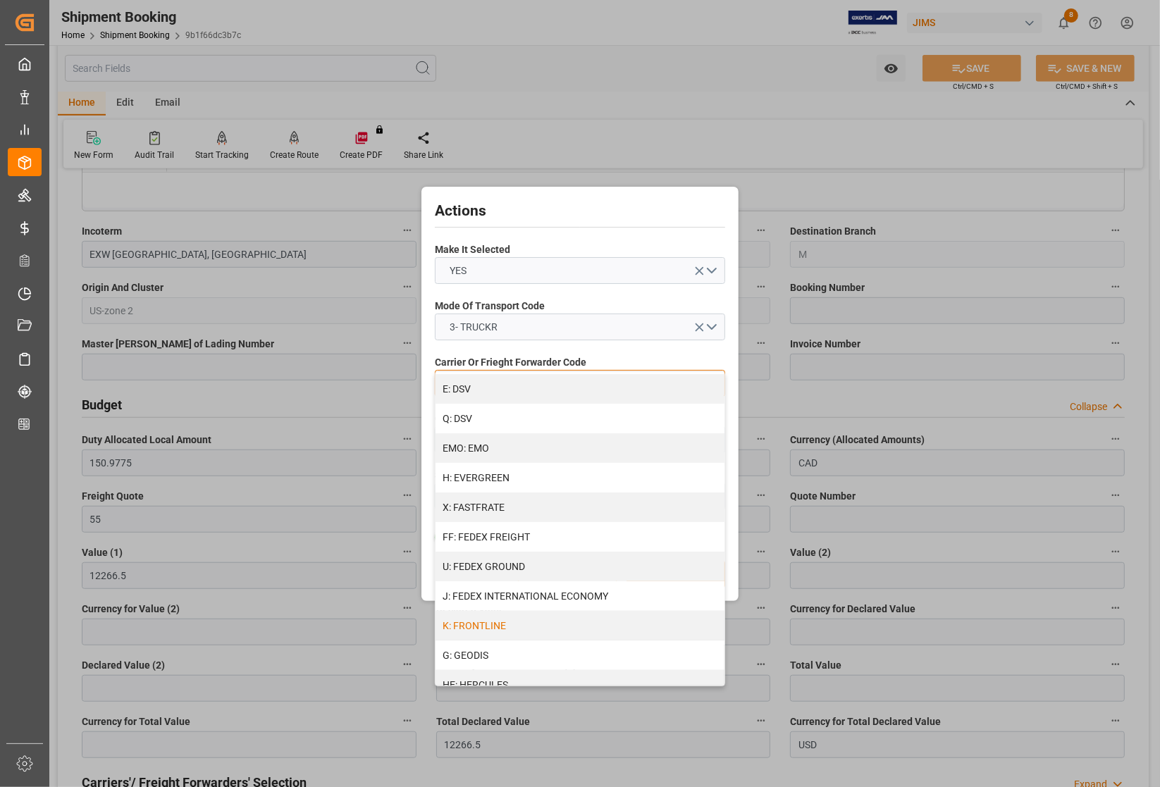
click at [546, 621] on div "K: FRONTLINE" at bounding box center [580, 626] width 289 height 30
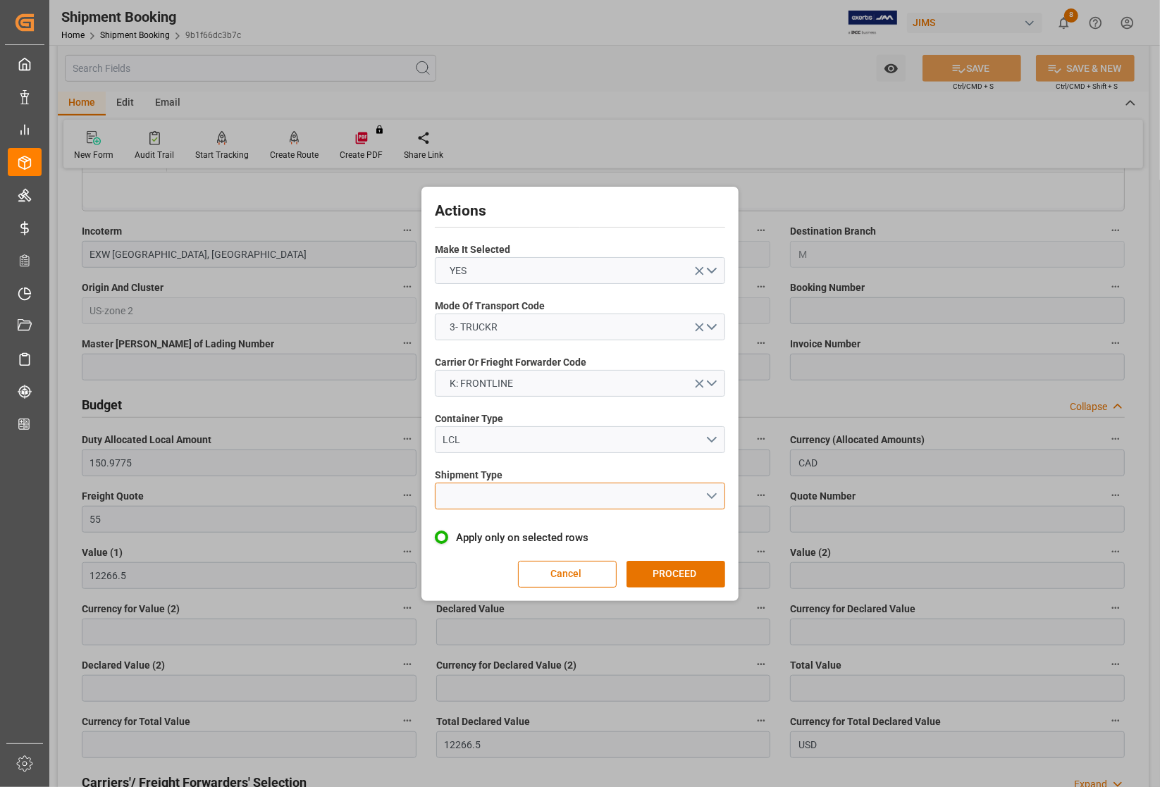
click at [513, 486] on button "open menu" at bounding box center [580, 496] width 290 height 27
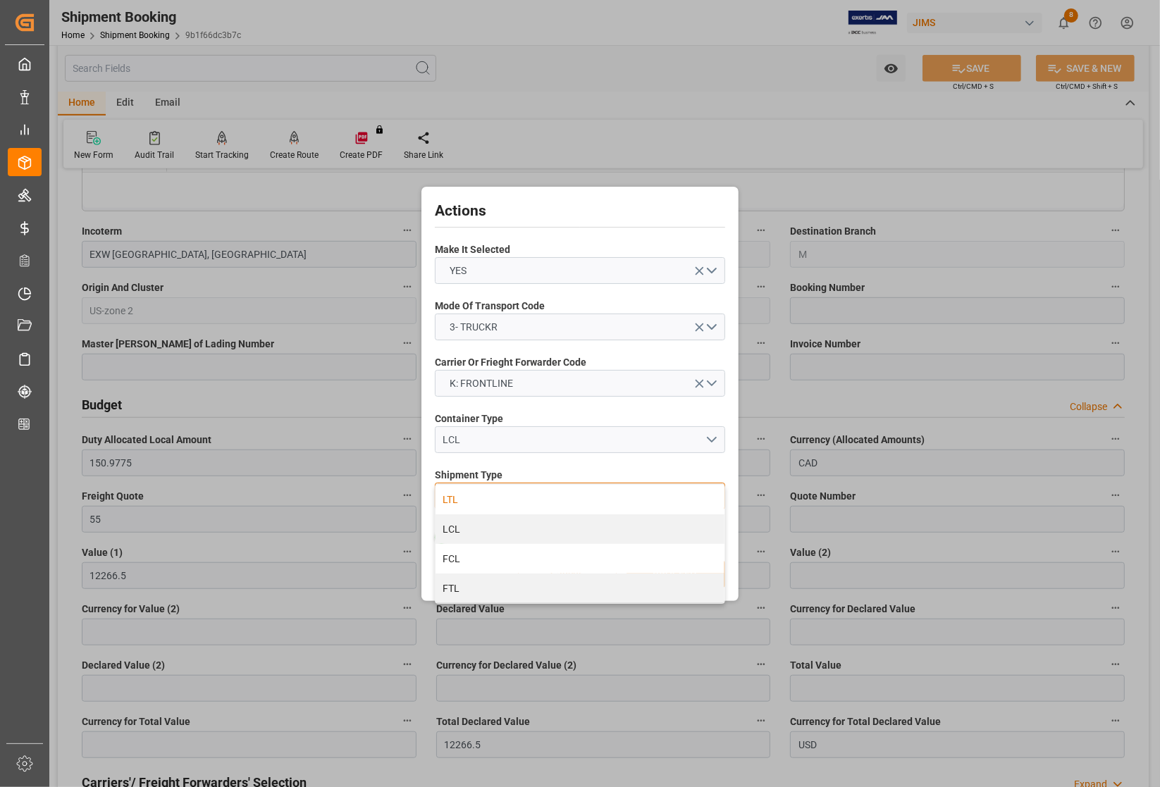
click at [476, 502] on div "LTL" at bounding box center [580, 500] width 289 height 30
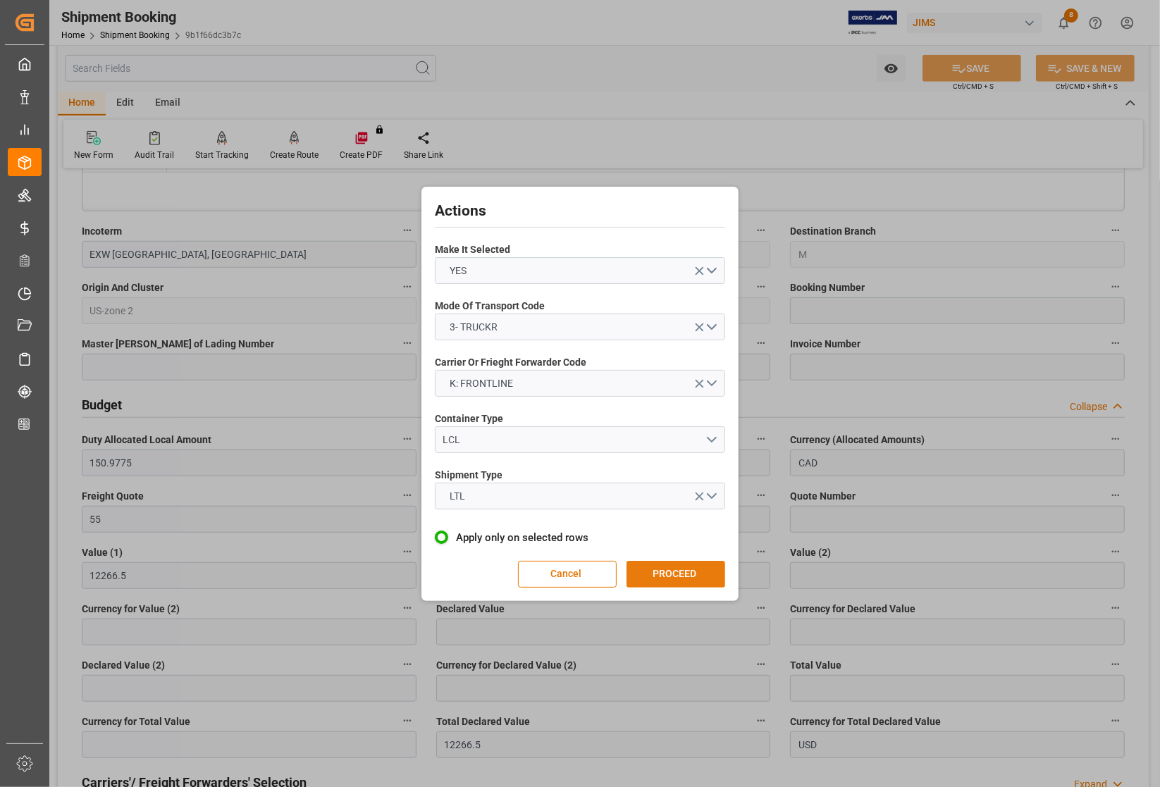
click at [688, 572] on button "PROCEED" at bounding box center [675, 574] width 99 height 27
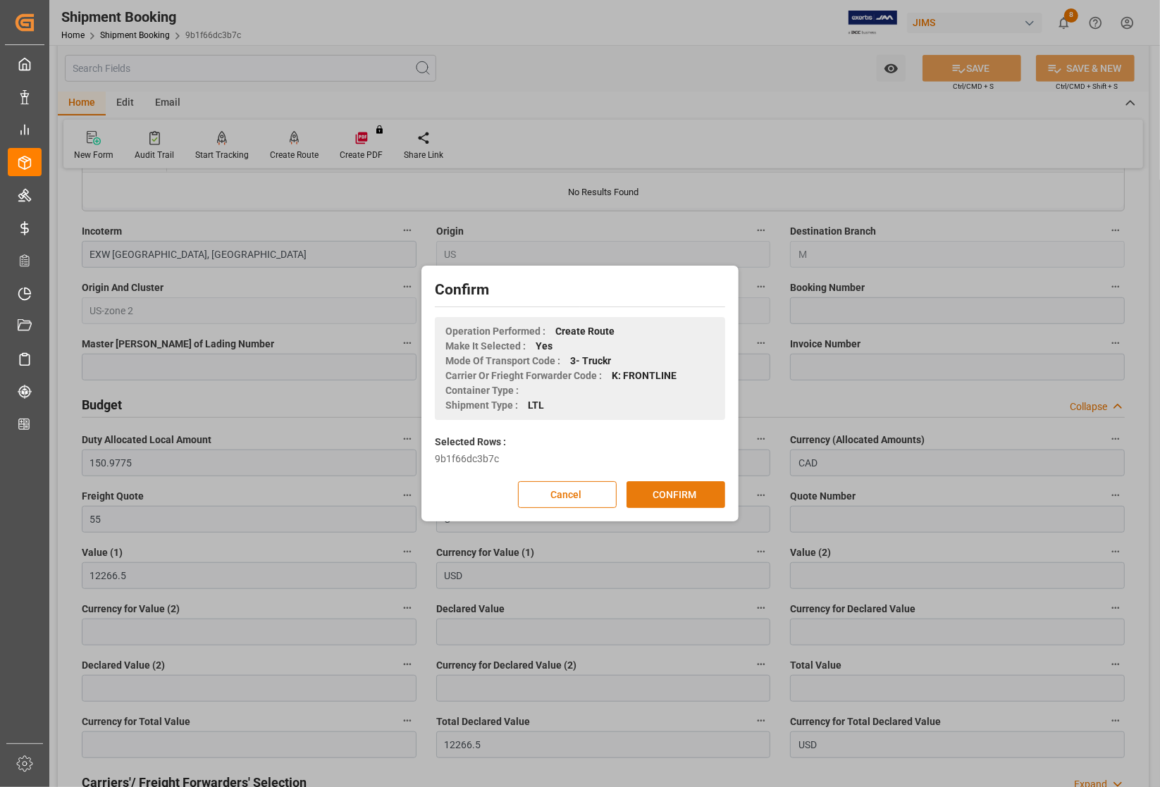
click at [668, 484] on button "CONFIRM" at bounding box center [675, 494] width 99 height 27
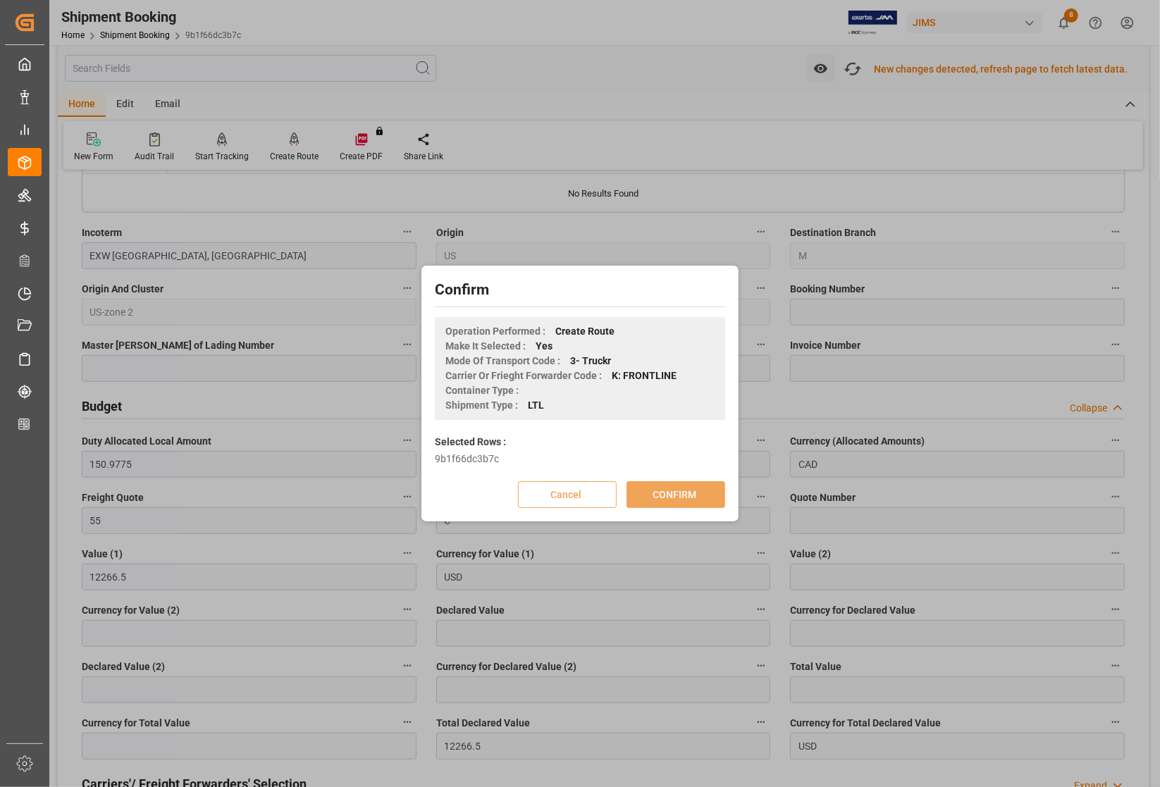
scroll to position [794, 0]
